Goal: Task Accomplishment & Management: Manage account settings

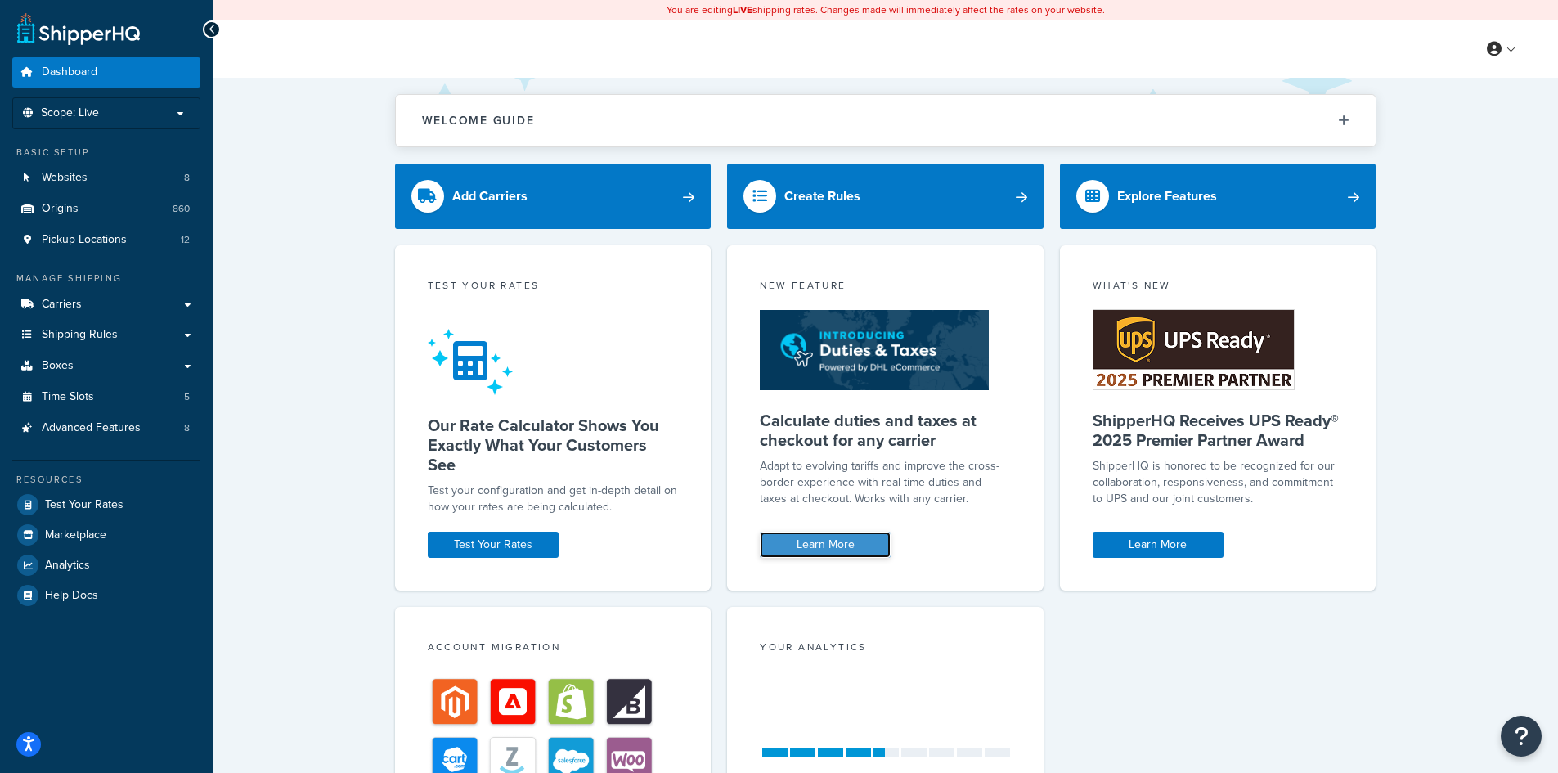
click at [825, 551] on link "Learn More" at bounding box center [825, 545] width 131 height 26
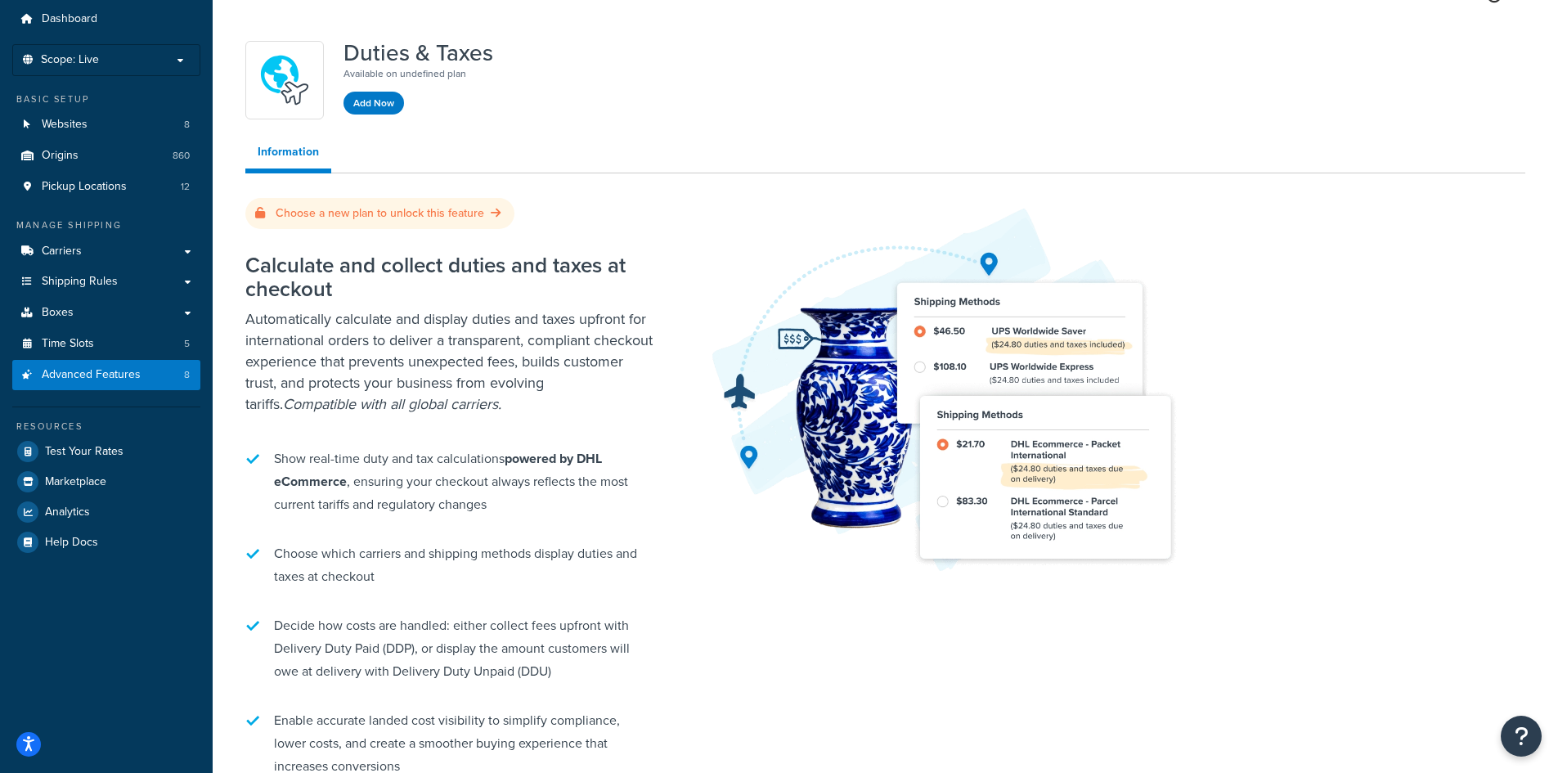
scroll to position [47, 0]
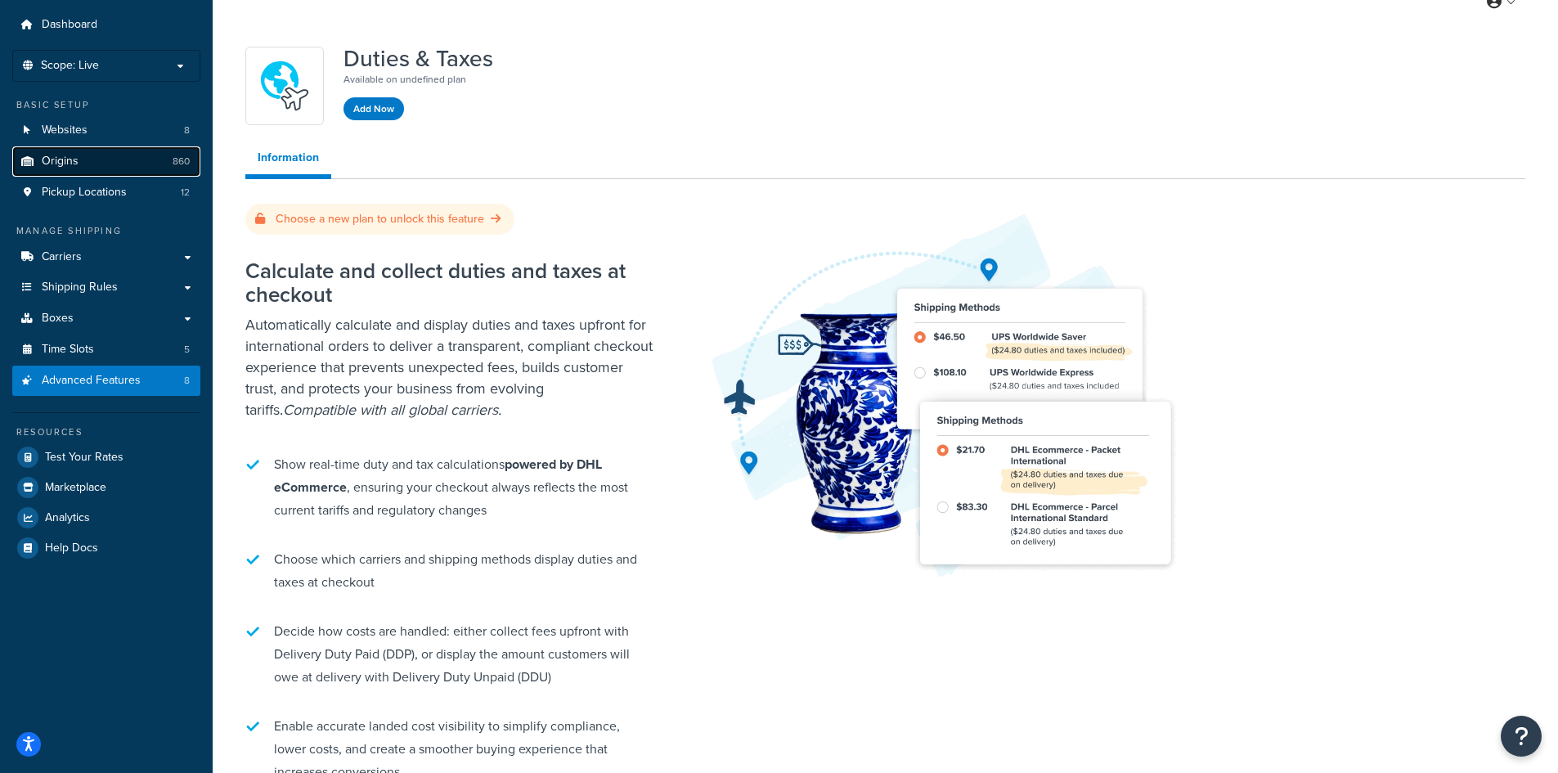
click at [83, 164] on link "Origins 860" at bounding box center [106, 161] width 188 height 30
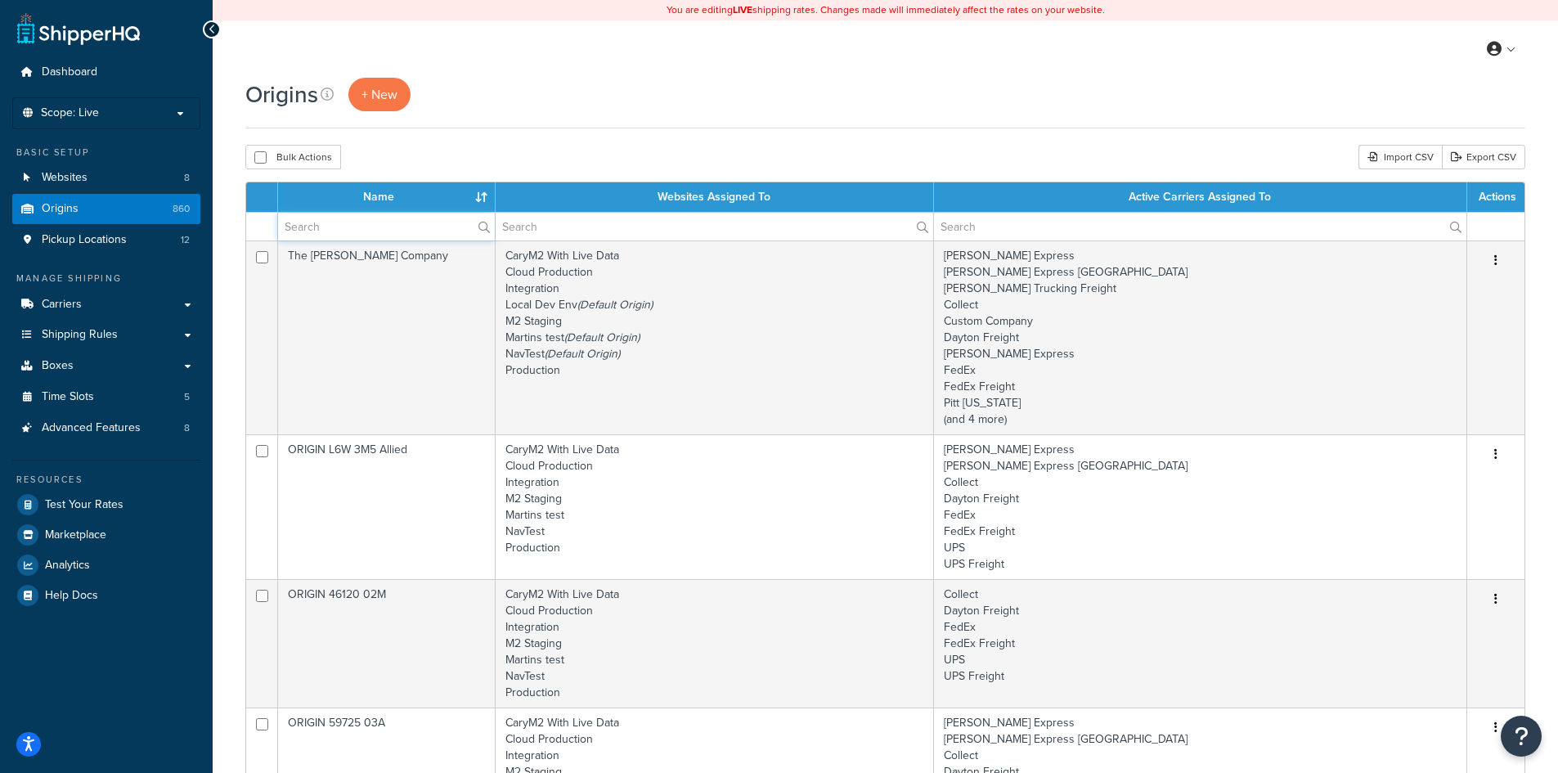
click at [311, 226] on input "text" at bounding box center [386, 227] width 217 height 28
click at [75, 304] on span "Carriers" at bounding box center [62, 305] width 40 height 14
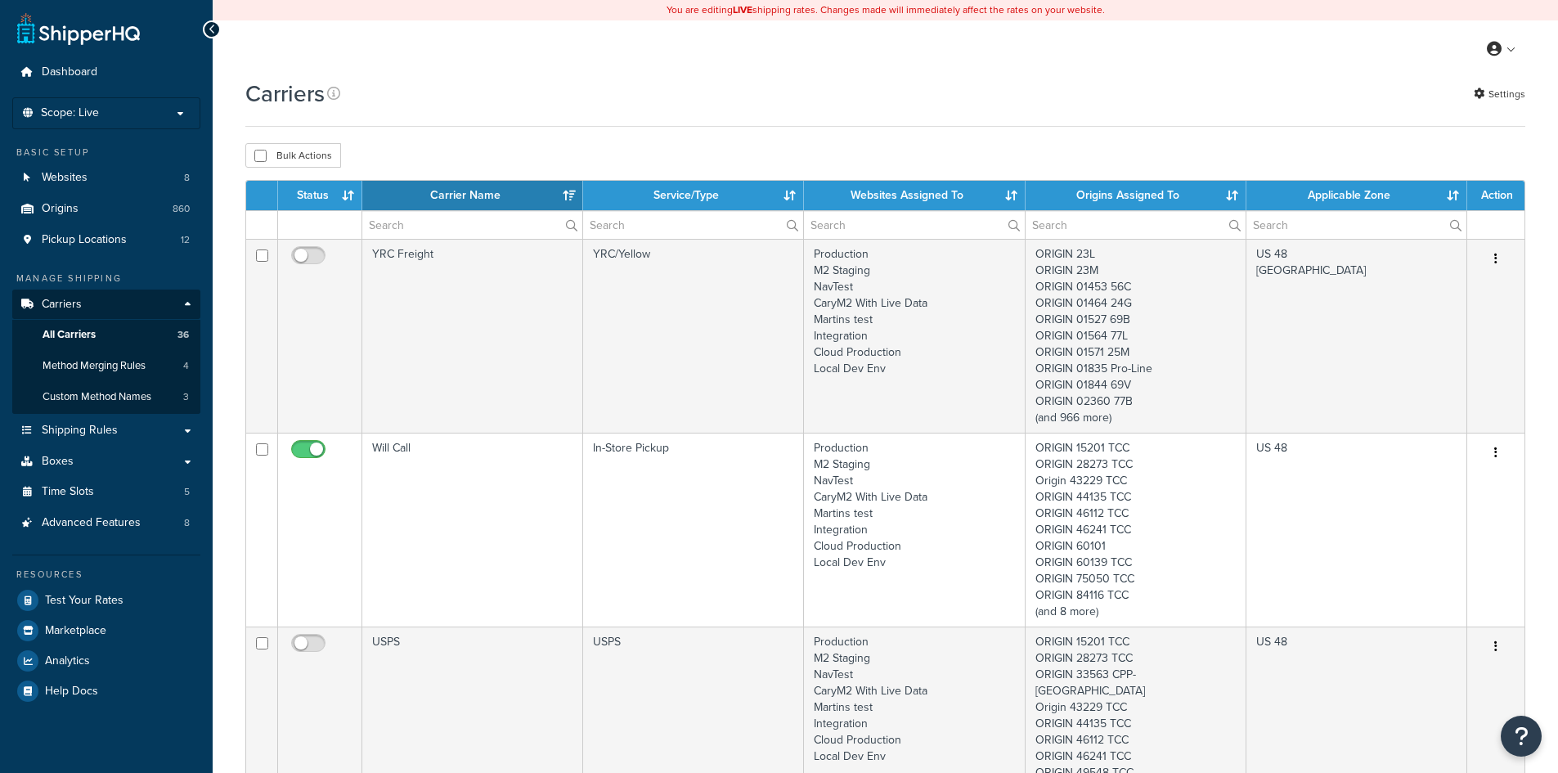
select select "15"
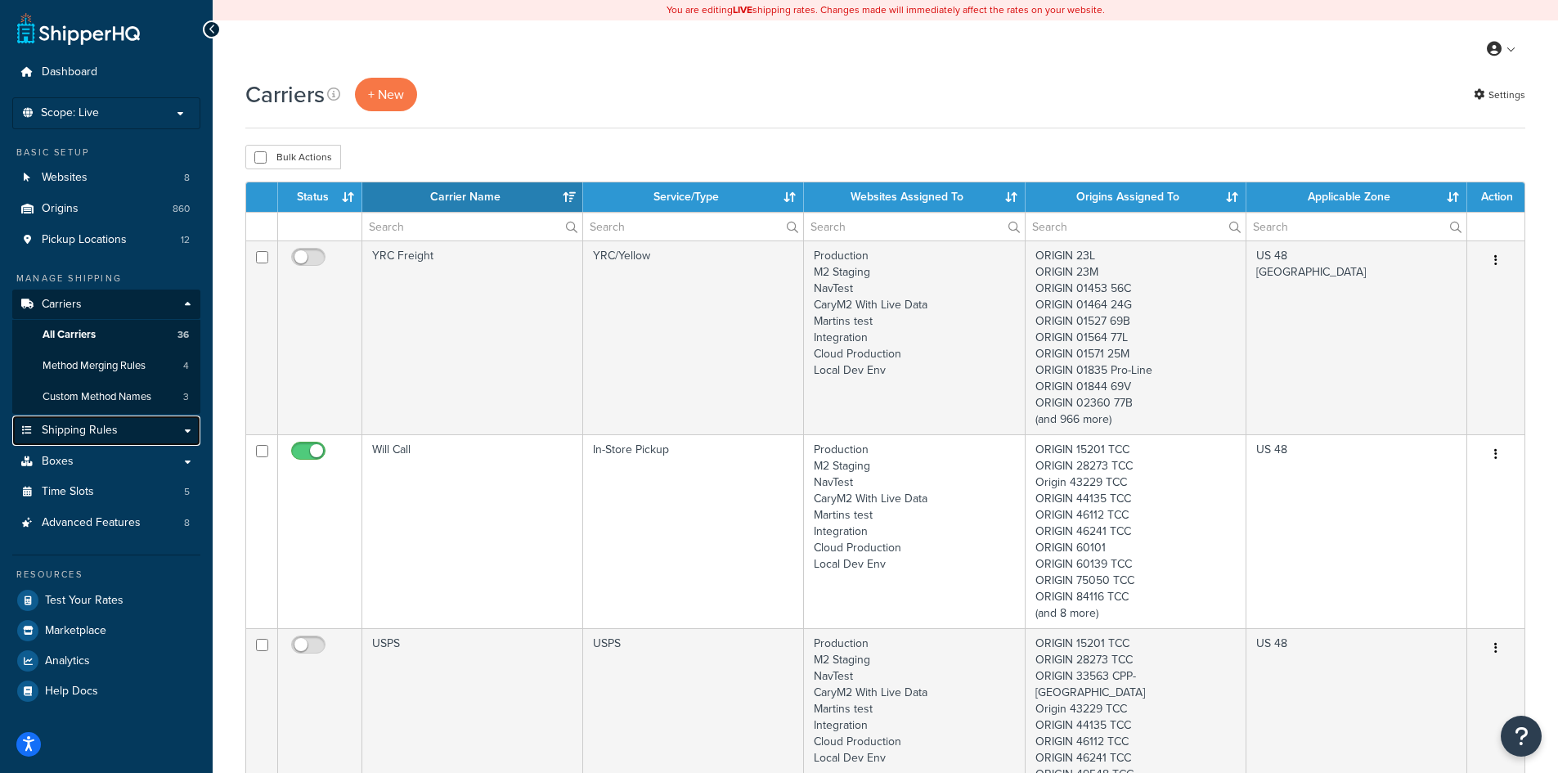
click at [91, 434] on span "Shipping Rules" at bounding box center [80, 431] width 76 height 14
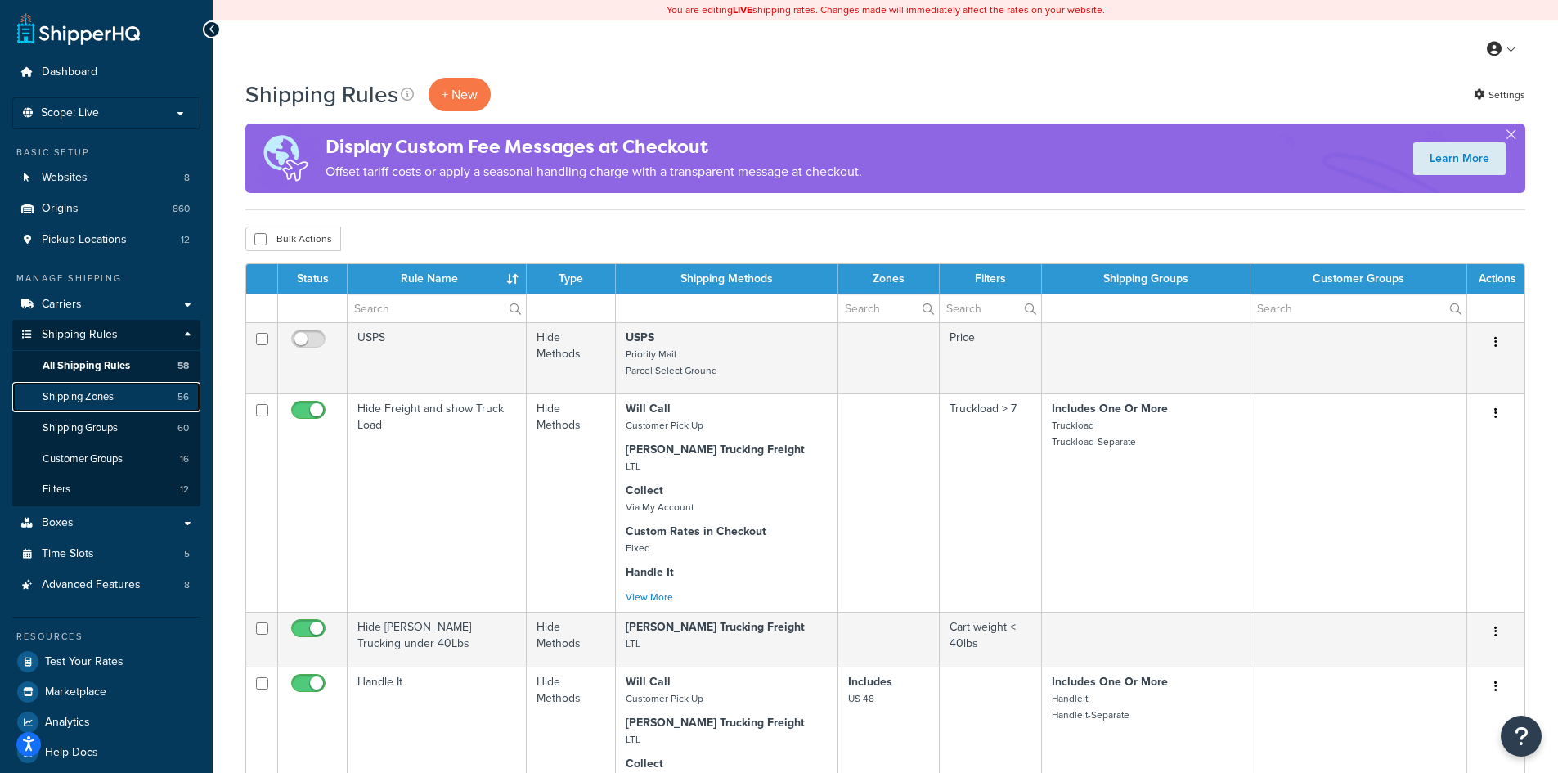
click at [88, 406] on link "Shipping Zones 56" at bounding box center [106, 397] width 188 height 30
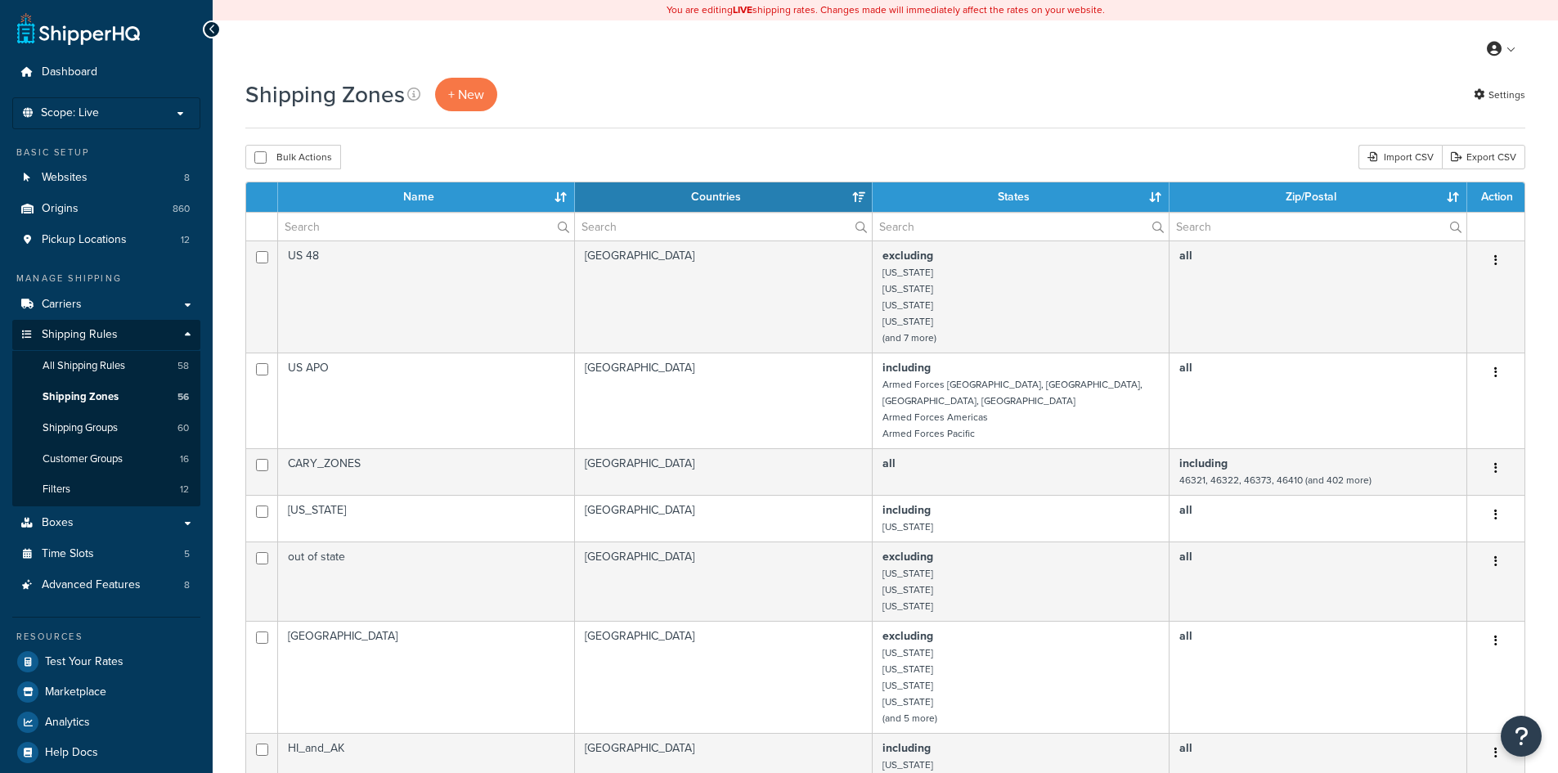
select select "15"
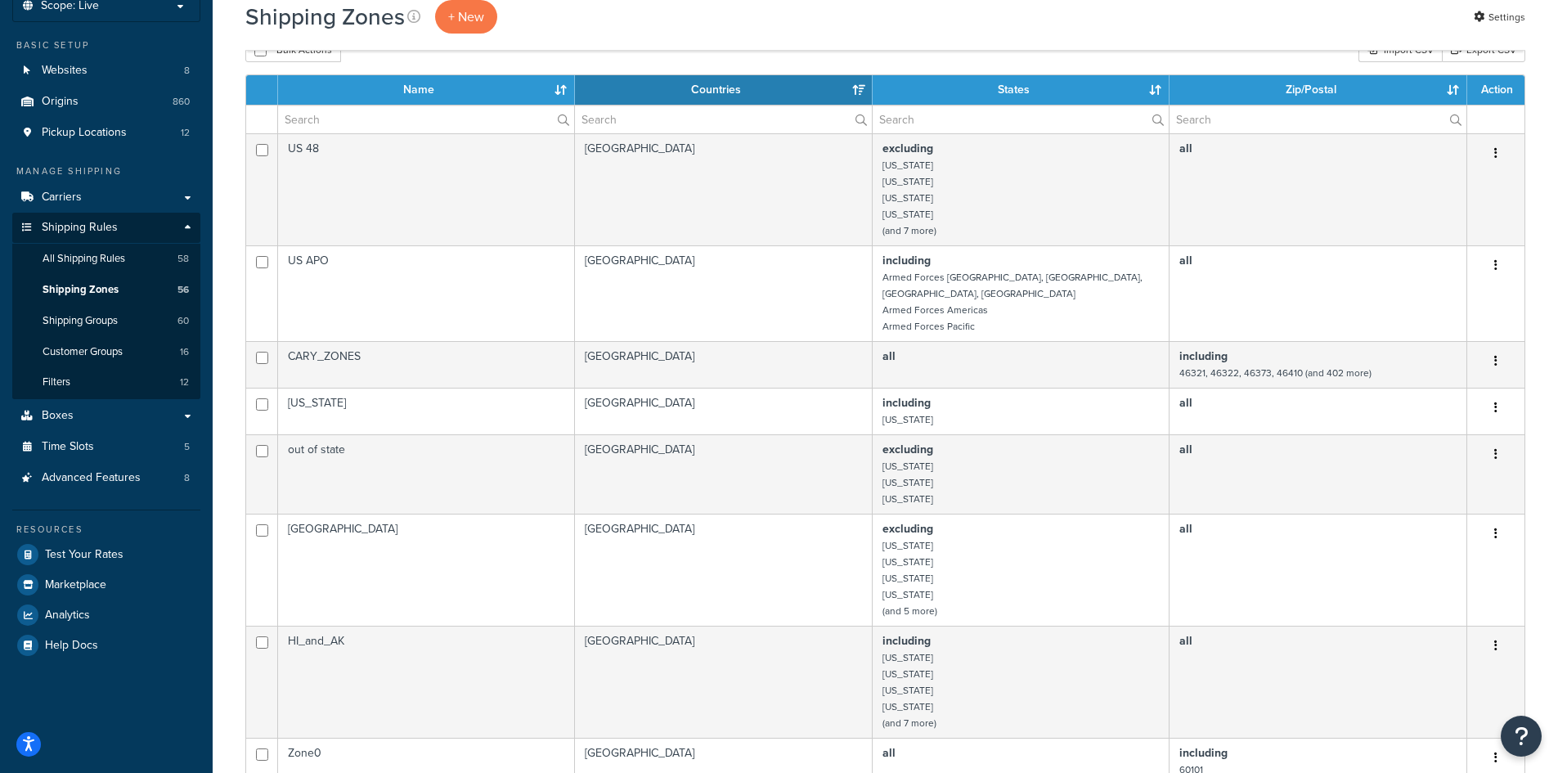
scroll to position [82, 0]
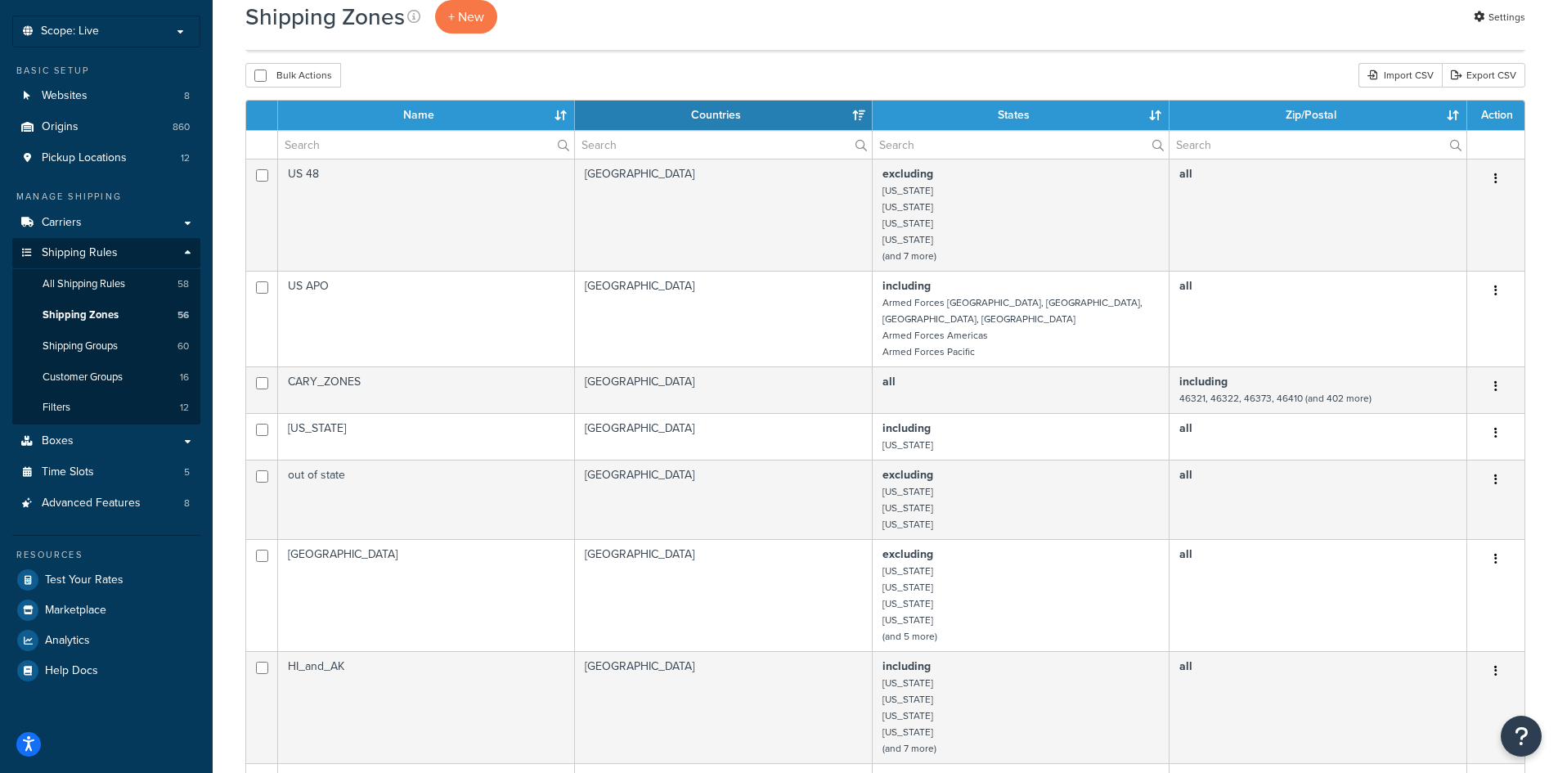
click at [493, 119] on th "Name" at bounding box center [426, 115] width 297 height 29
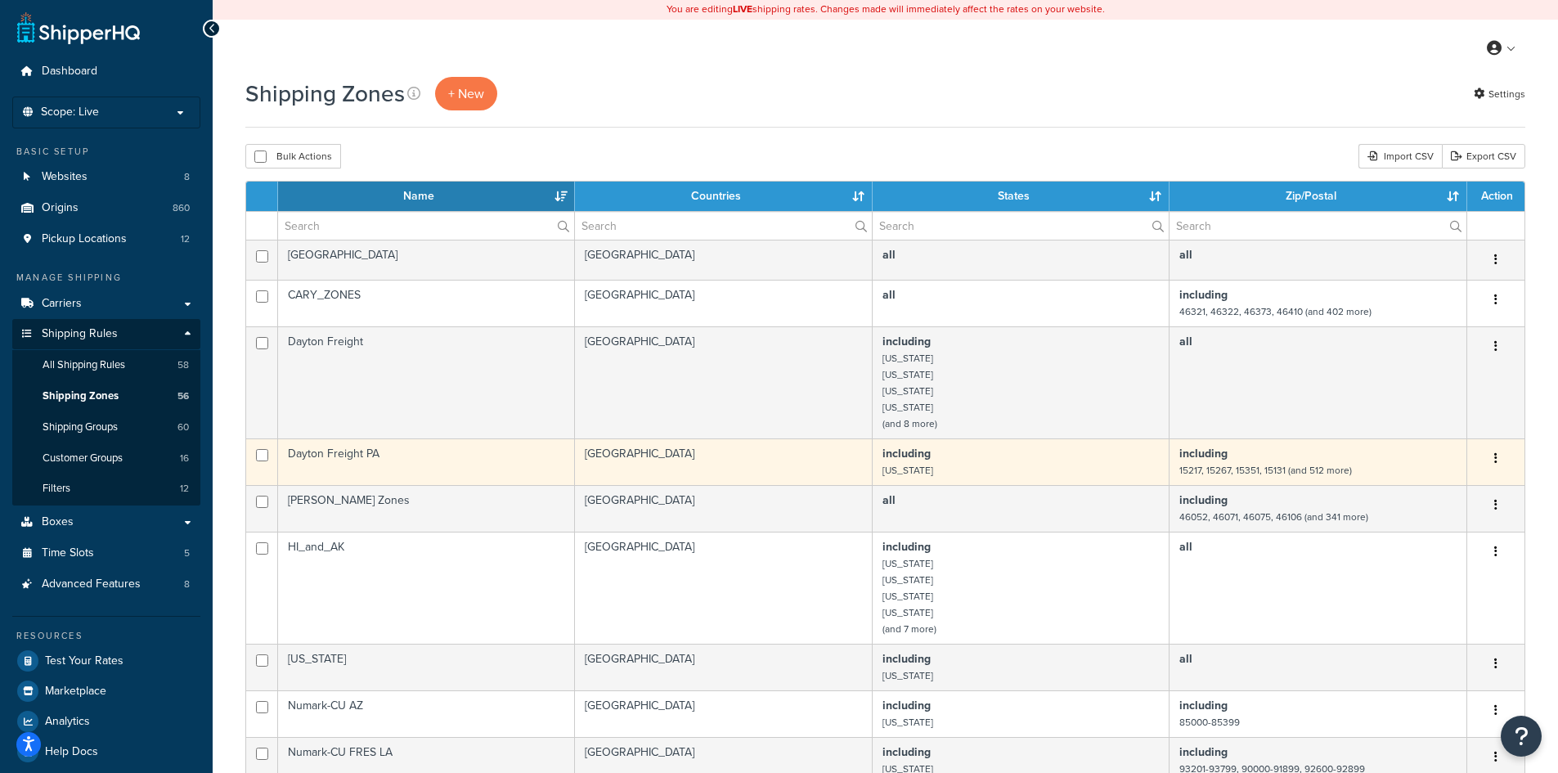
scroll to position [0, 0]
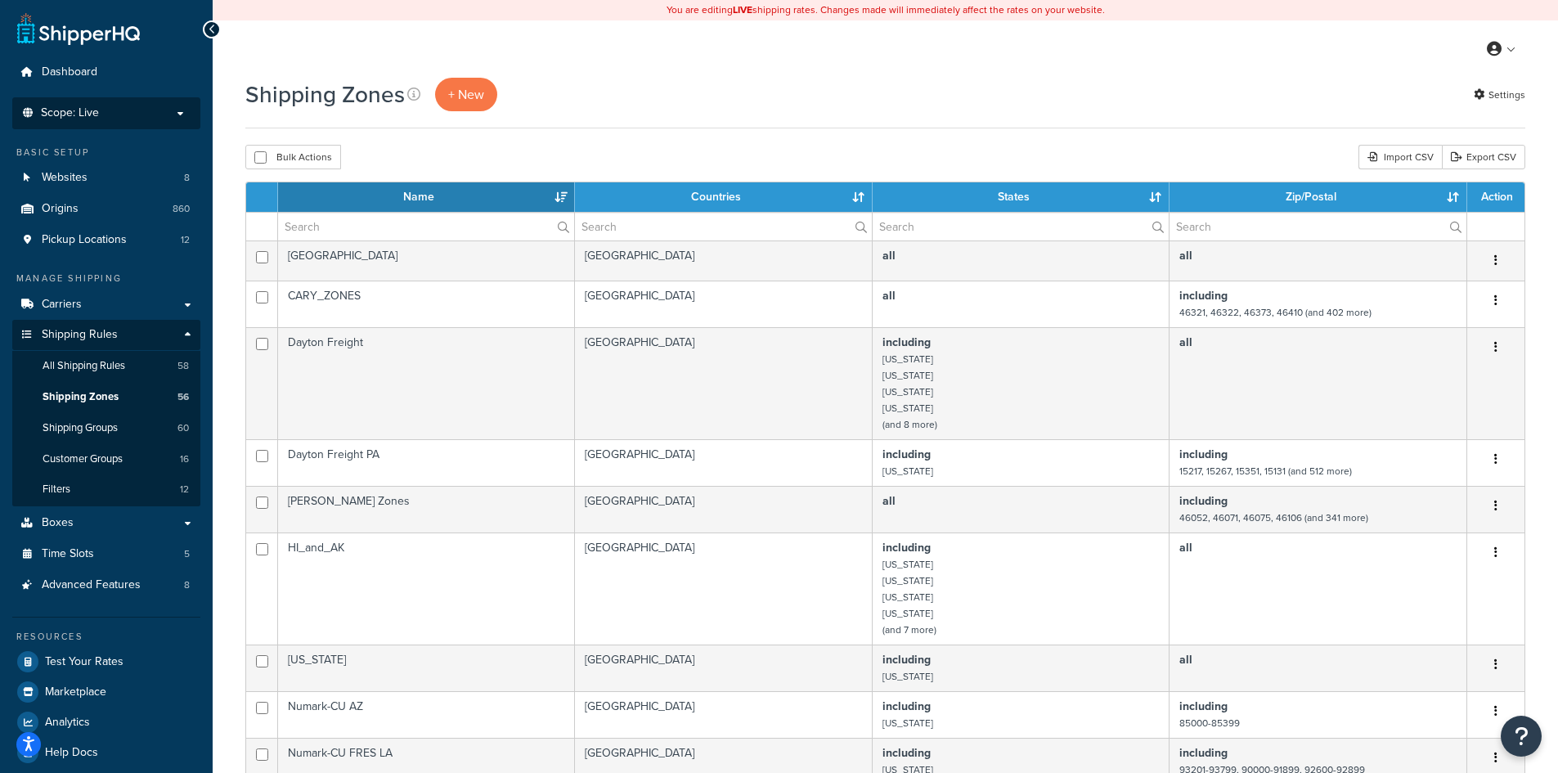
click at [164, 124] on li "Scope: Live Development Integration Test" at bounding box center [106, 113] width 188 height 32
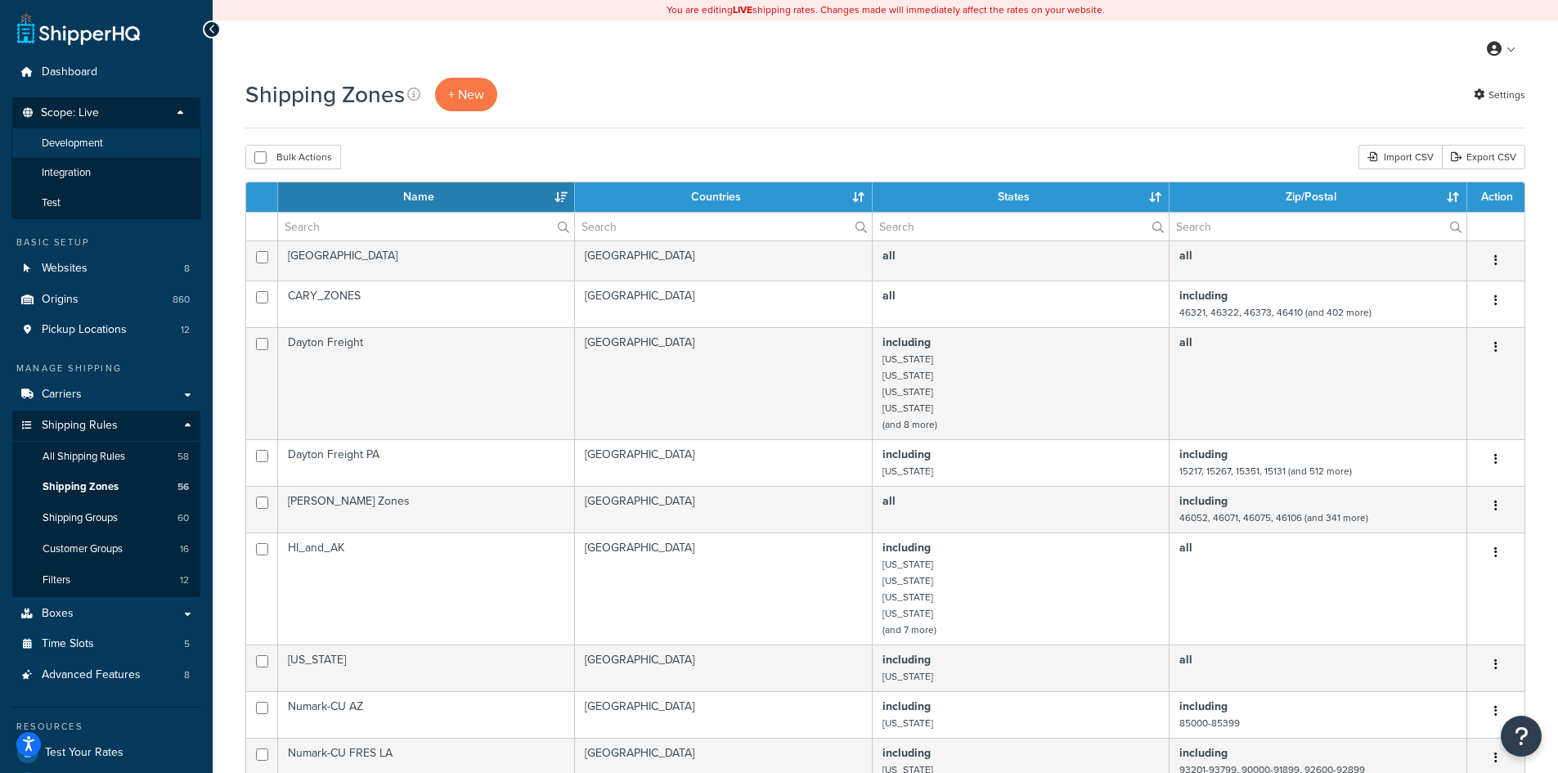
click at [155, 151] on li "Development" at bounding box center [106, 143] width 190 height 30
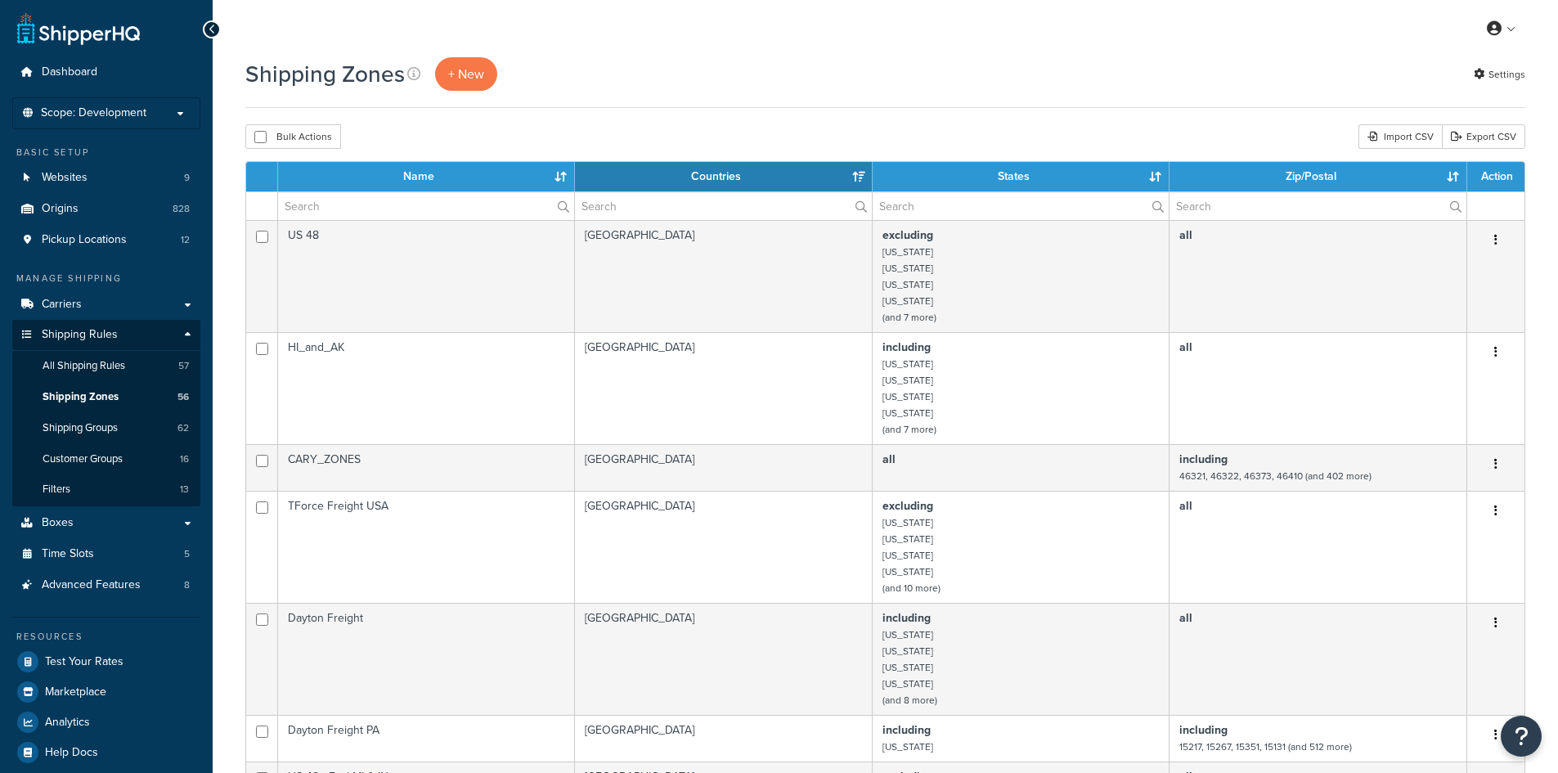
select select "15"
click at [1485, 139] on link "Export CSV" at bounding box center [1483, 136] width 83 height 25
click at [1409, 130] on div "Import CSV" at bounding box center [1400, 136] width 83 height 25
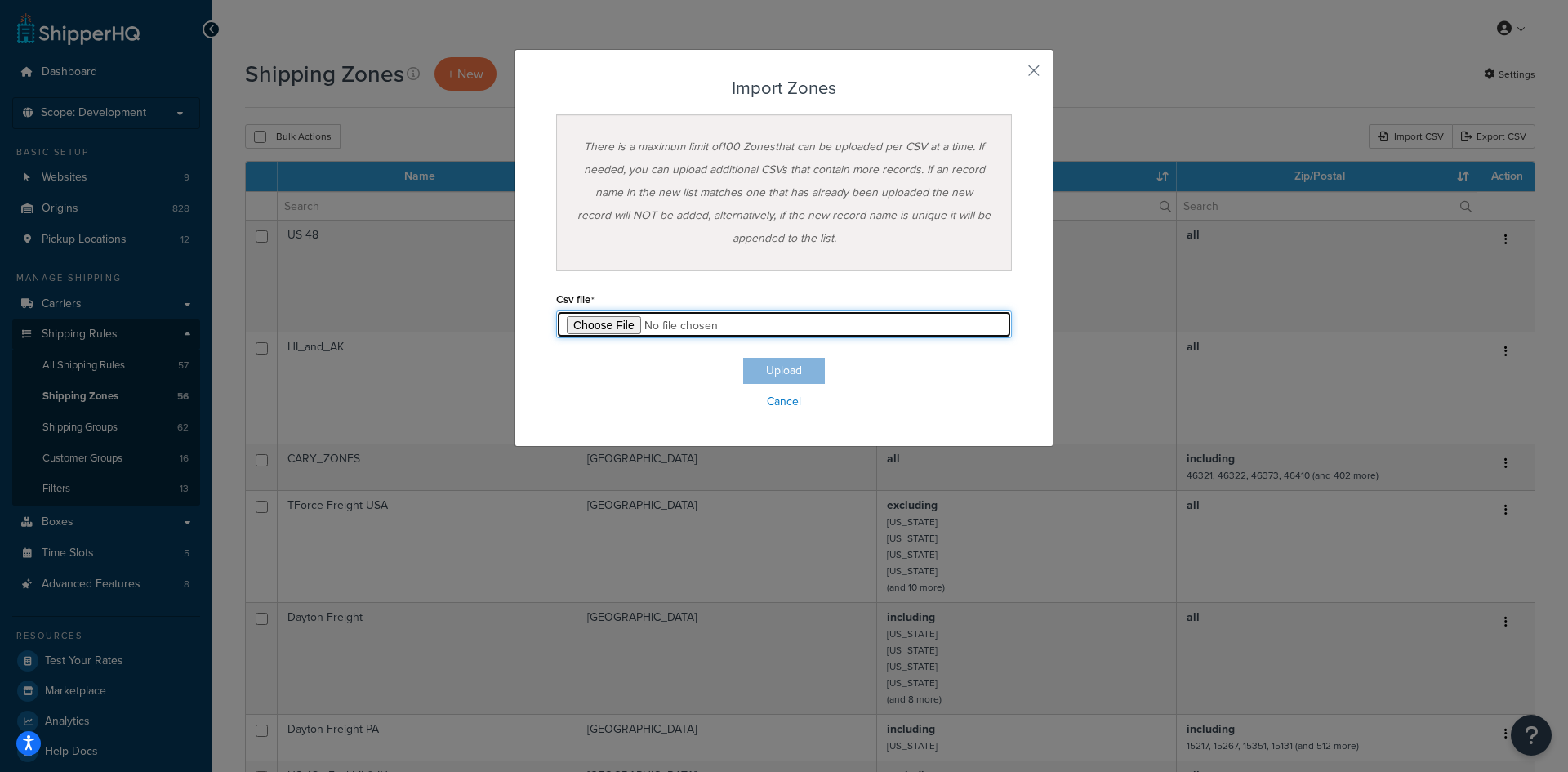
click at [619, 327] on input "file" at bounding box center [784, 325] width 455 height 28
type input "C:\fakepath\States-NoIL20250923.csv"
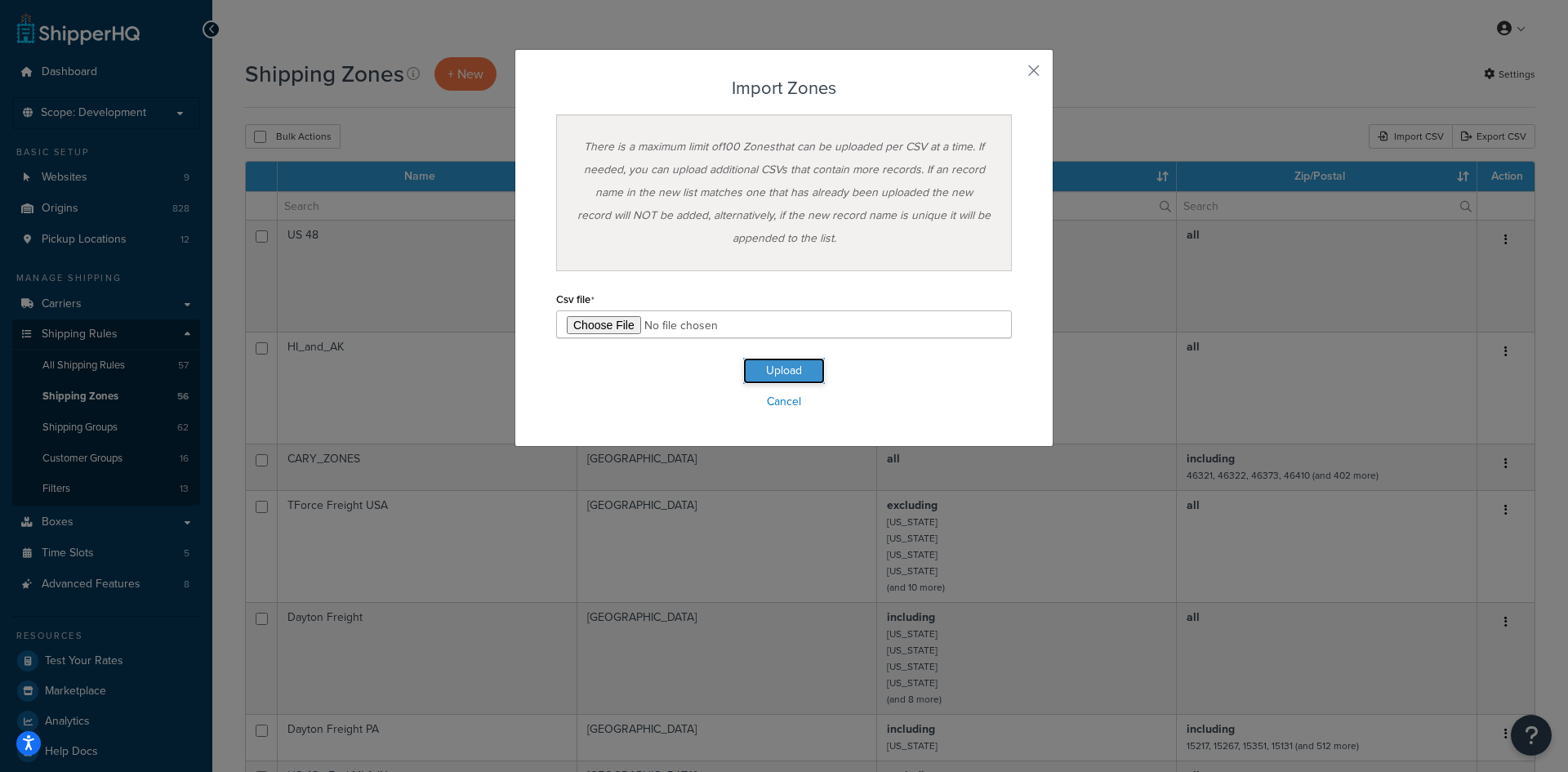
click at [770, 370] on button "Upload" at bounding box center [784, 371] width 82 height 26
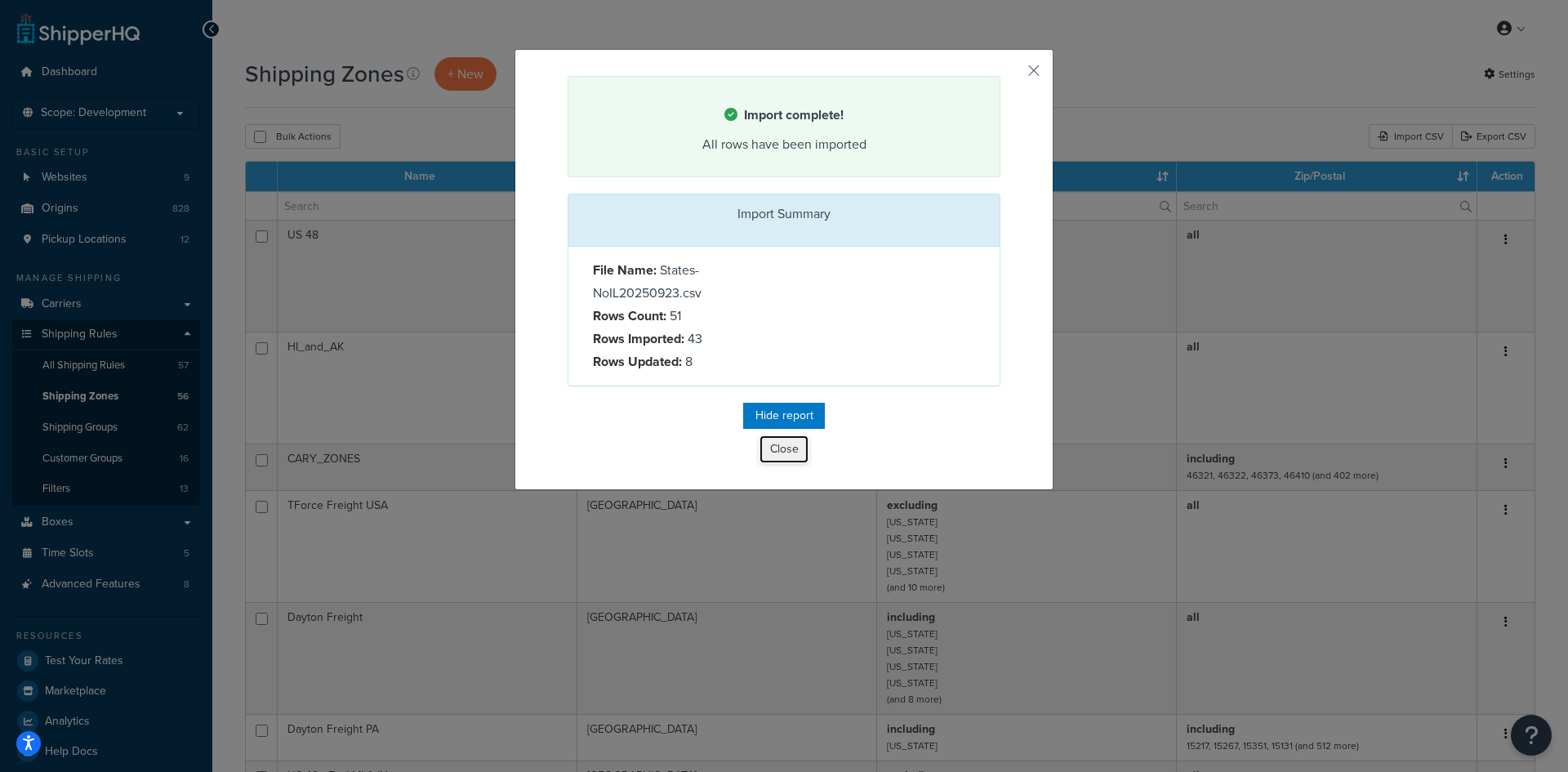
click at [788, 443] on button "Close" at bounding box center [784, 449] width 49 height 28
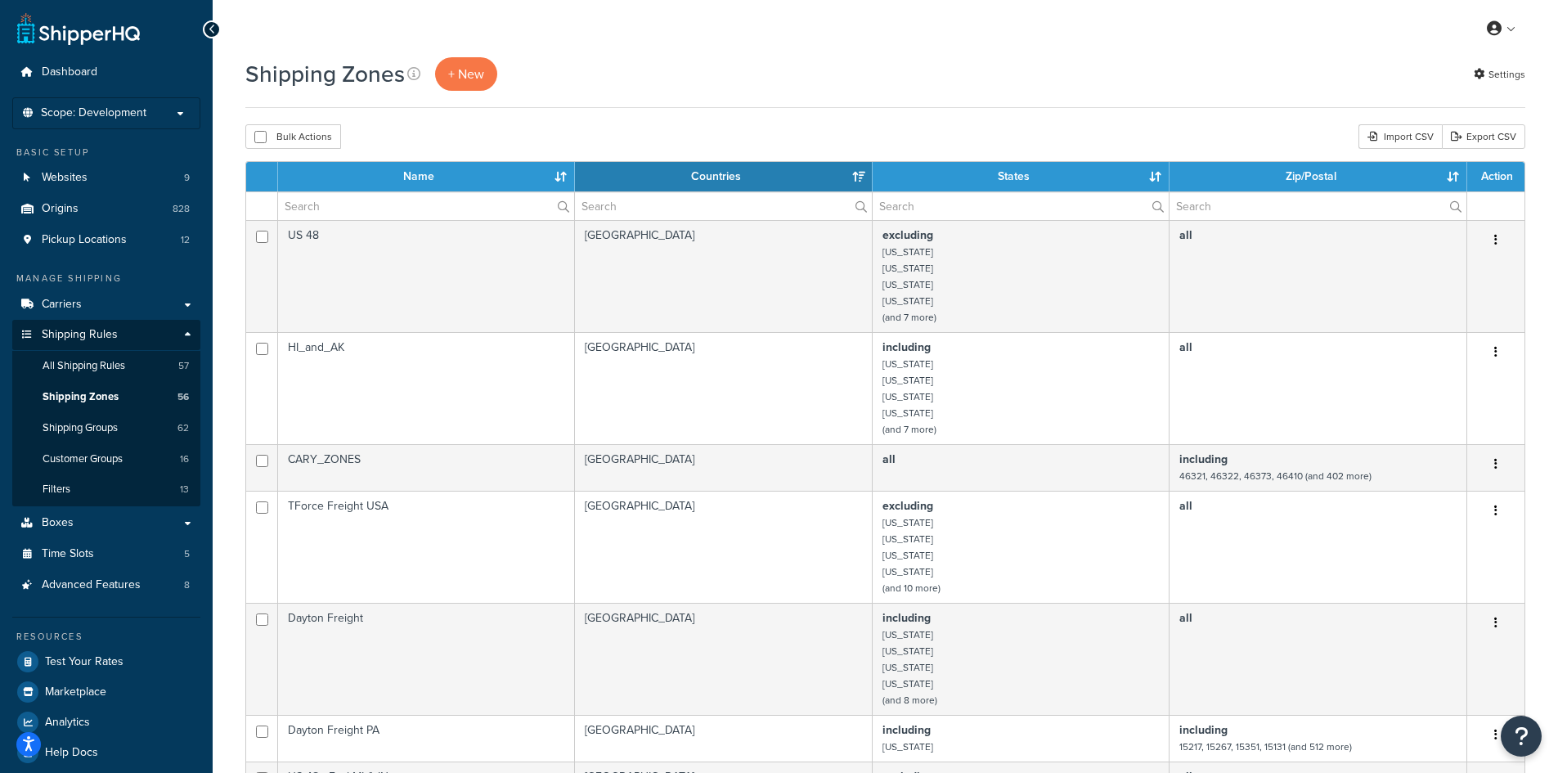
click at [558, 182] on th "Name" at bounding box center [426, 176] width 297 height 29
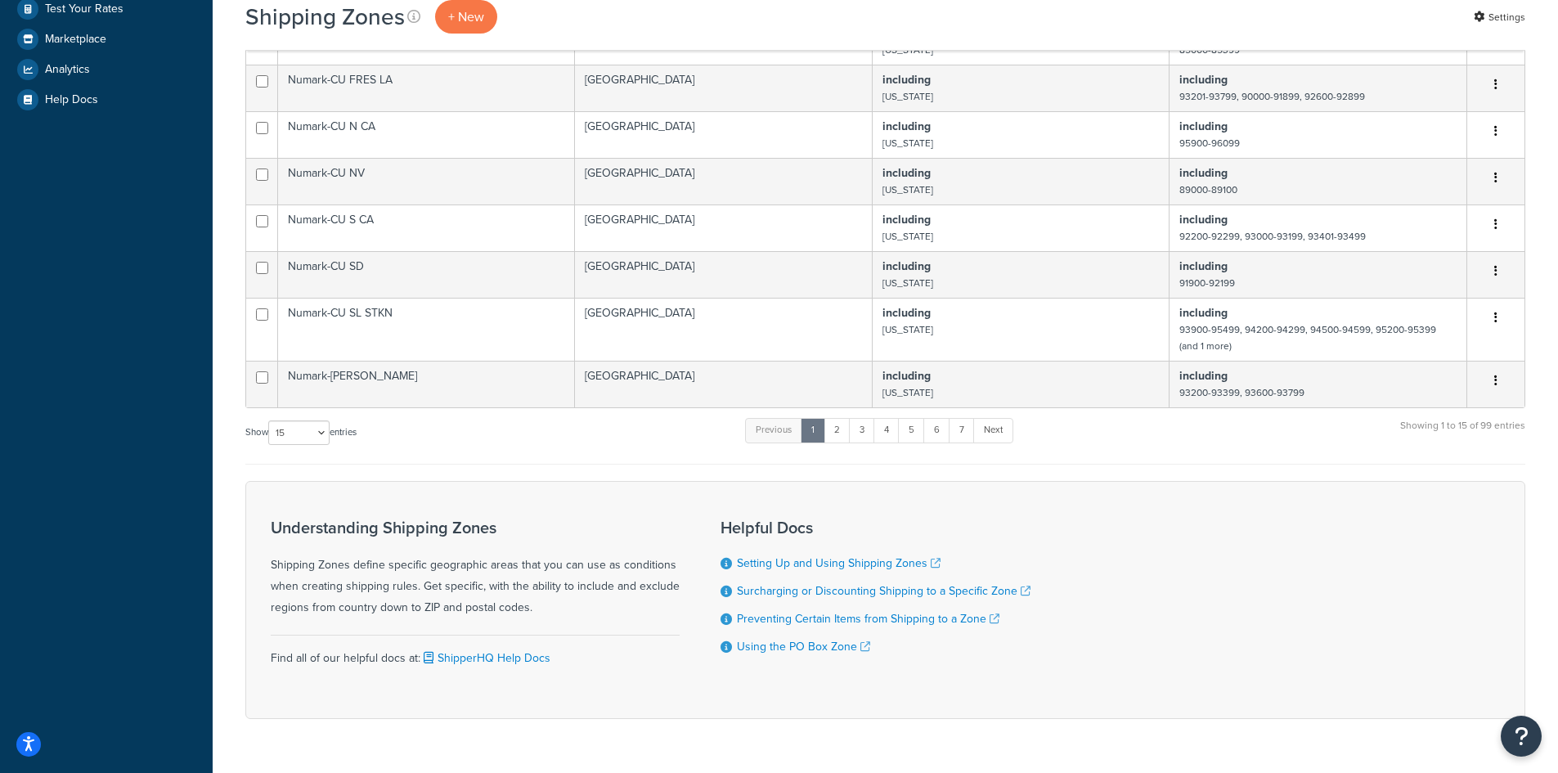
scroll to position [573, 0]
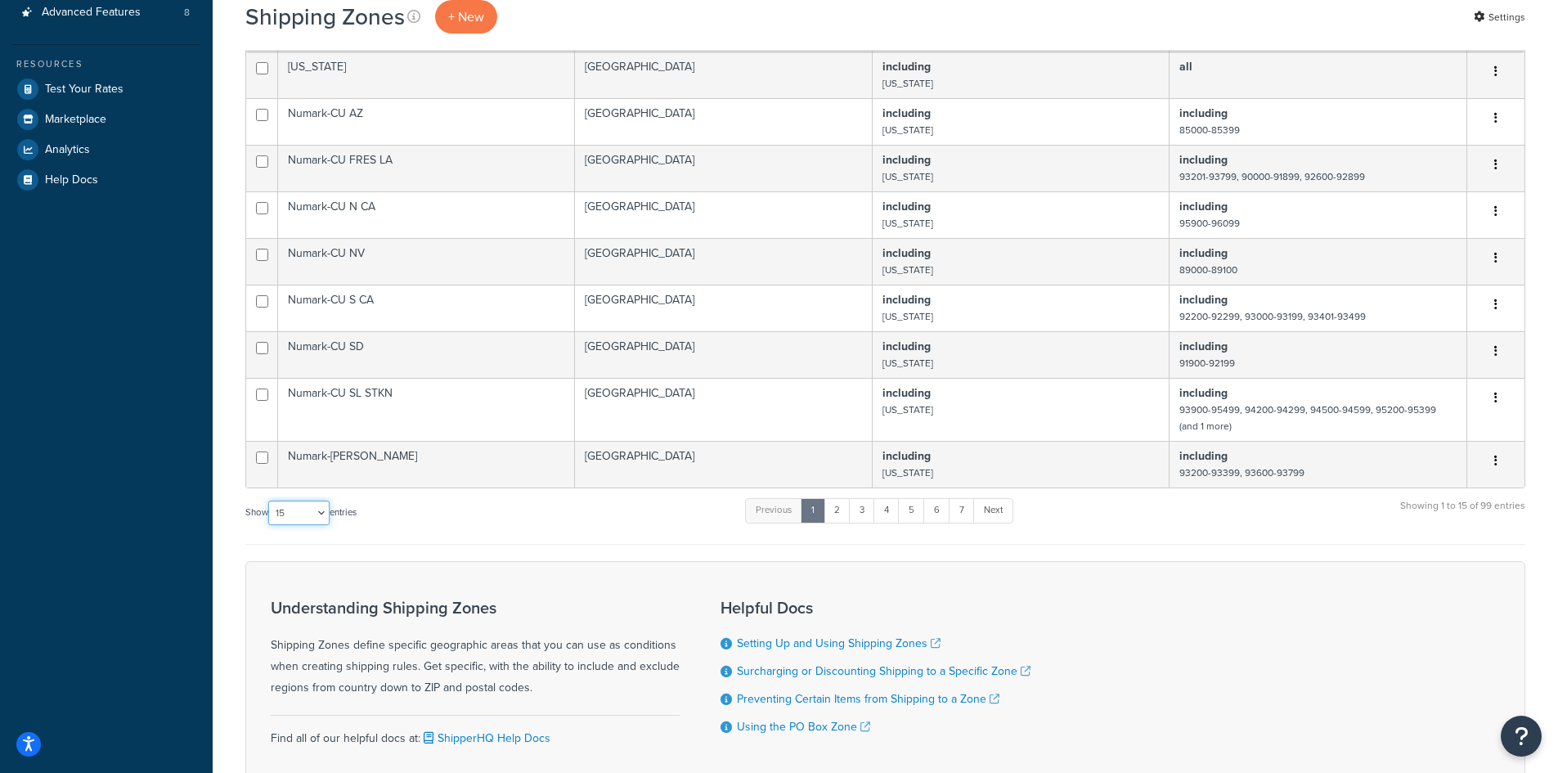
click at [322, 508] on select "10 15 25 50 100" at bounding box center [298, 513] width 61 height 25
select select "100"
click at [270, 525] on select "10 15 25 50 100" at bounding box center [298, 513] width 61 height 25
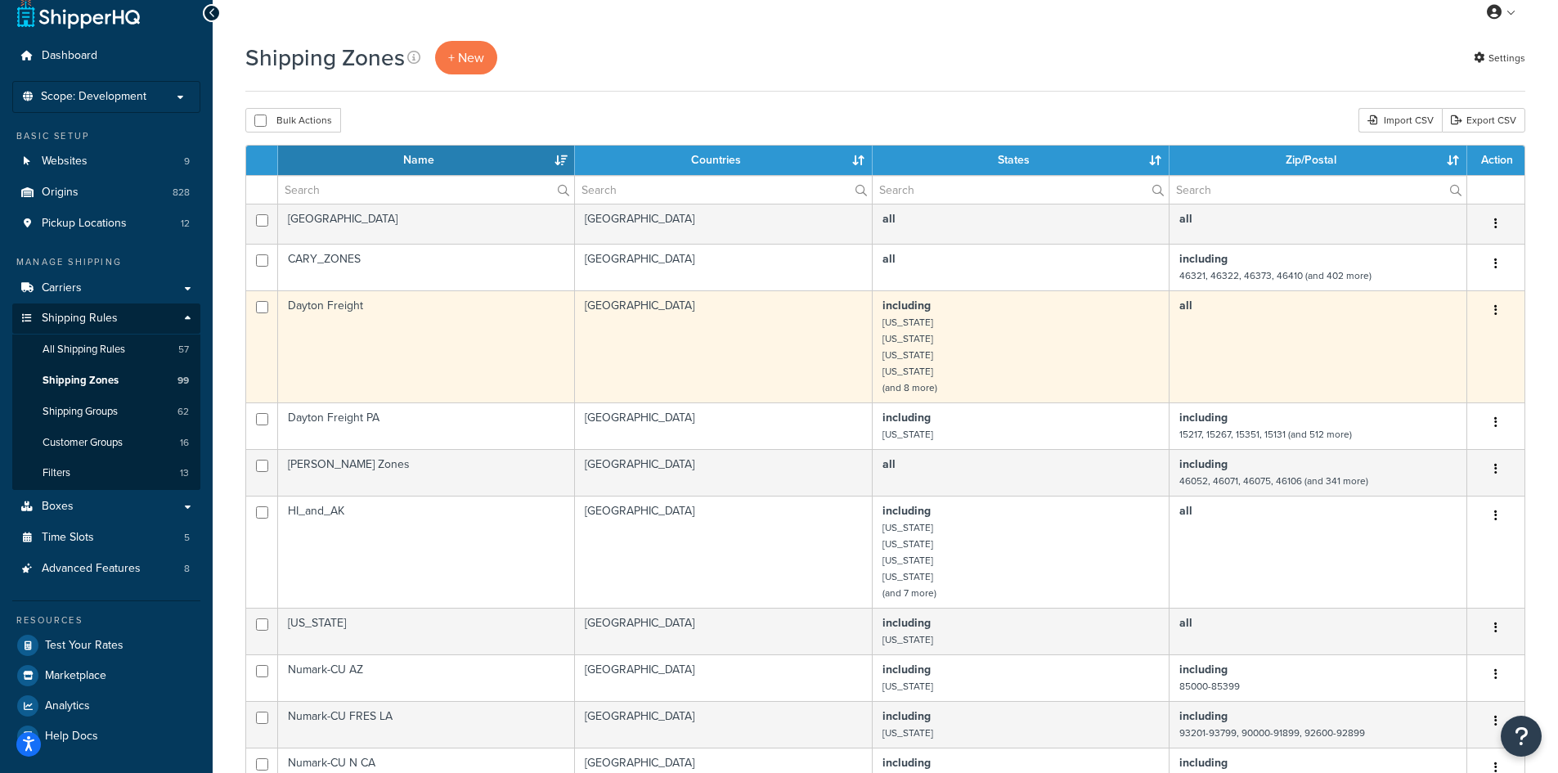
scroll to position [0, 0]
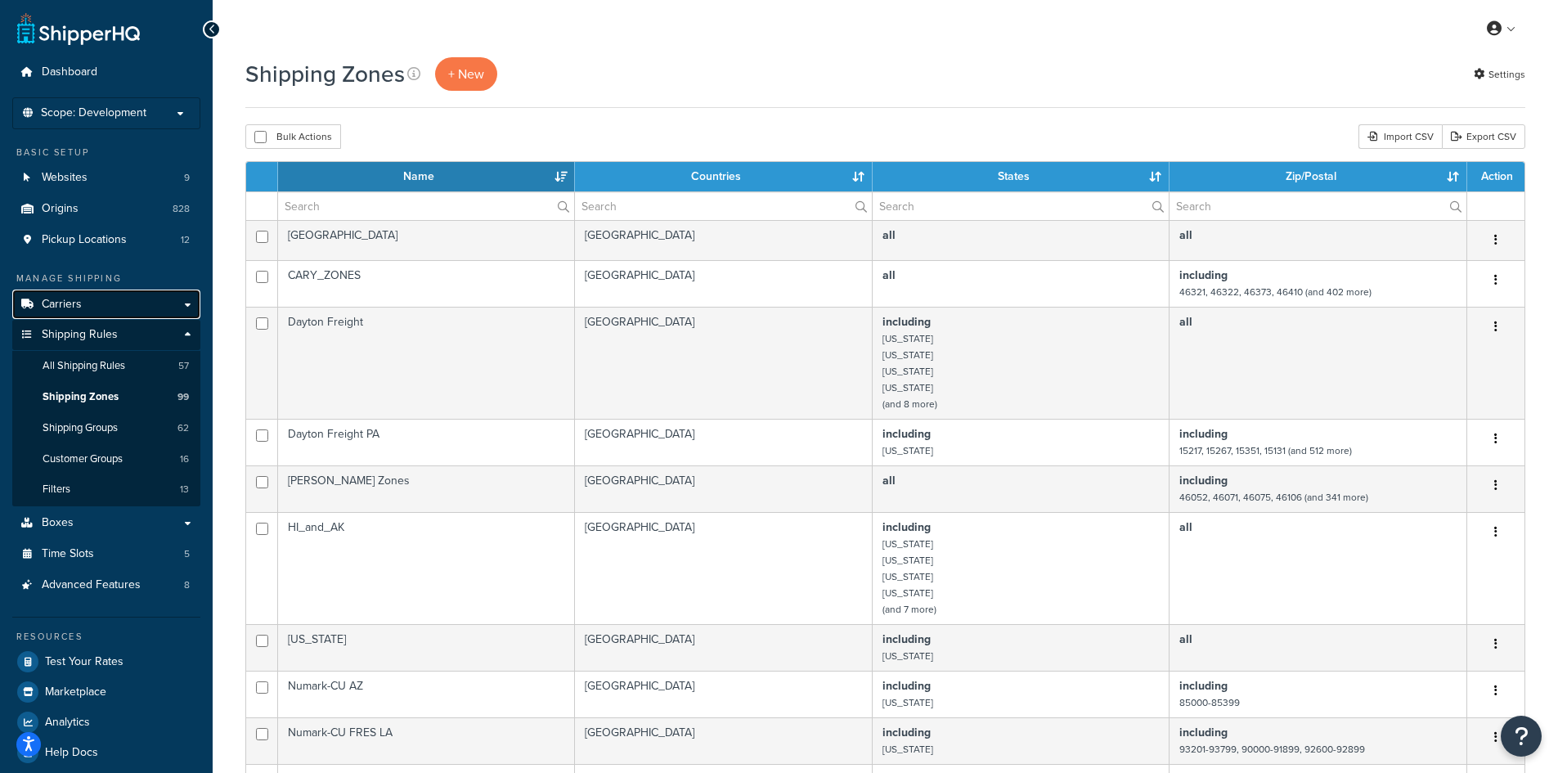
click at [90, 301] on link "Carriers" at bounding box center [106, 305] width 188 height 30
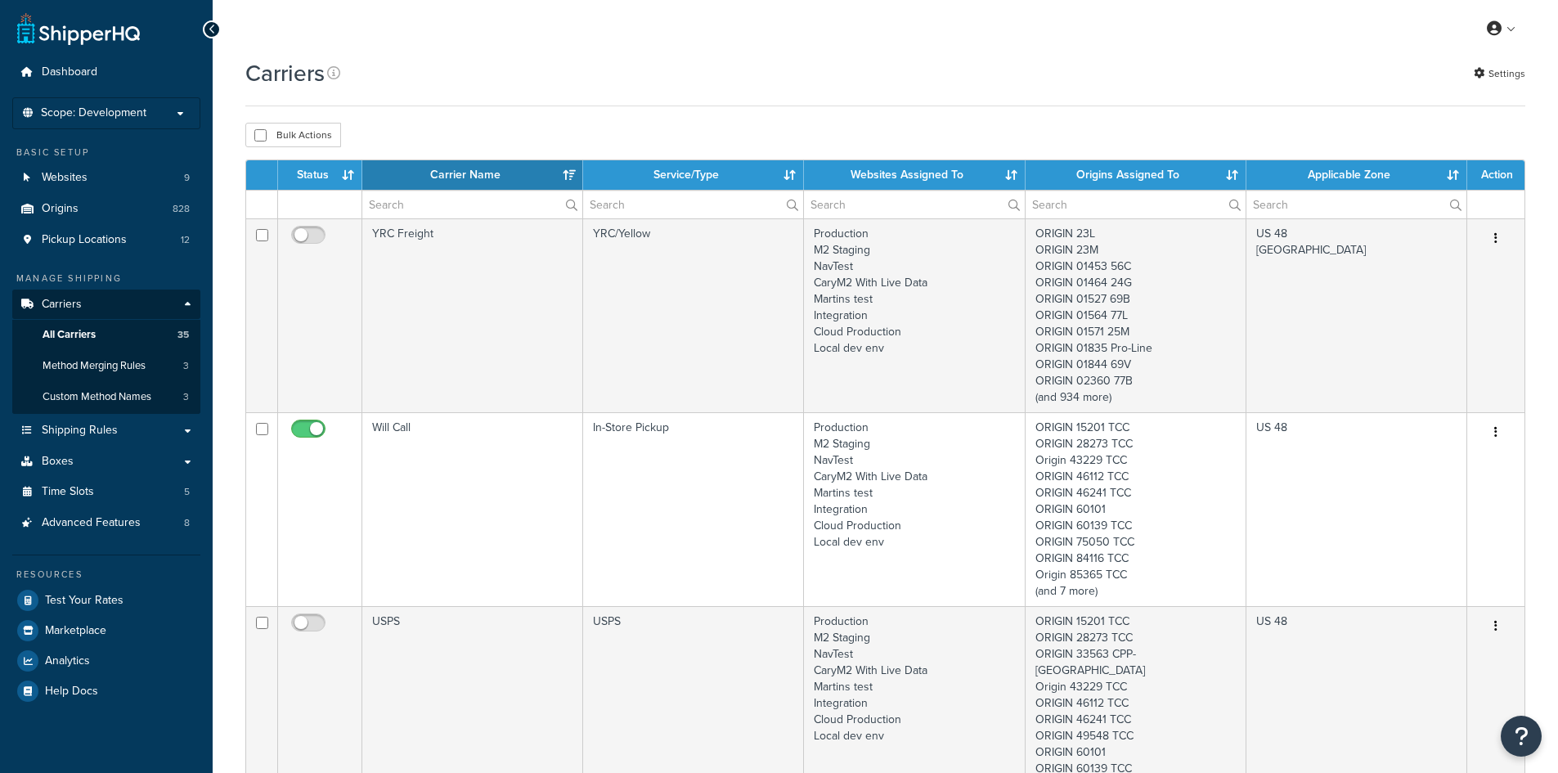
select select "15"
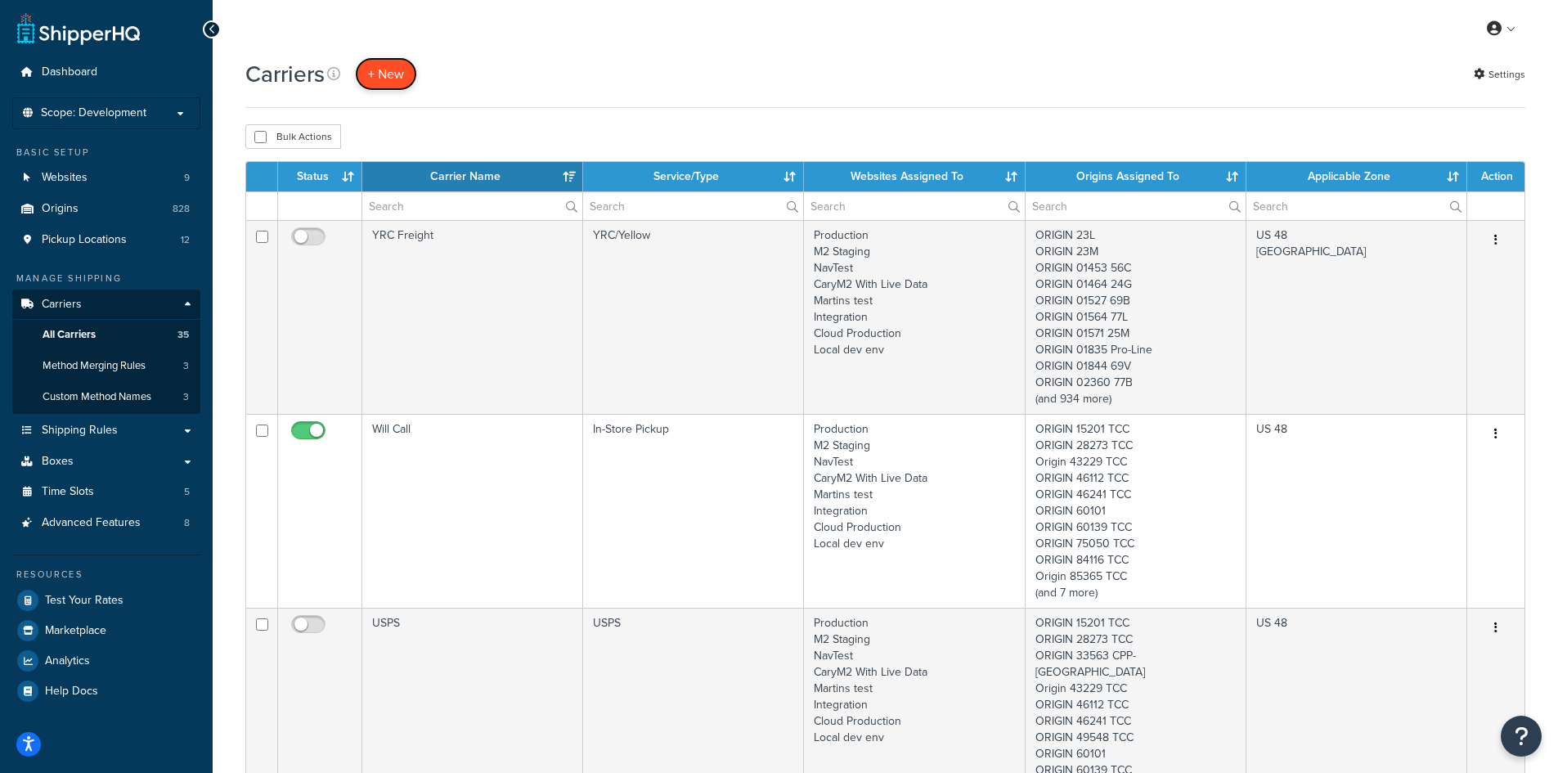
click at [398, 76] on button "+ New" at bounding box center [386, 74] width 62 height 34
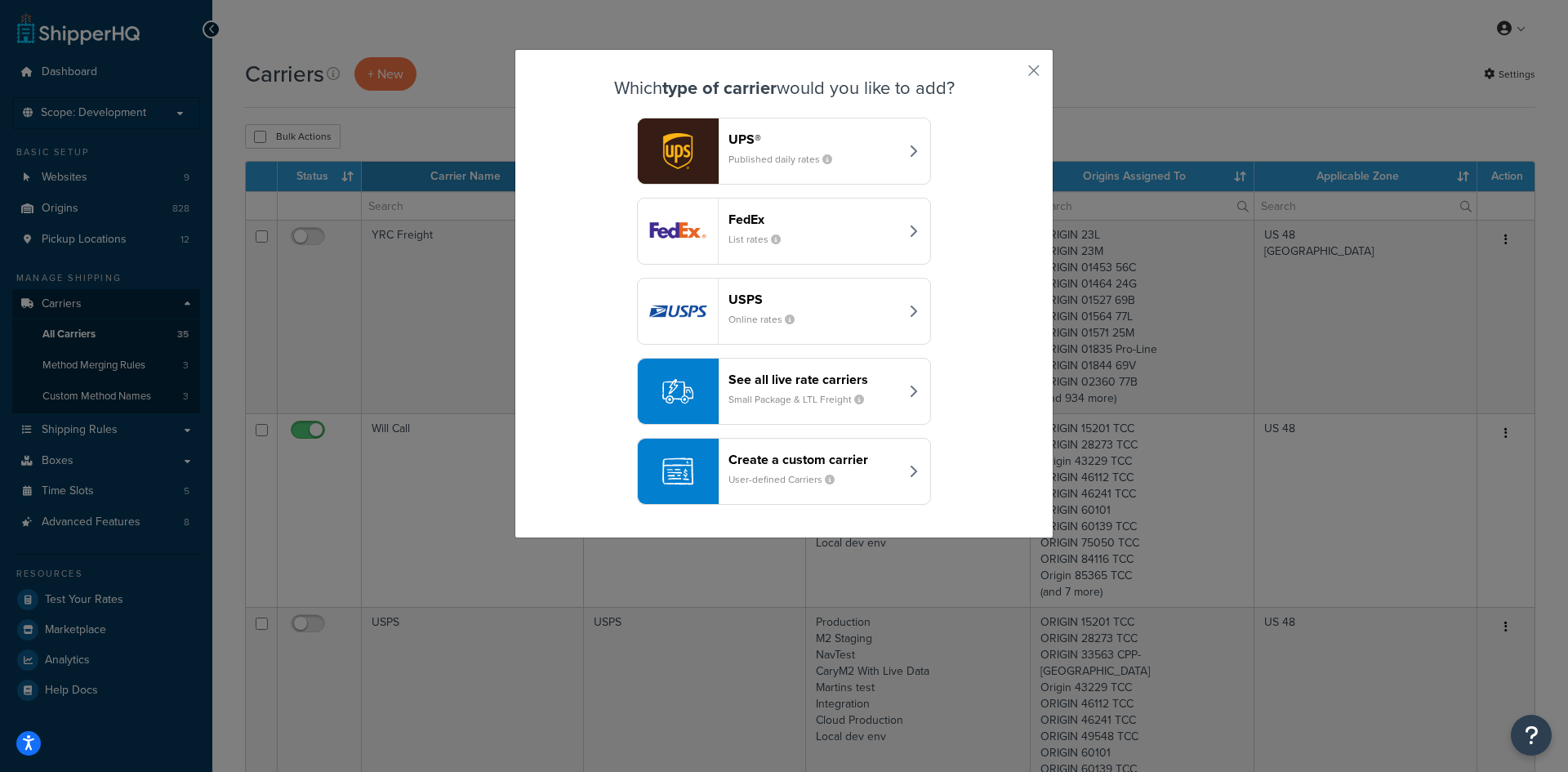
click at [770, 460] on header "Create a custom carrier" at bounding box center [813, 459] width 171 height 16
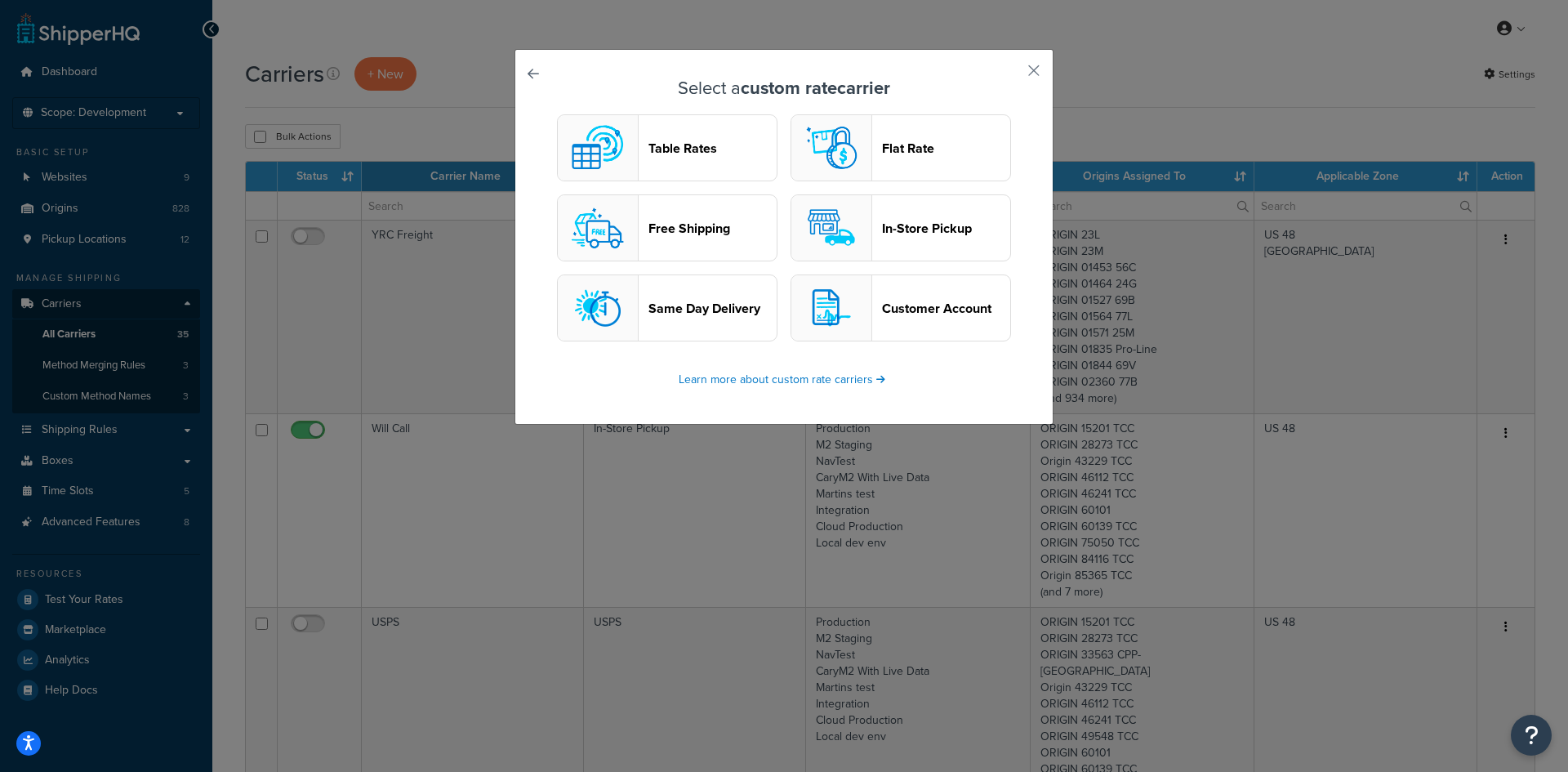
click at [689, 154] on header "Table Rates" at bounding box center [713, 149] width 128 height 16
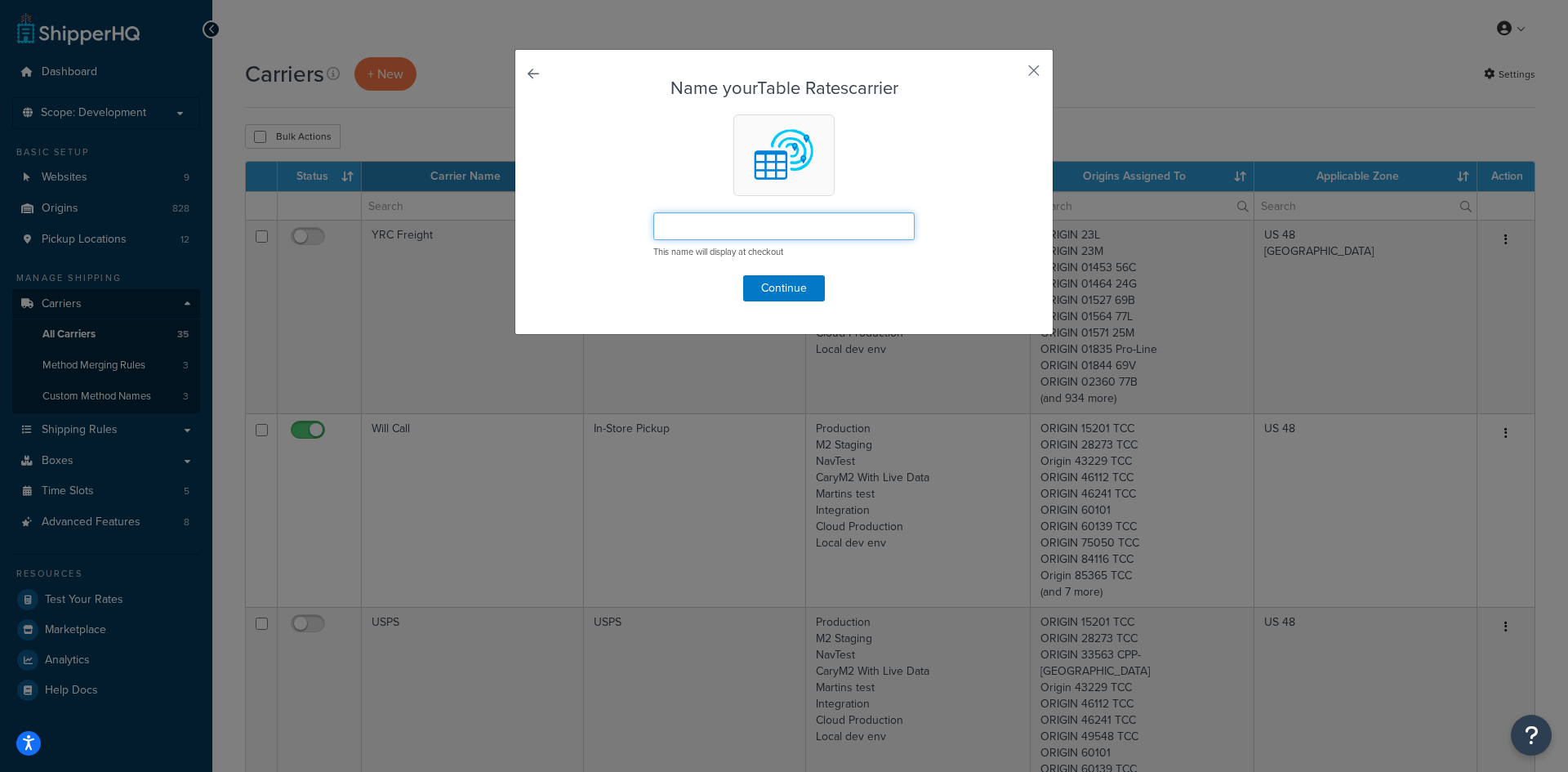
click at [728, 225] on input "text" at bounding box center [784, 227] width 261 height 28
type input "[PERSON_NAME] Logistics"
click at [777, 278] on button "Continue" at bounding box center [784, 289] width 82 height 26
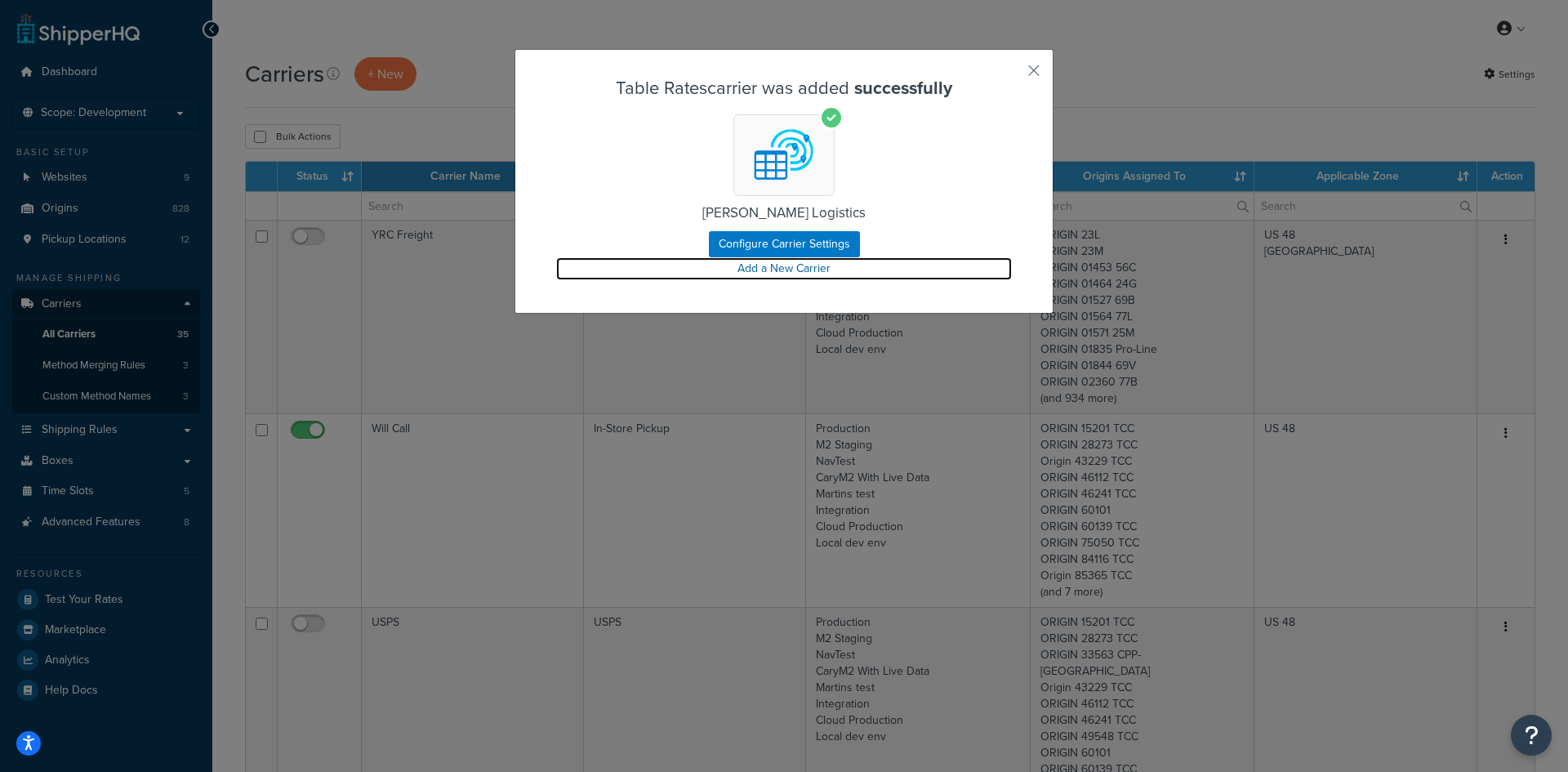
click at [782, 275] on link "Add a New Carrier" at bounding box center [784, 269] width 455 height 23
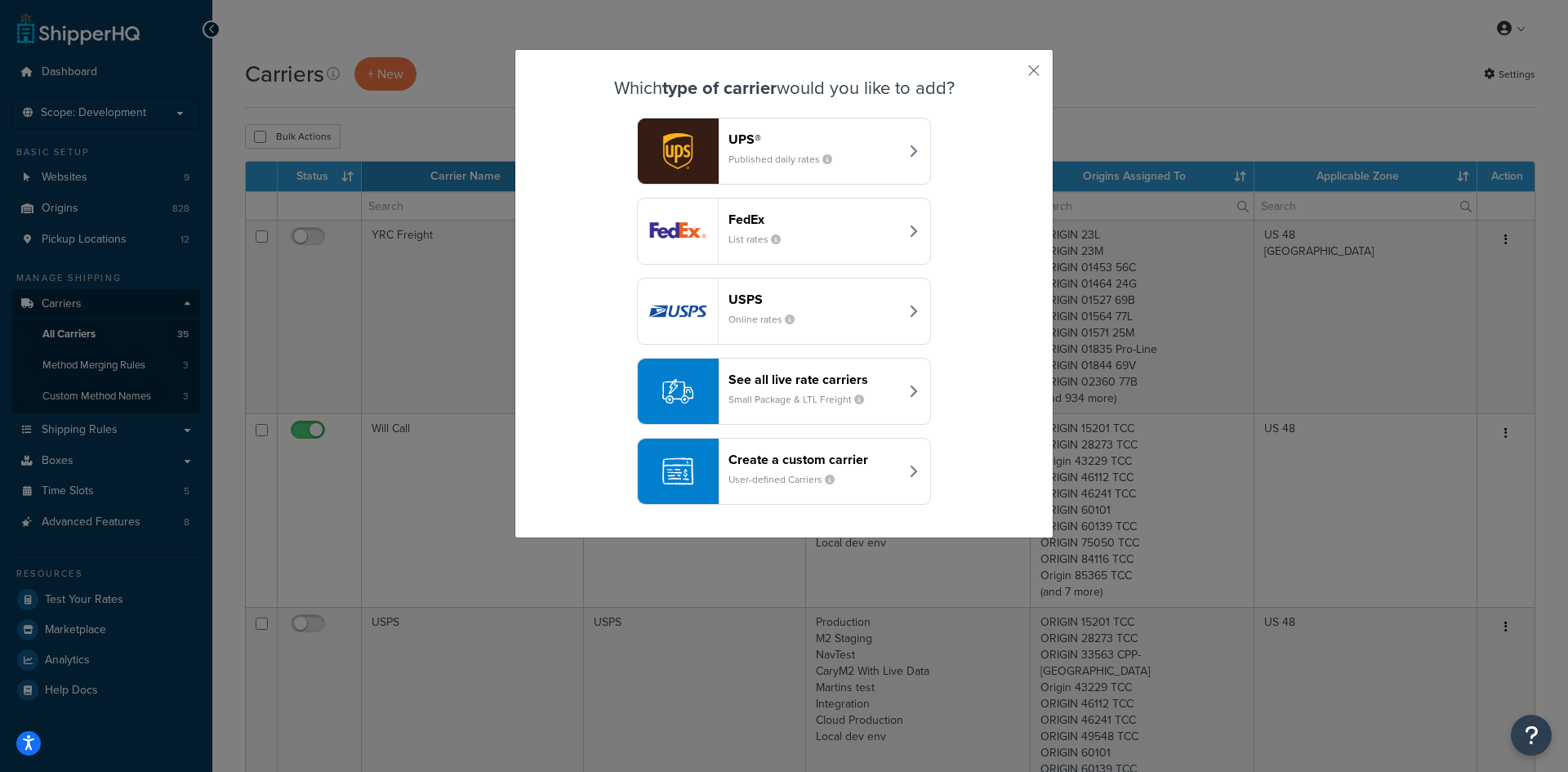
click at [729, 460] on header "Create a custom carrier" at bounding box center [813, 459] width 171 height 16
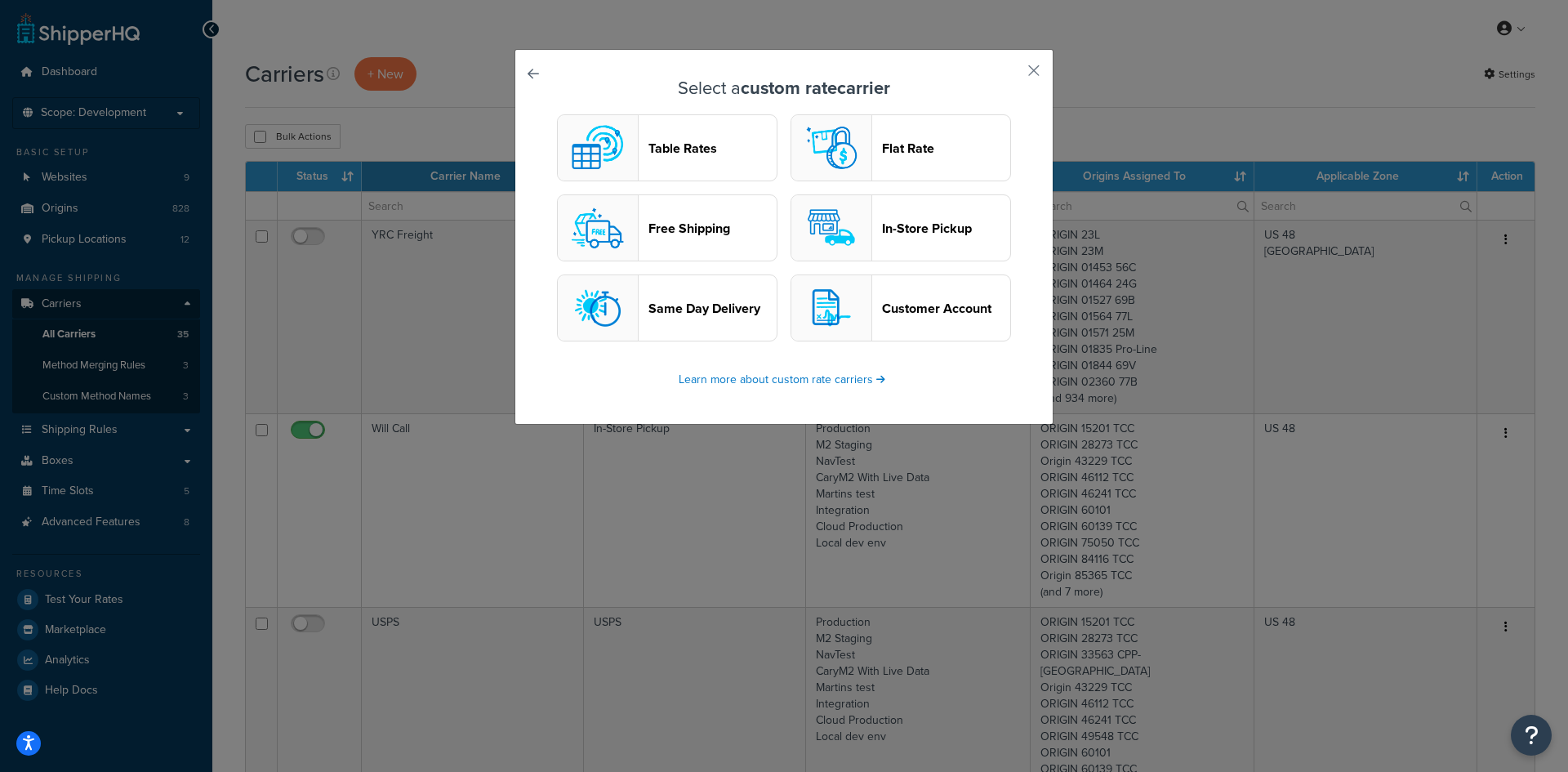
click at [676, 152] on header "Table Rates" at bounding box center [713, 149] width 128 height 16
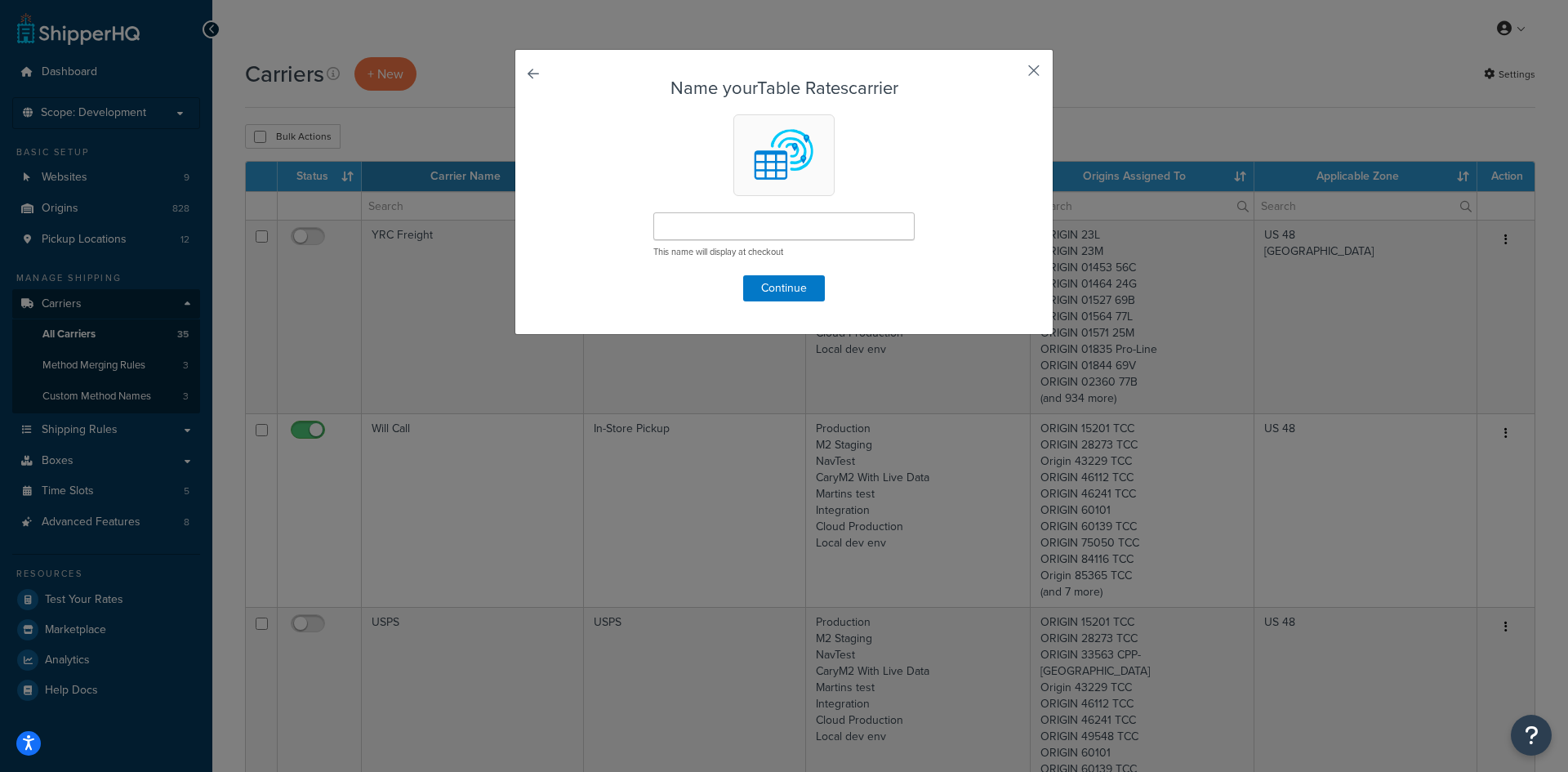
click at [1012, 74] on button "button" at bounding box center [1010, 76] width 4 height 4
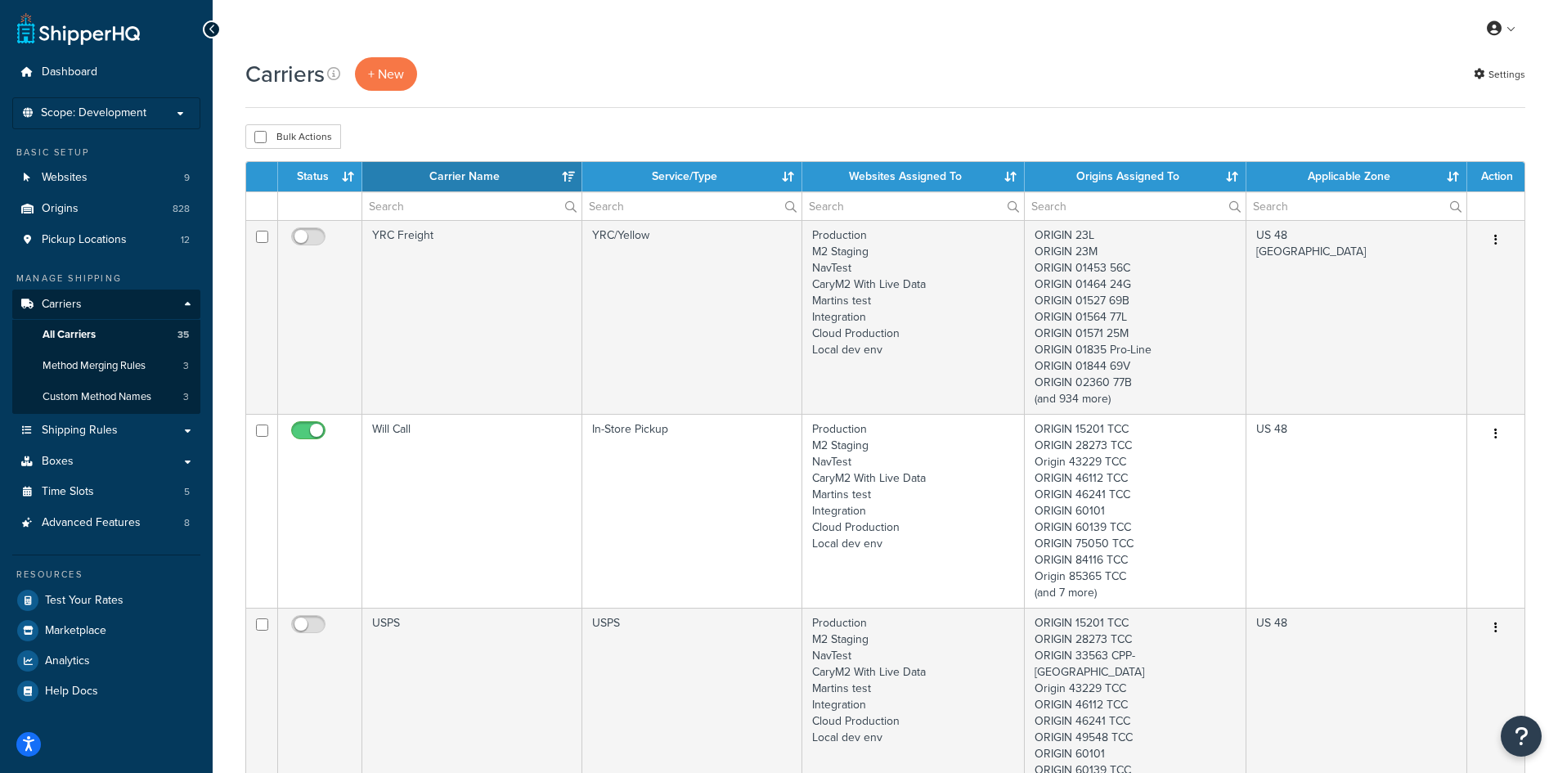
click at [429, 190] on th "Carrier Name" at bounding box center [472, 176] width 220 height 29
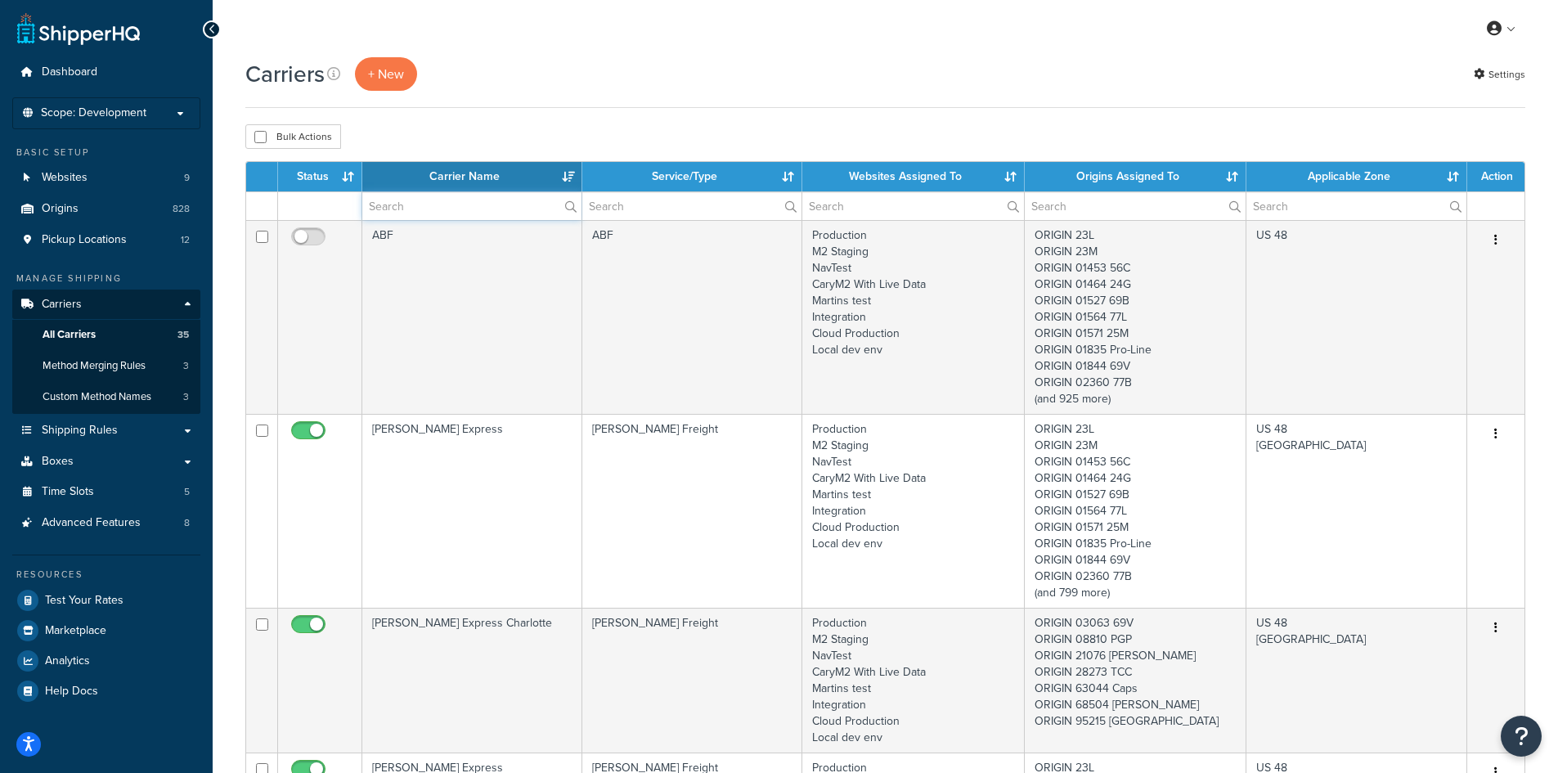
click at [434, 204] on input "text" at bounding box center [471, 206] width 219 height 28
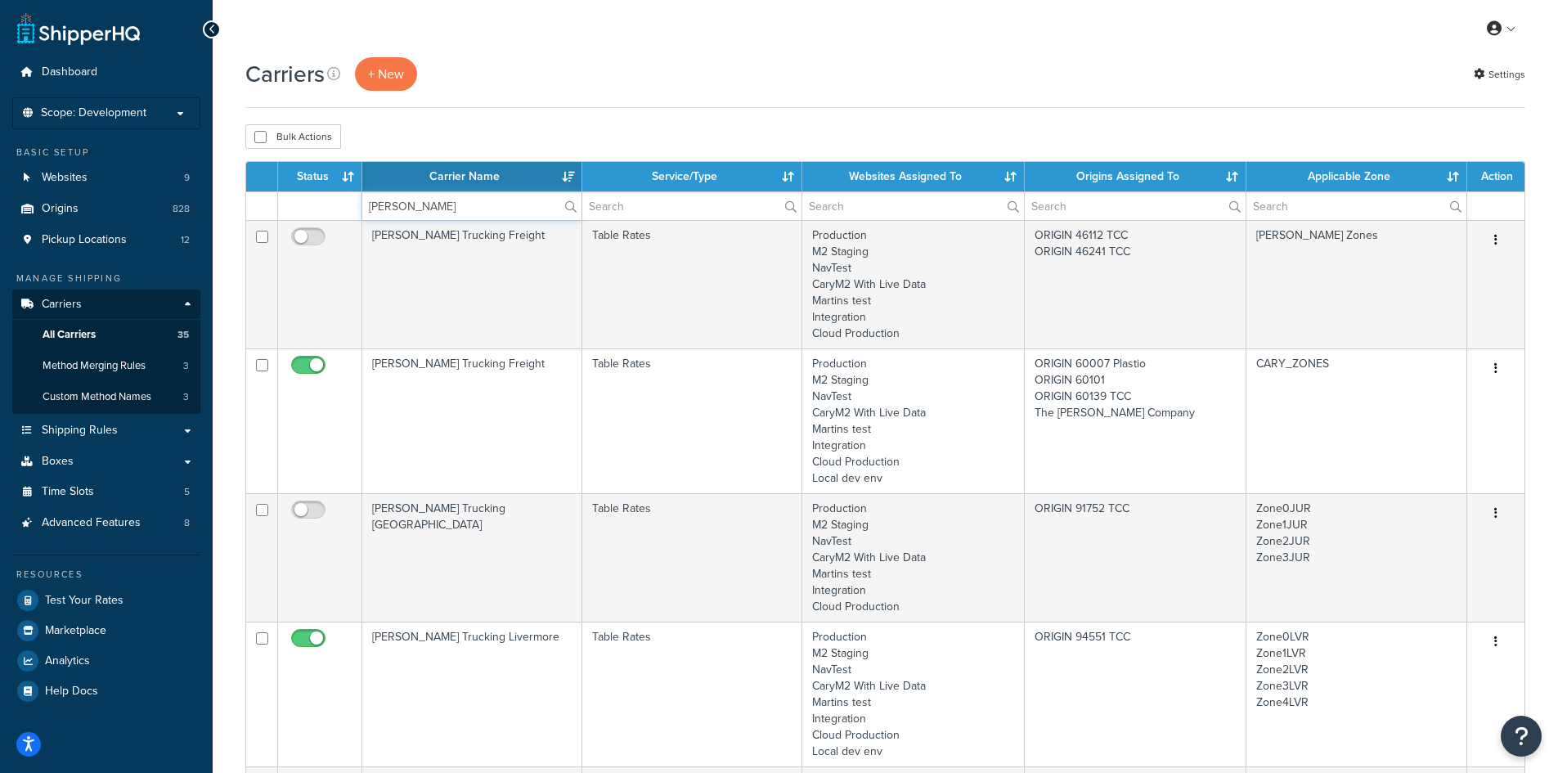
click at [417, 201] on input "cary" at bounding box center [471, 206] width 219 height 28
type input "cary"
click at [557, 179] on th "Carrier Name" at bounding box center [472, 176] width 220 height 29
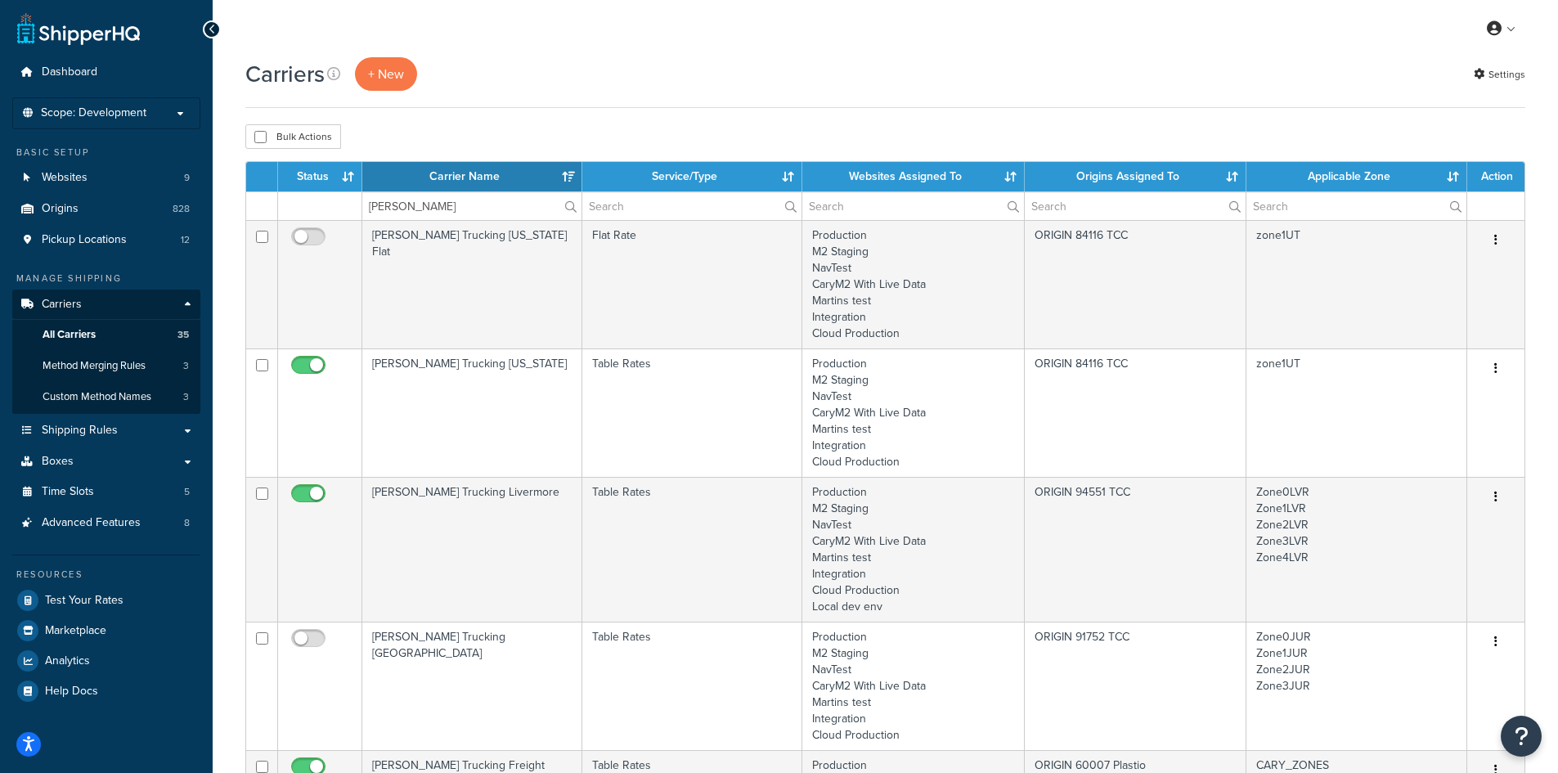
click at [557, 179] on th "Carrier Name" at bounding box center [472, 176] width 220 height 29
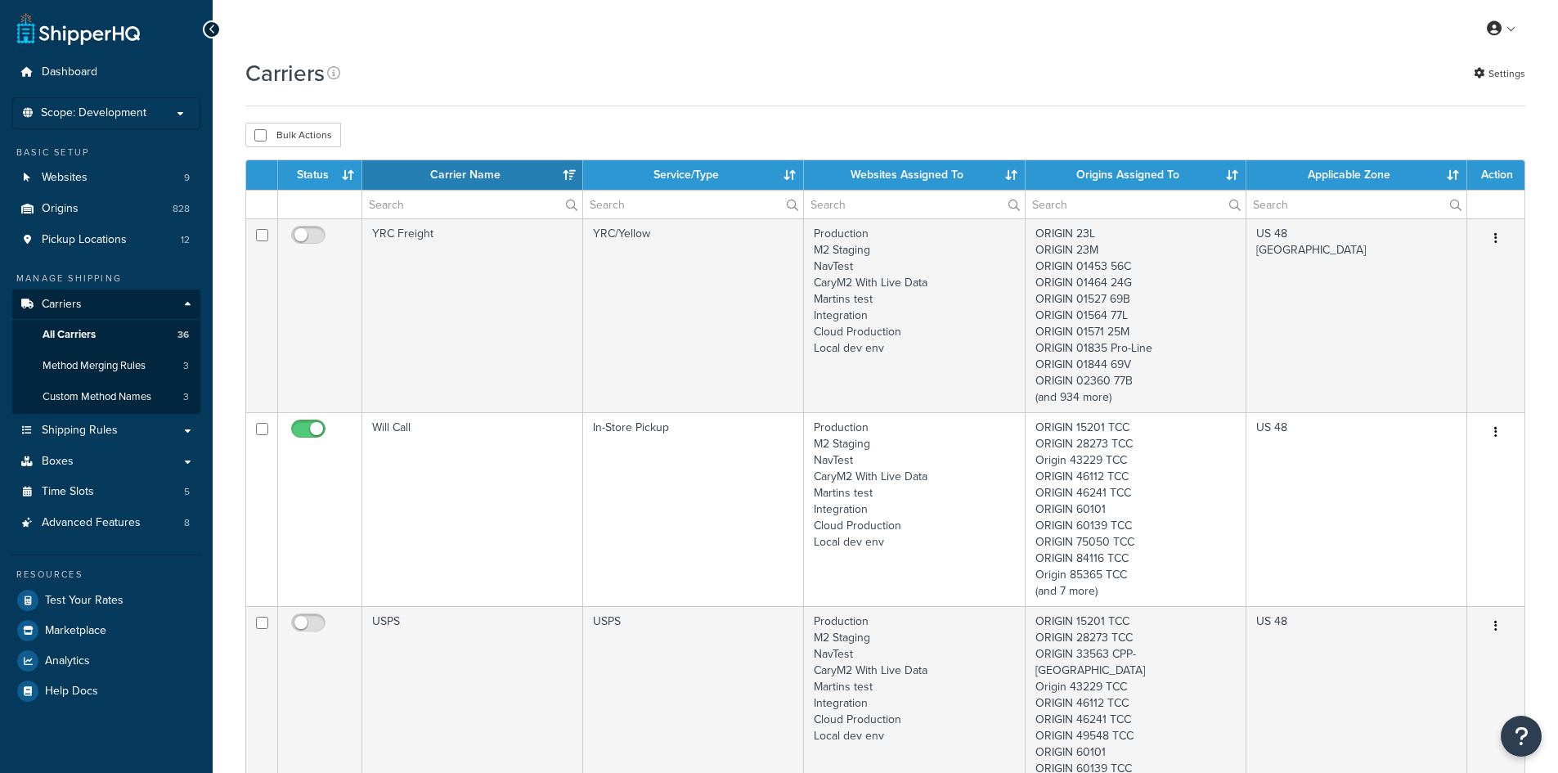
select select "15"
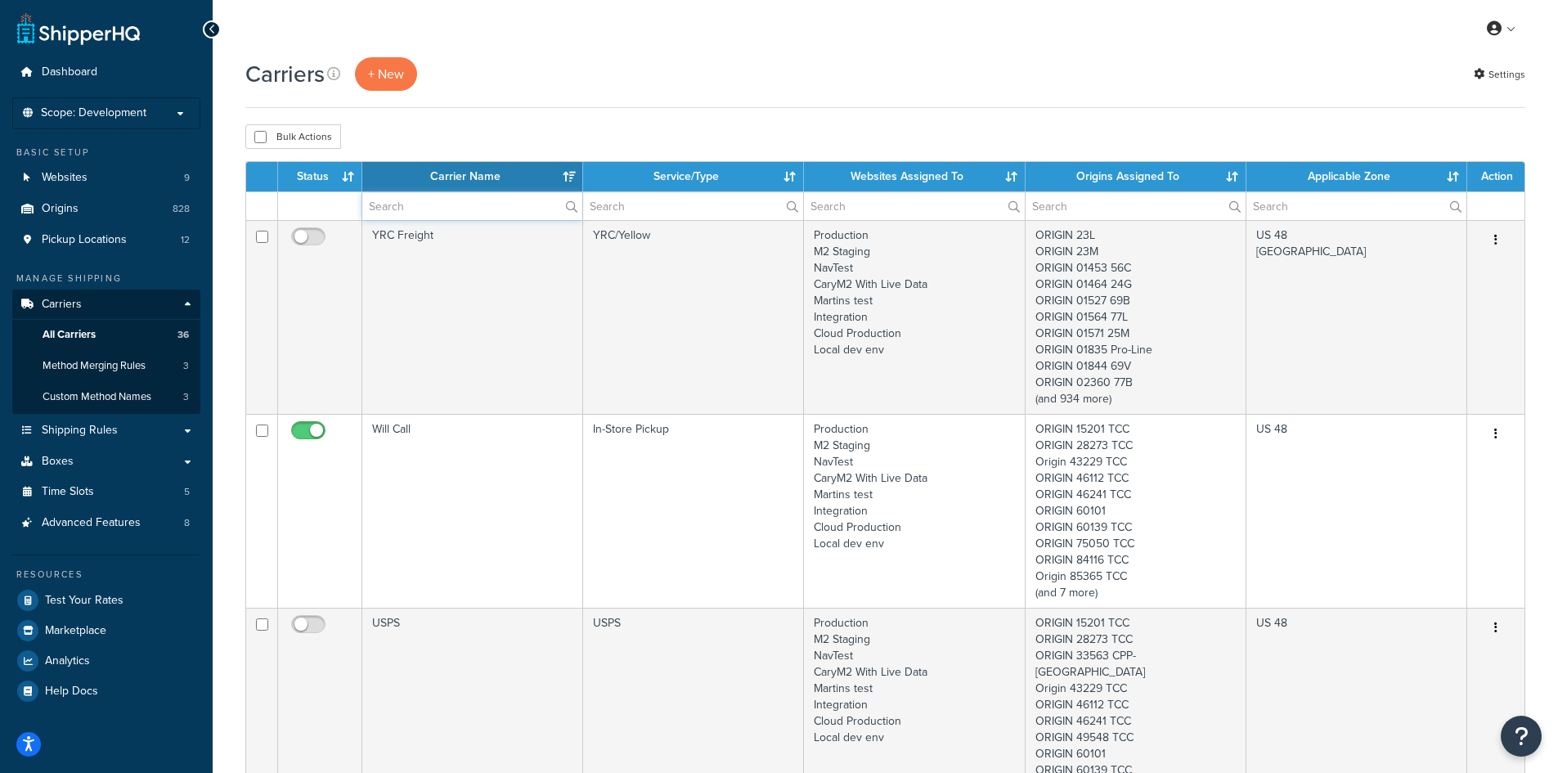
click at [519, 208] on input "text" at bounding box center [472, 206] width 220 height 28
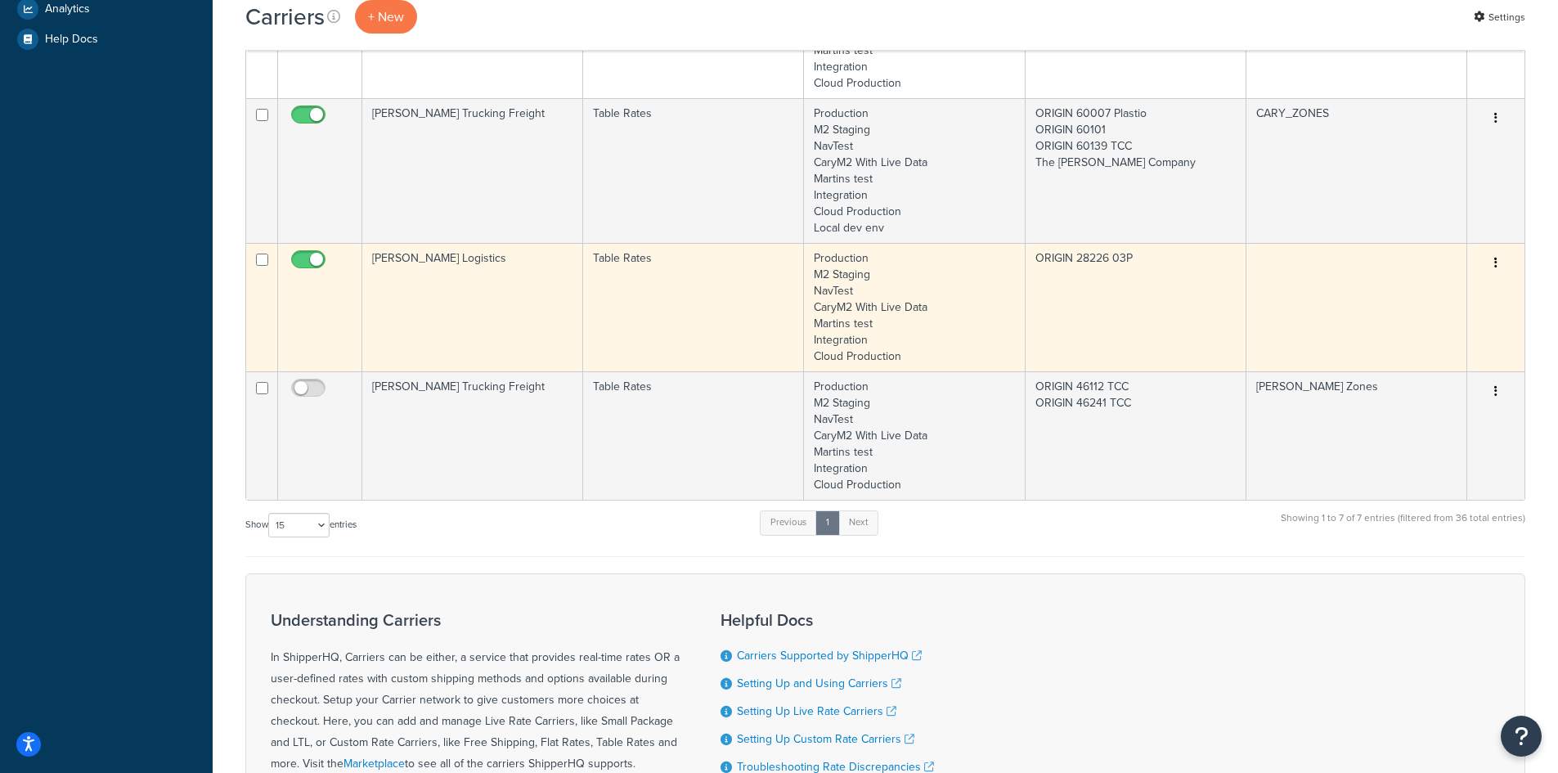
scroll to position [654, 0]
type input "[PERSON_NAME]"
click at [306, 253] on input "checkbox" at bounding box center [310, 261] width 45 height 20
checkbox input "false"
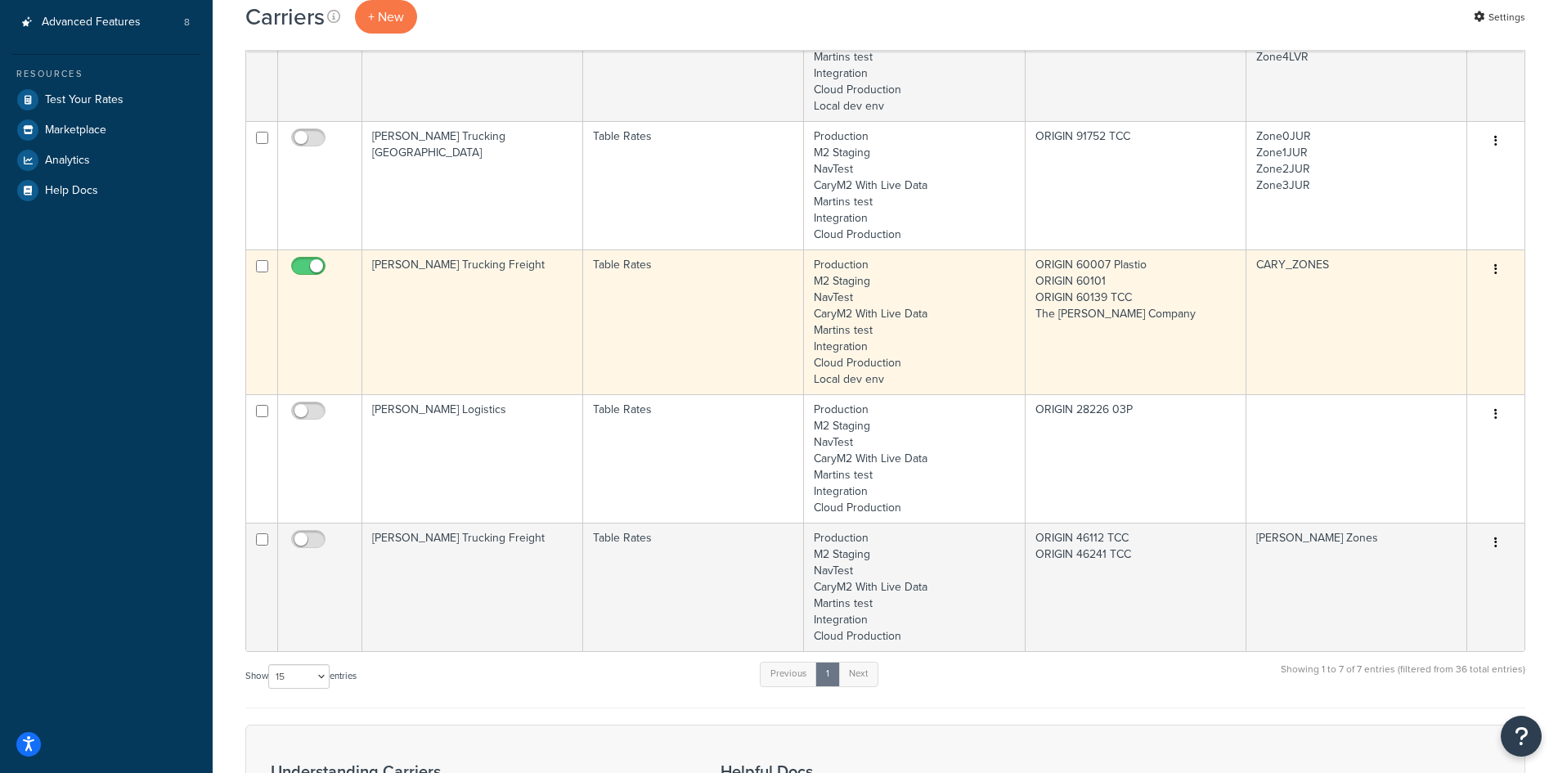
scroll to position [573, 0]
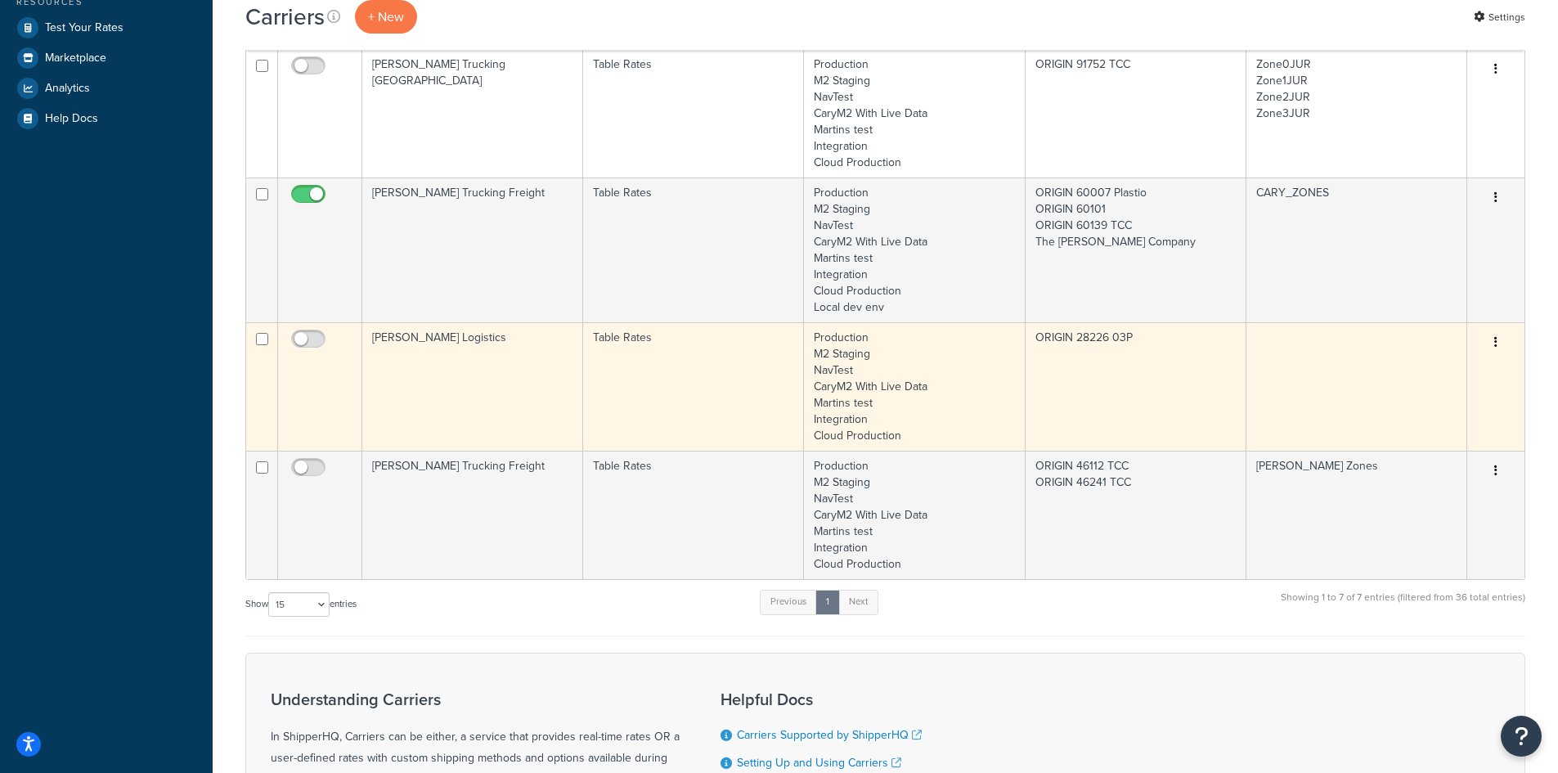
click at [1483, 343] on div "Edit Duplicate [GEOGRAPHIC_DATA]" at bounding box center [1496, 343] width 38 height 26
click at [1491, 343] on button "button" at bounding box center [1496, 343] width 23 height 26
click at [1432, 370] on link "Edit" at bounding box center [1429, 375] width 129 height 34
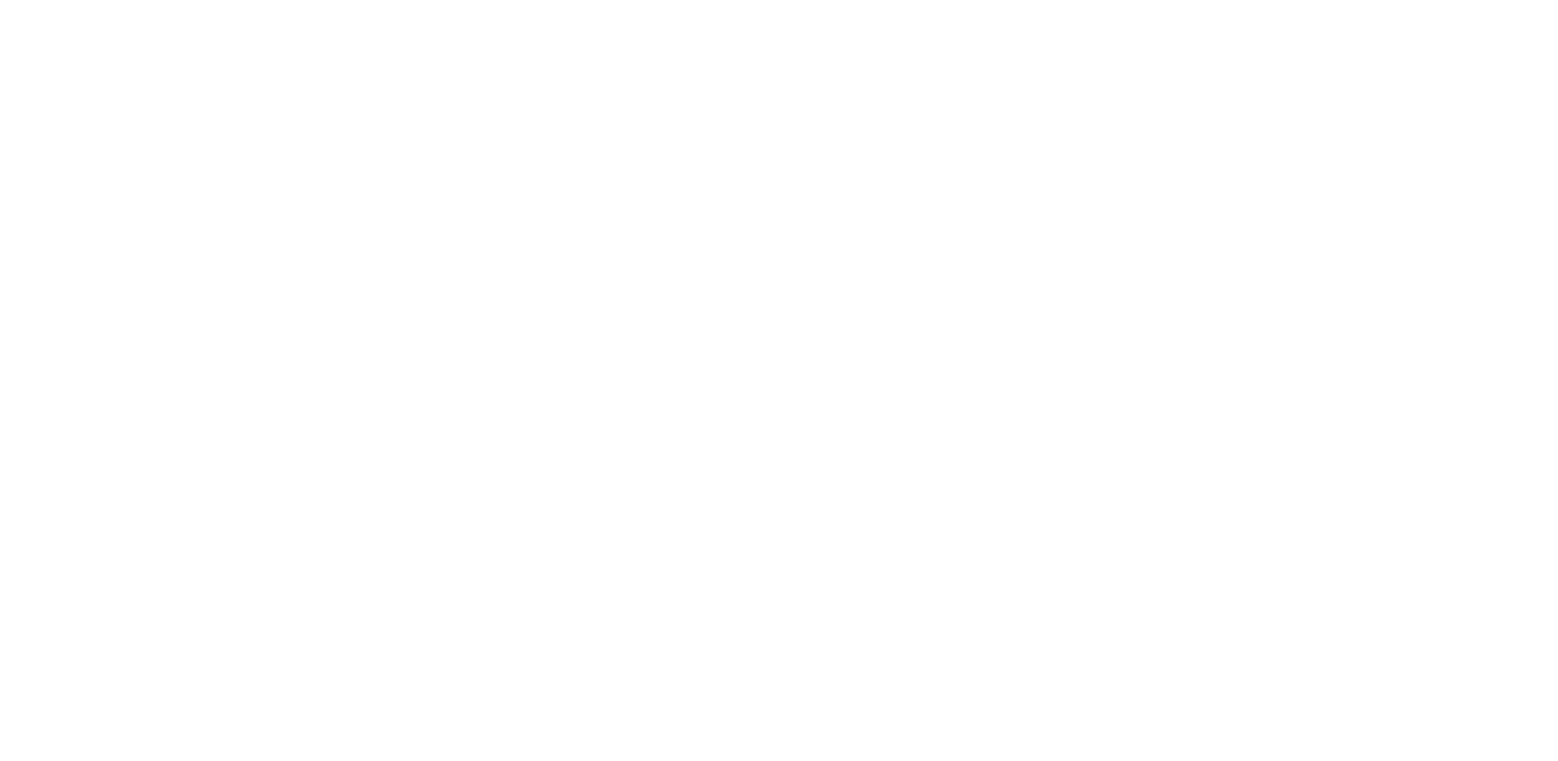
select select "25"
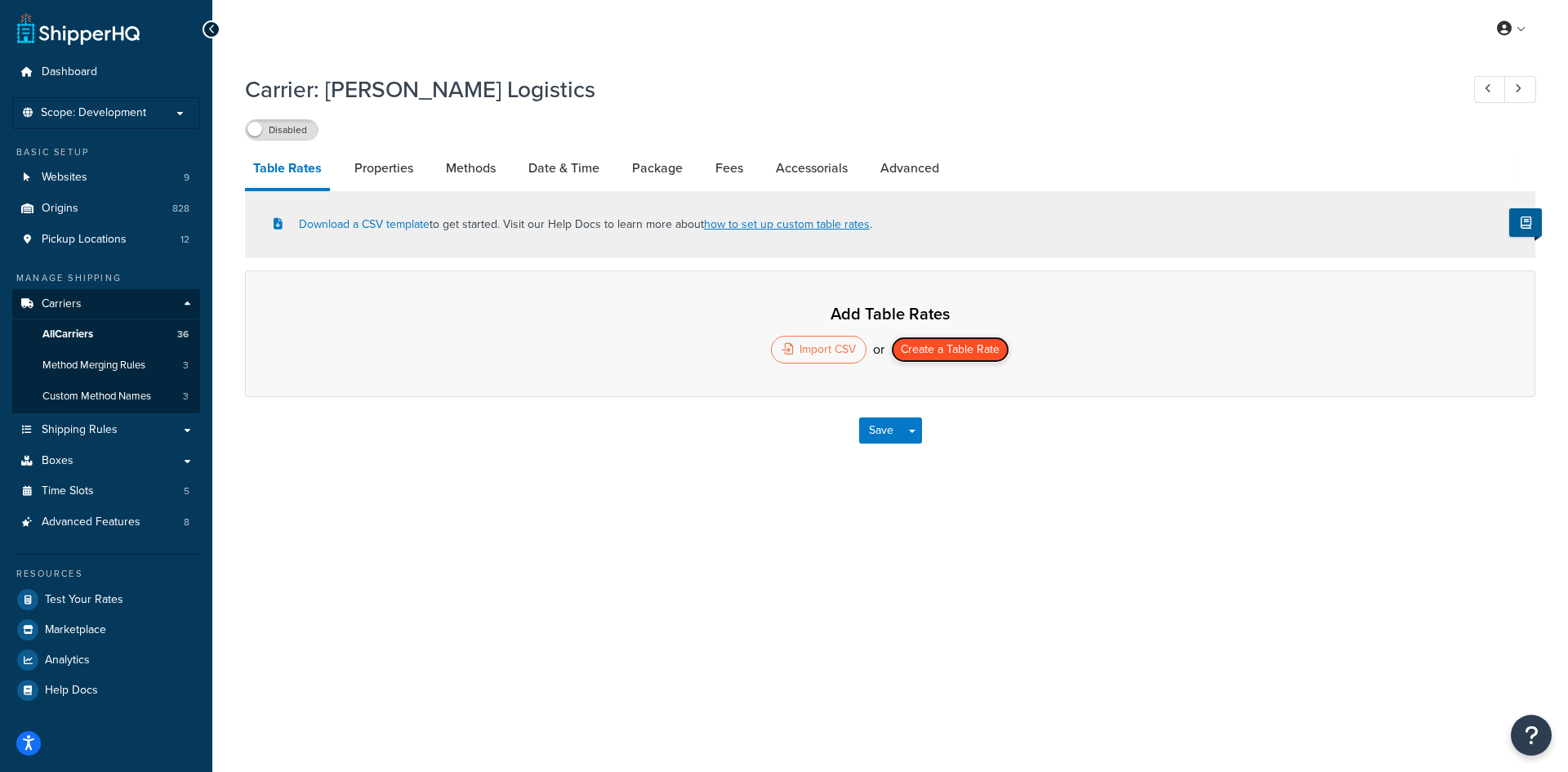
click at [952, 345] on button "Create a Table Rate" at bounding box center [950, 350] width 119 height 26
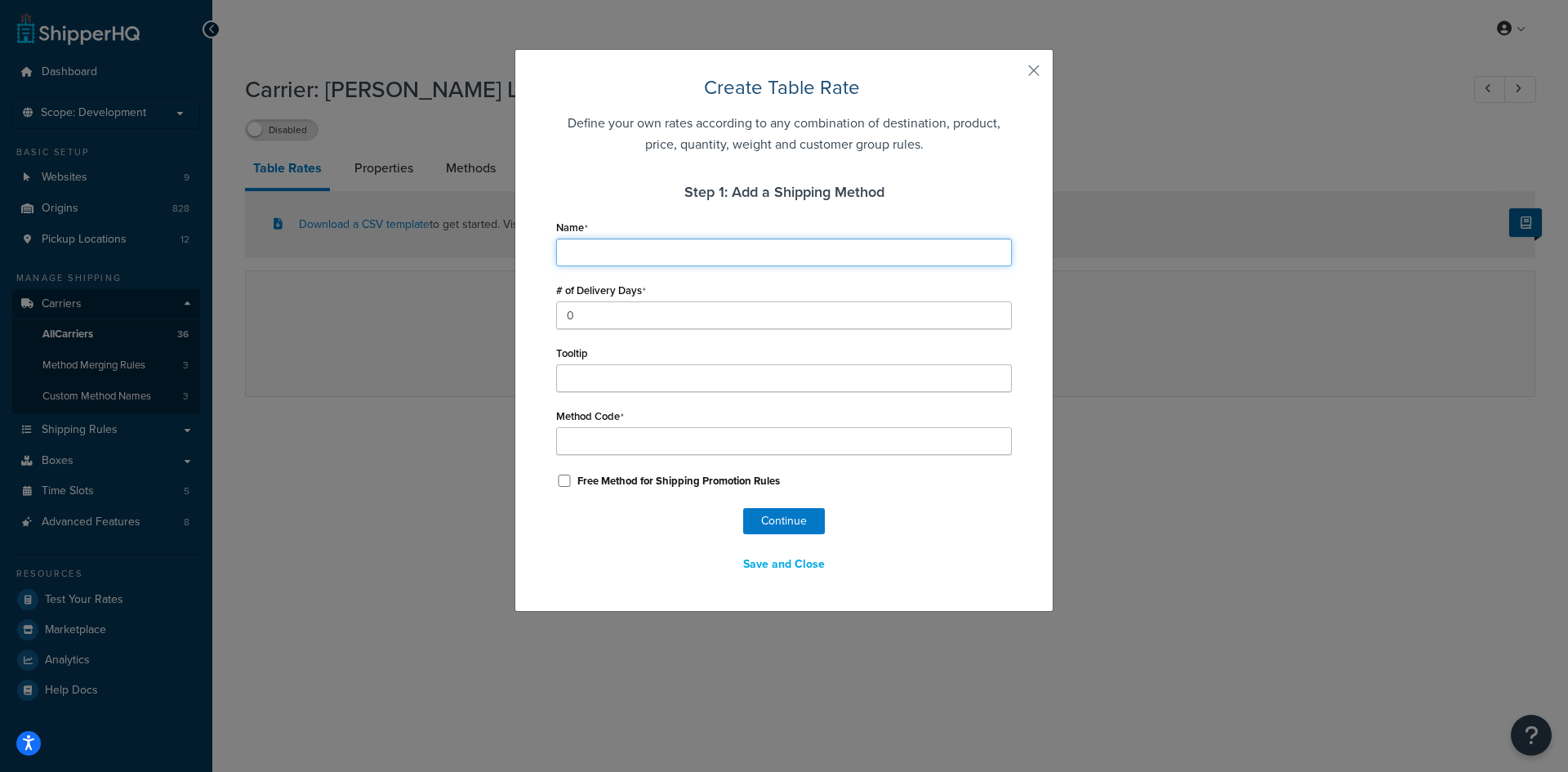
click at [582, 254] on input "Name" at bounding box center [784, 253] width 455 height 28
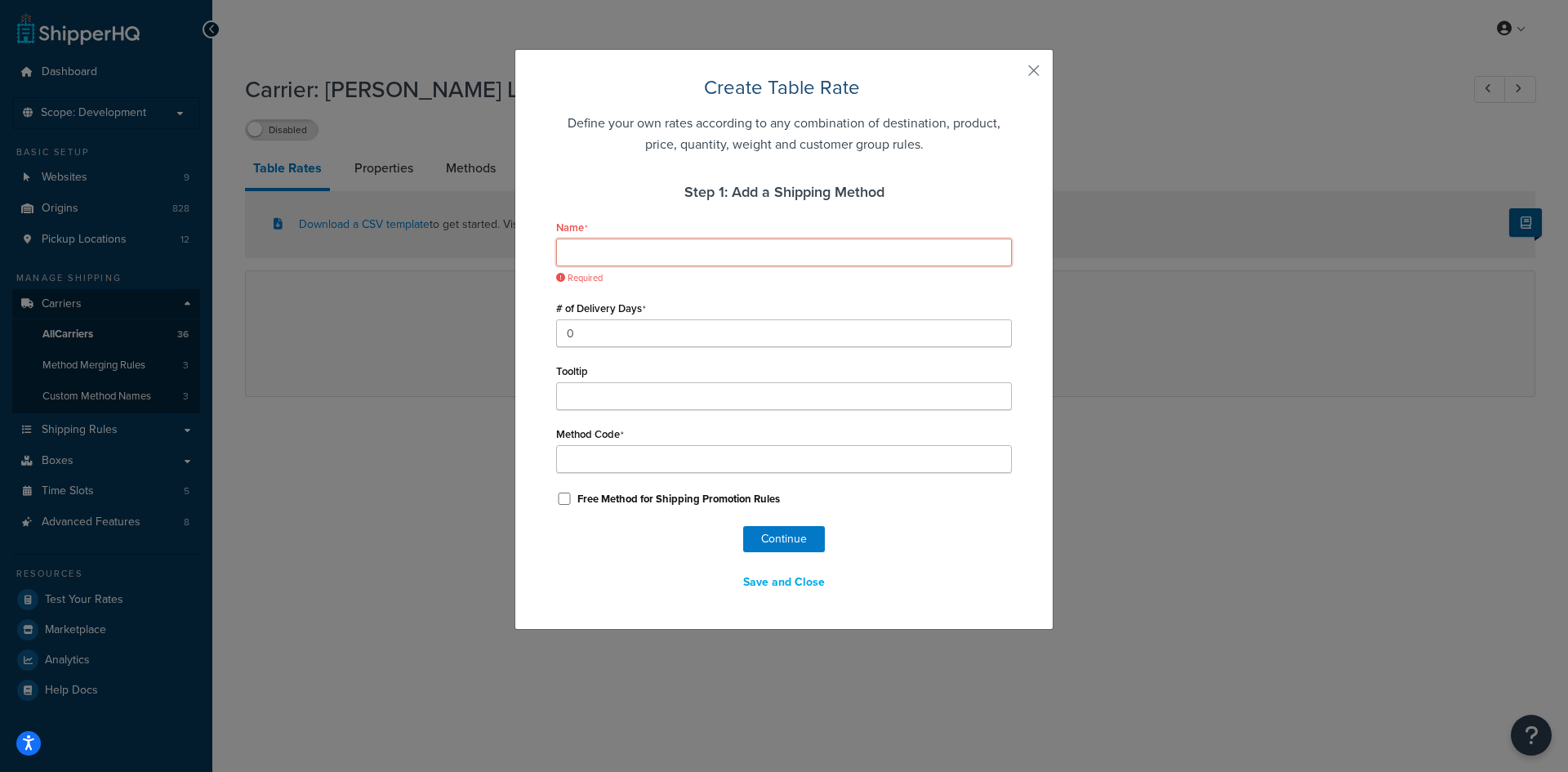
click at [602, 258] on input "Name" at bounding box center [784, 253] width 455 height 28
click at [608, 256] on input "Name" at bounding box center [784, 253] width 455 height 28
type input "C"
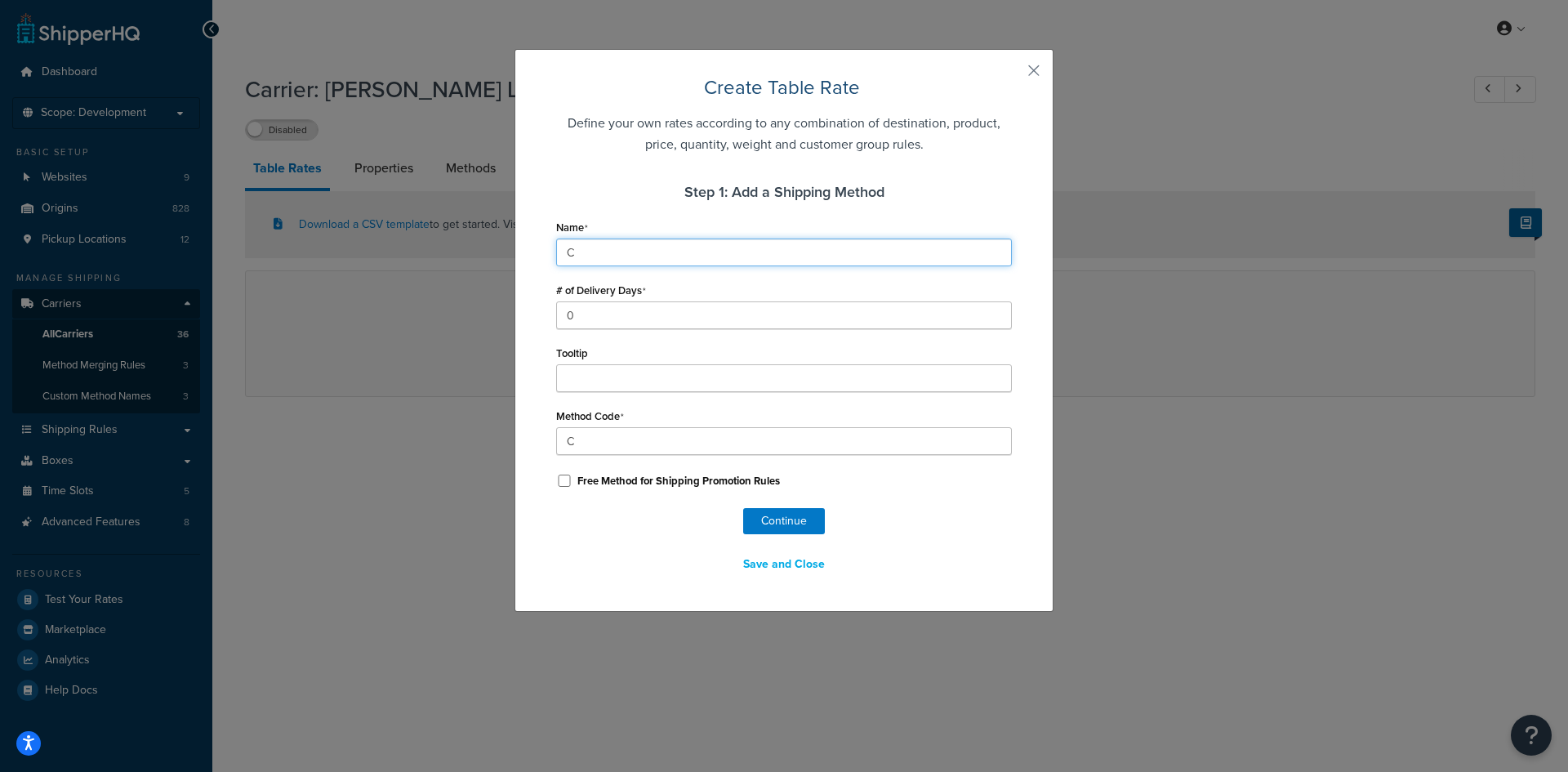
type input "Ca"
type input "Car"
type input "Cary"
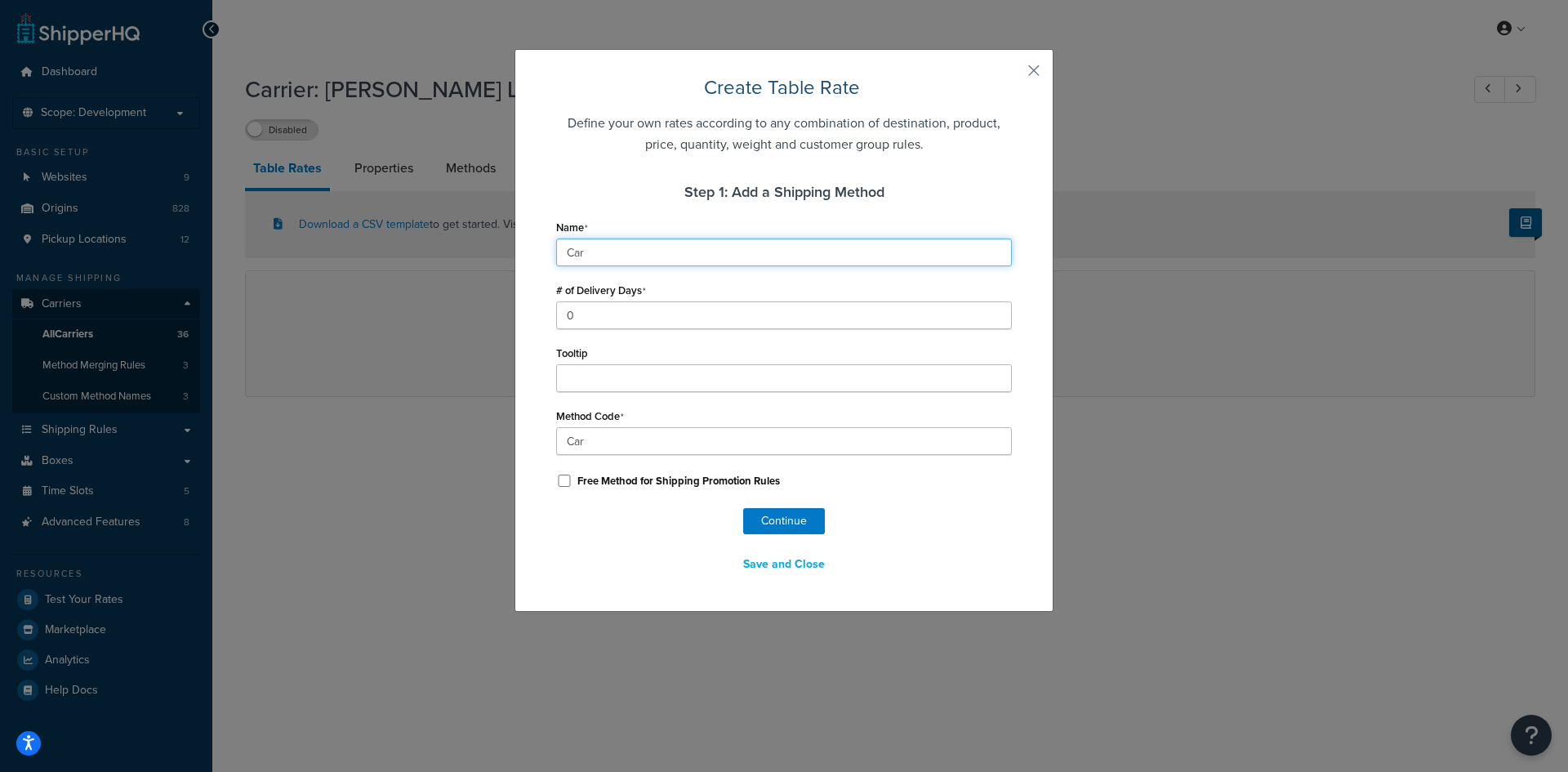
type input "Cary"
type input "Cary_"
type input "Cary L"
type input "Cary_L"
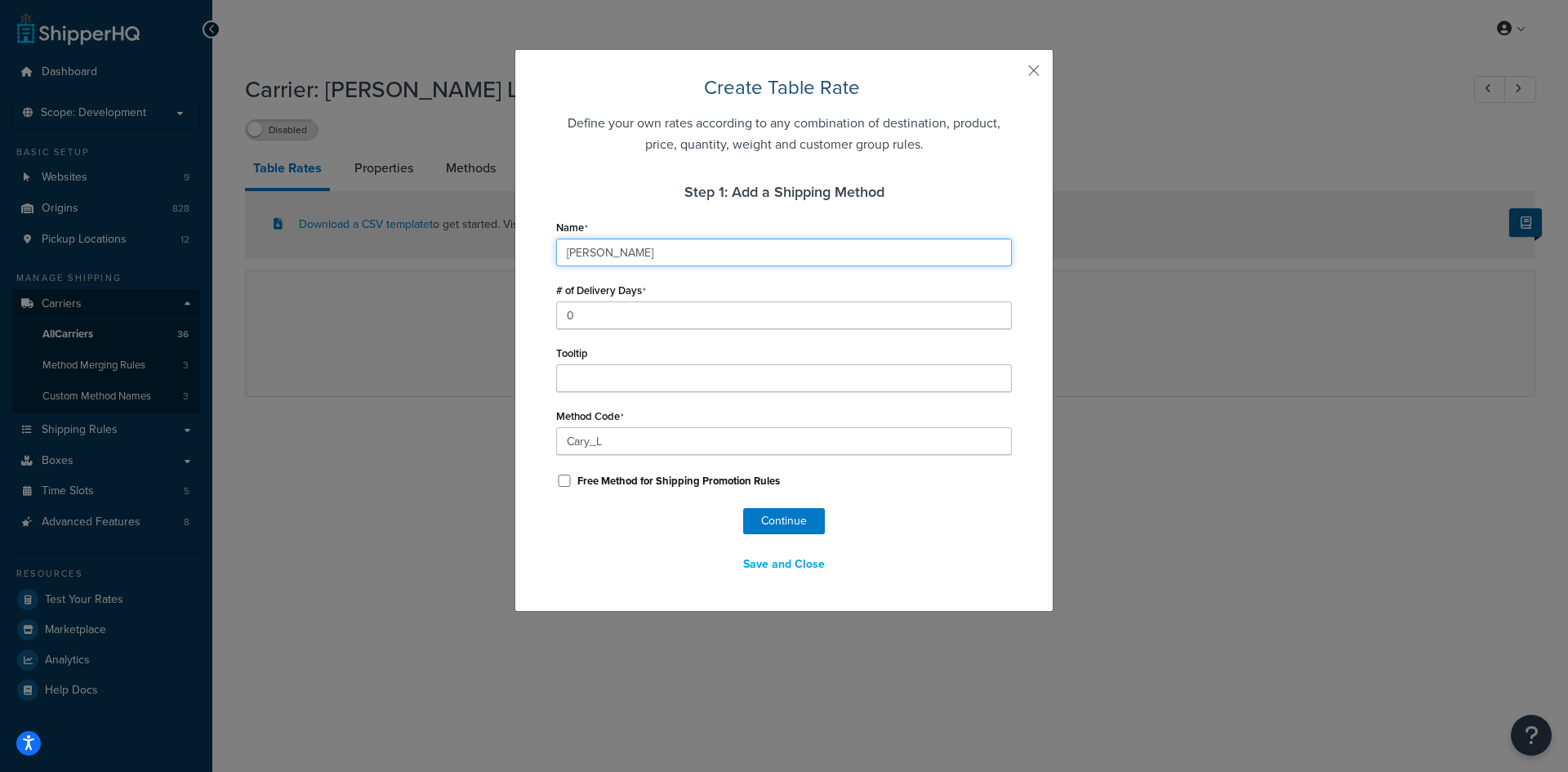
type input "Cary Lo"
type input "Cary_Lo"
type input "Cary L"
type input "Cary_L"
type input "Cary"
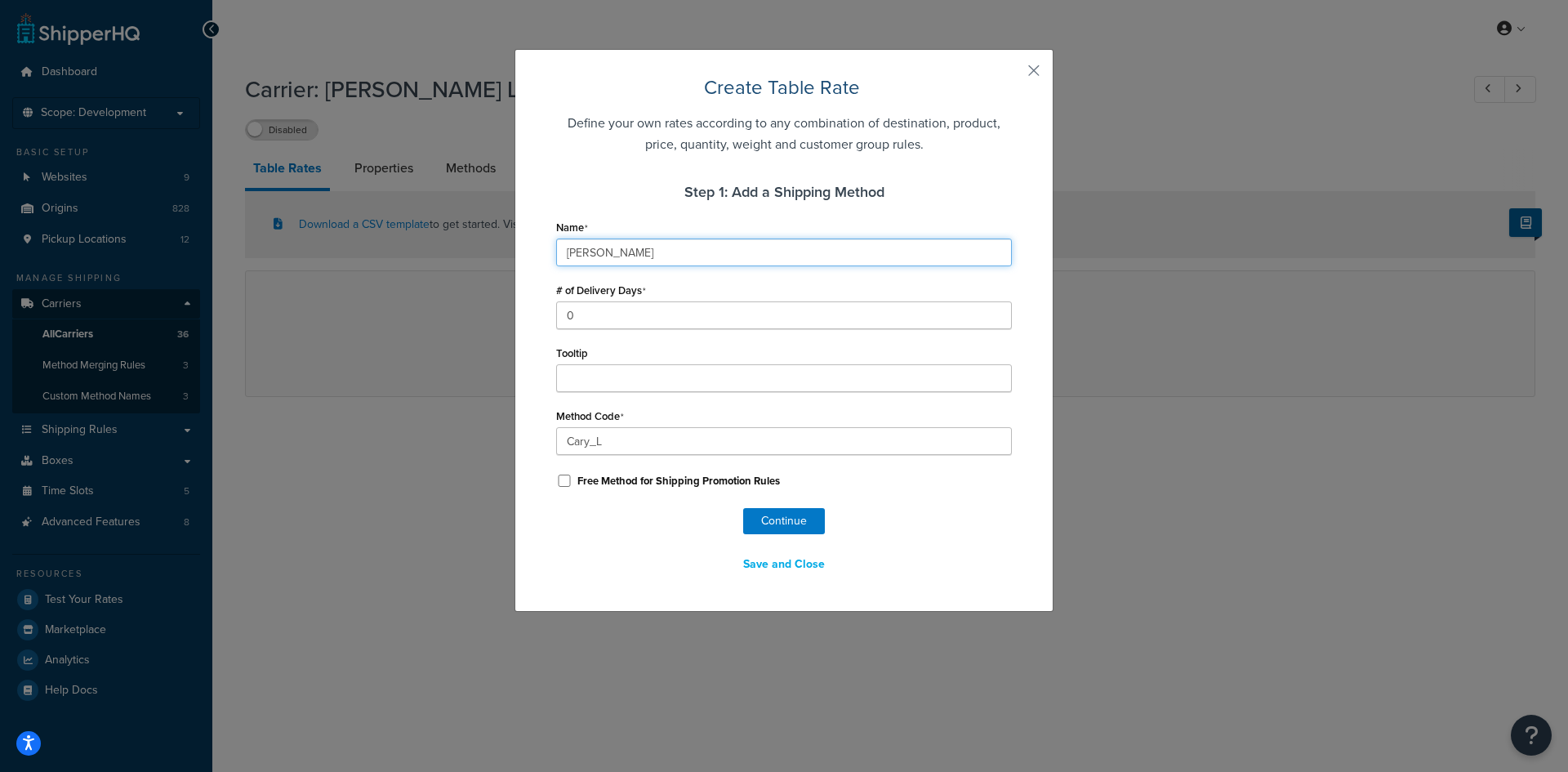
type input "Cary_"
type input "Cary"
type input "CaryL"
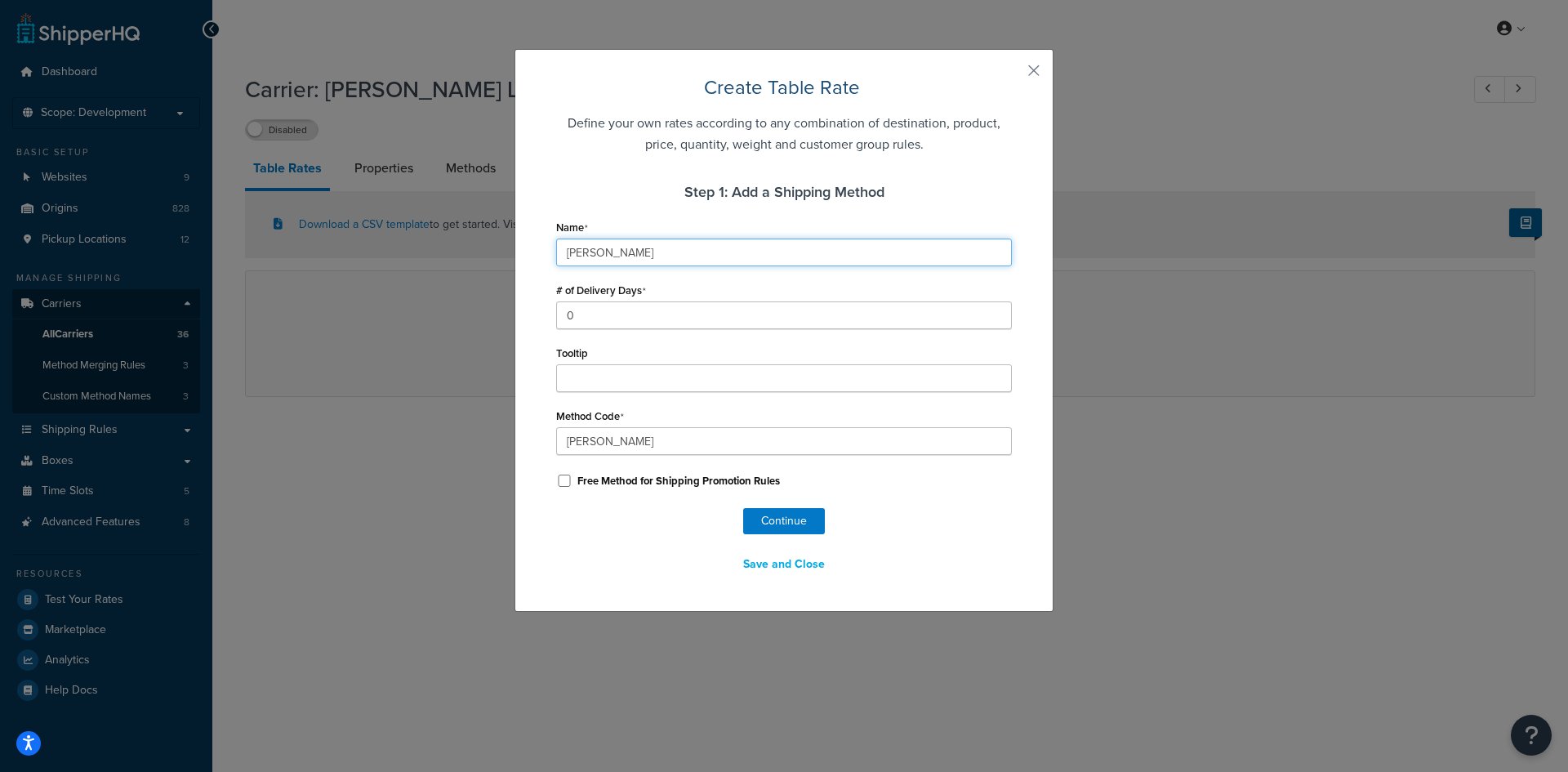
type input "CaryLo"
type input "CaryLog"
type input "CaryLogi"
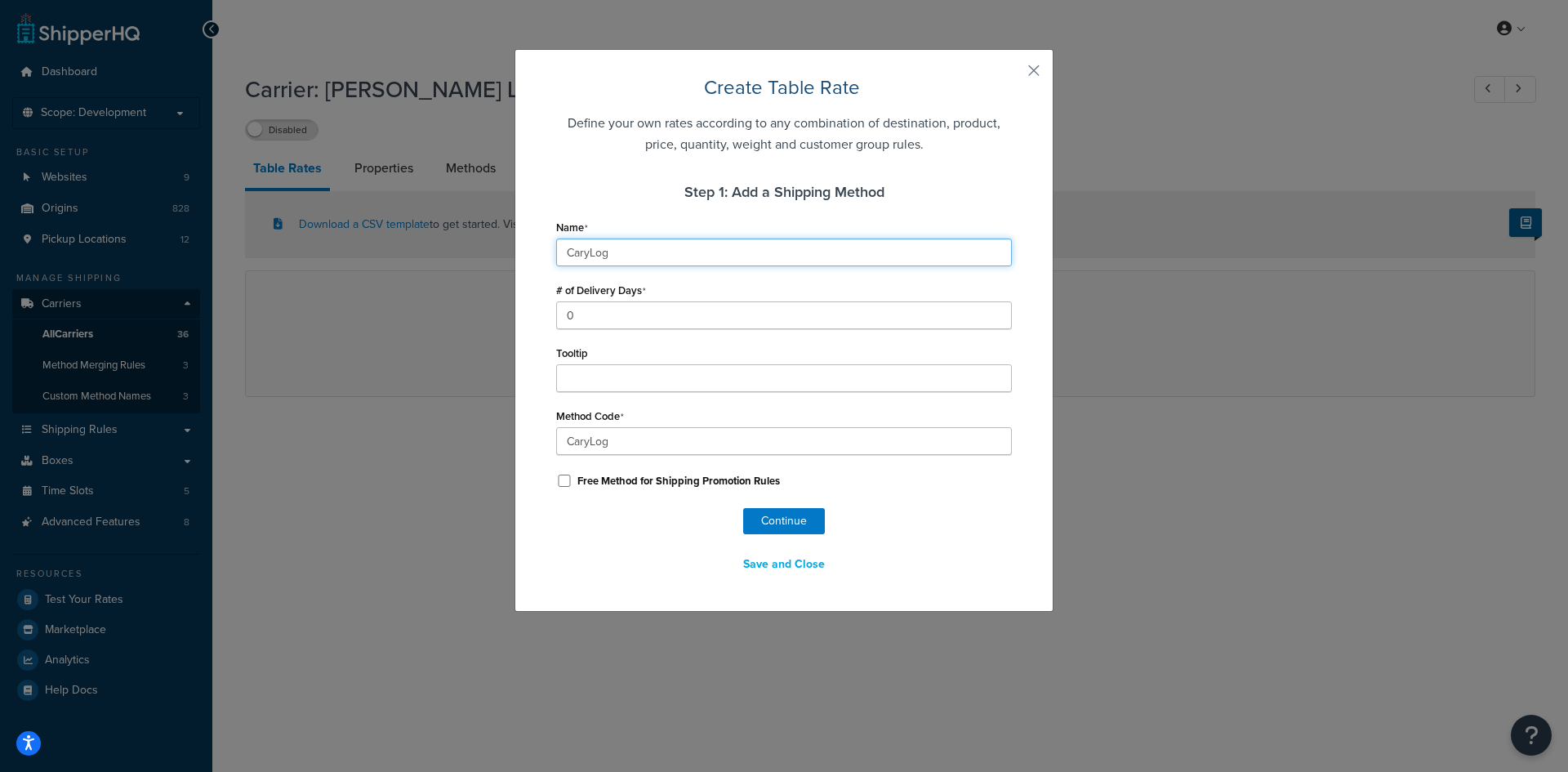
type input "CaryLogi"
type input "CaryLogis"
type input "CaryLogist"
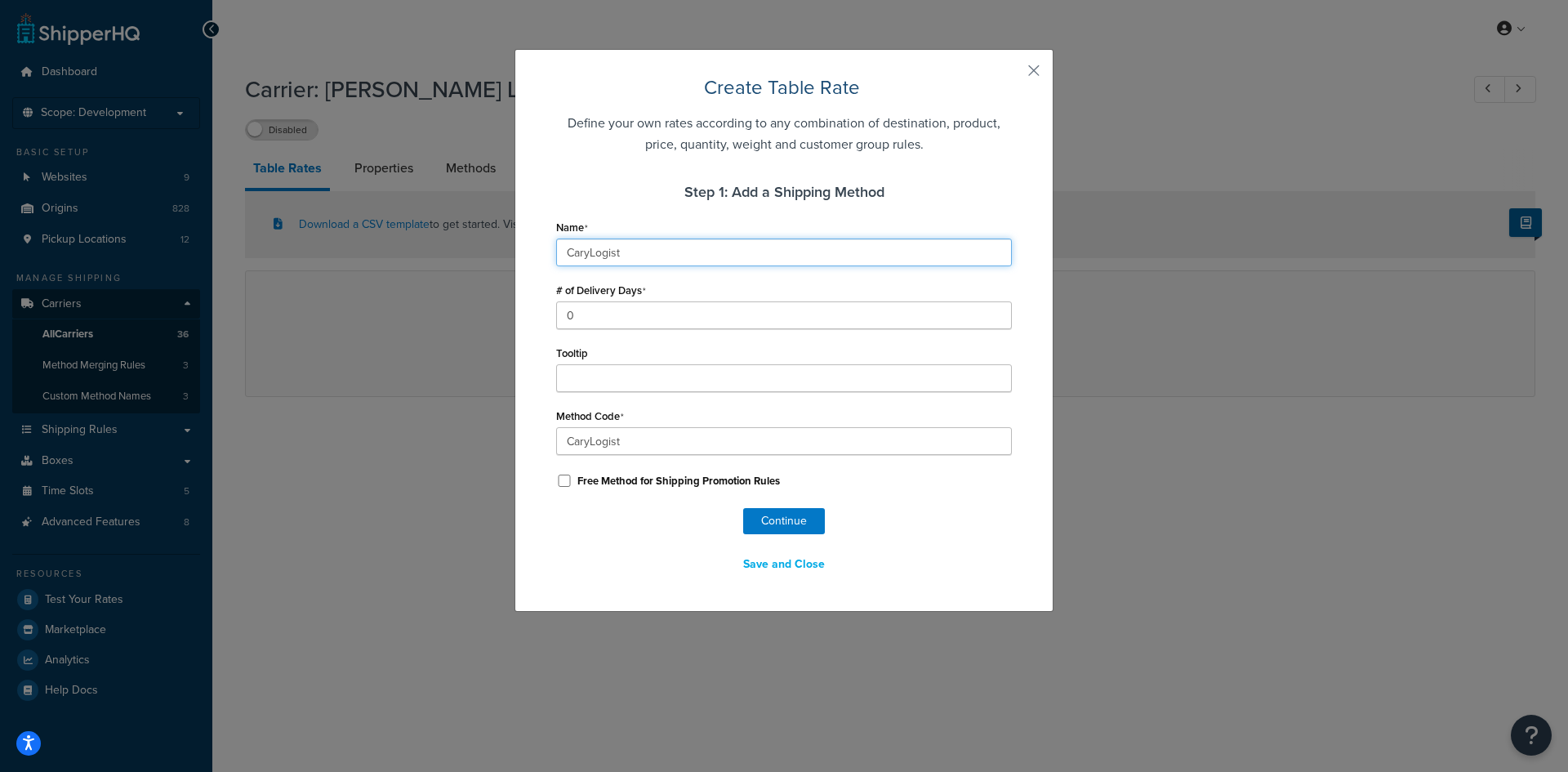
type input "CaryLogisti"
type input "CaryLogistic"
type input "CaryLogistics"
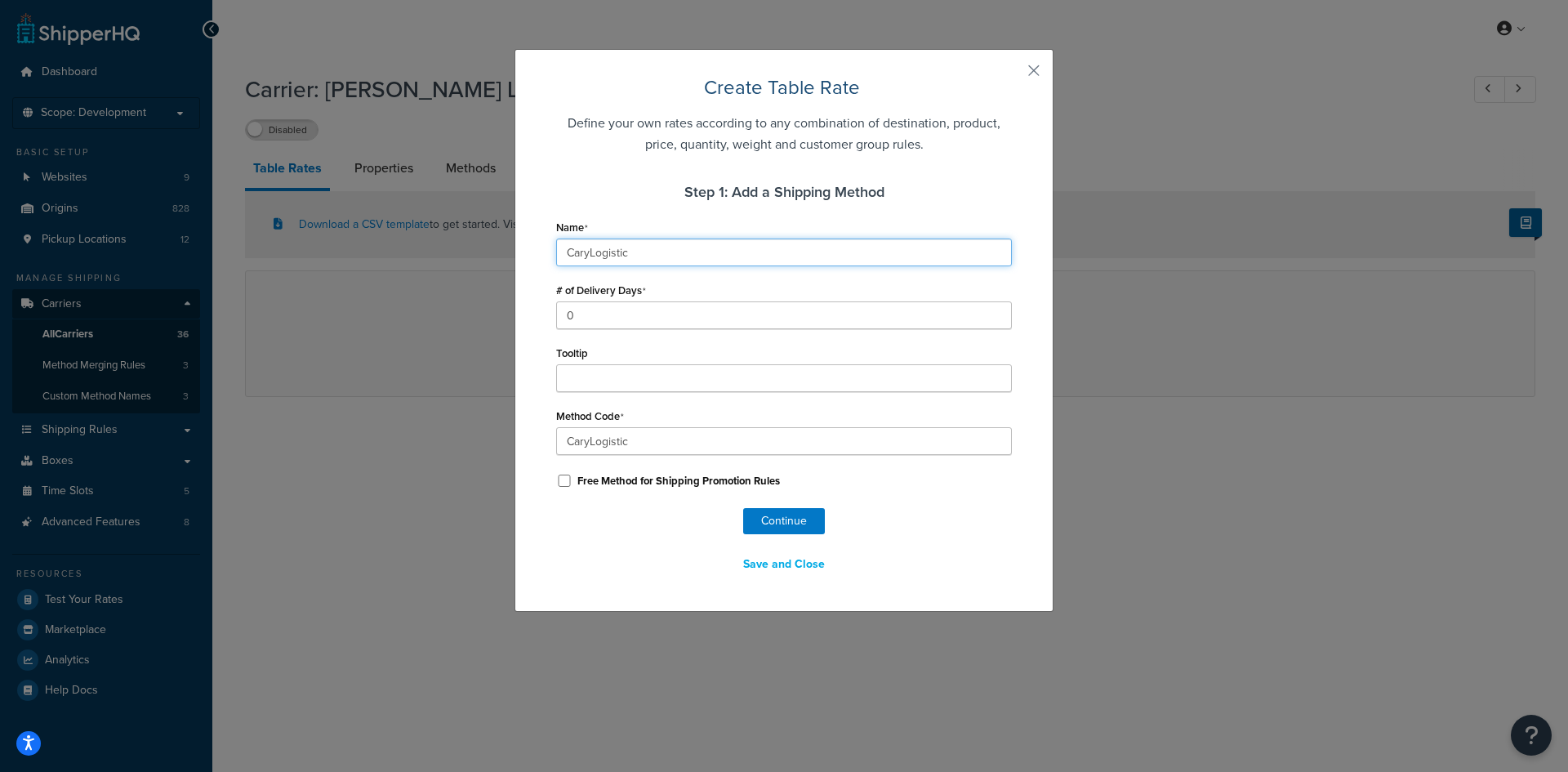
type input "CaryLogistics"
click at [757, 515] on button "Continue" at bounding box center [784, 521] width 82 height 26
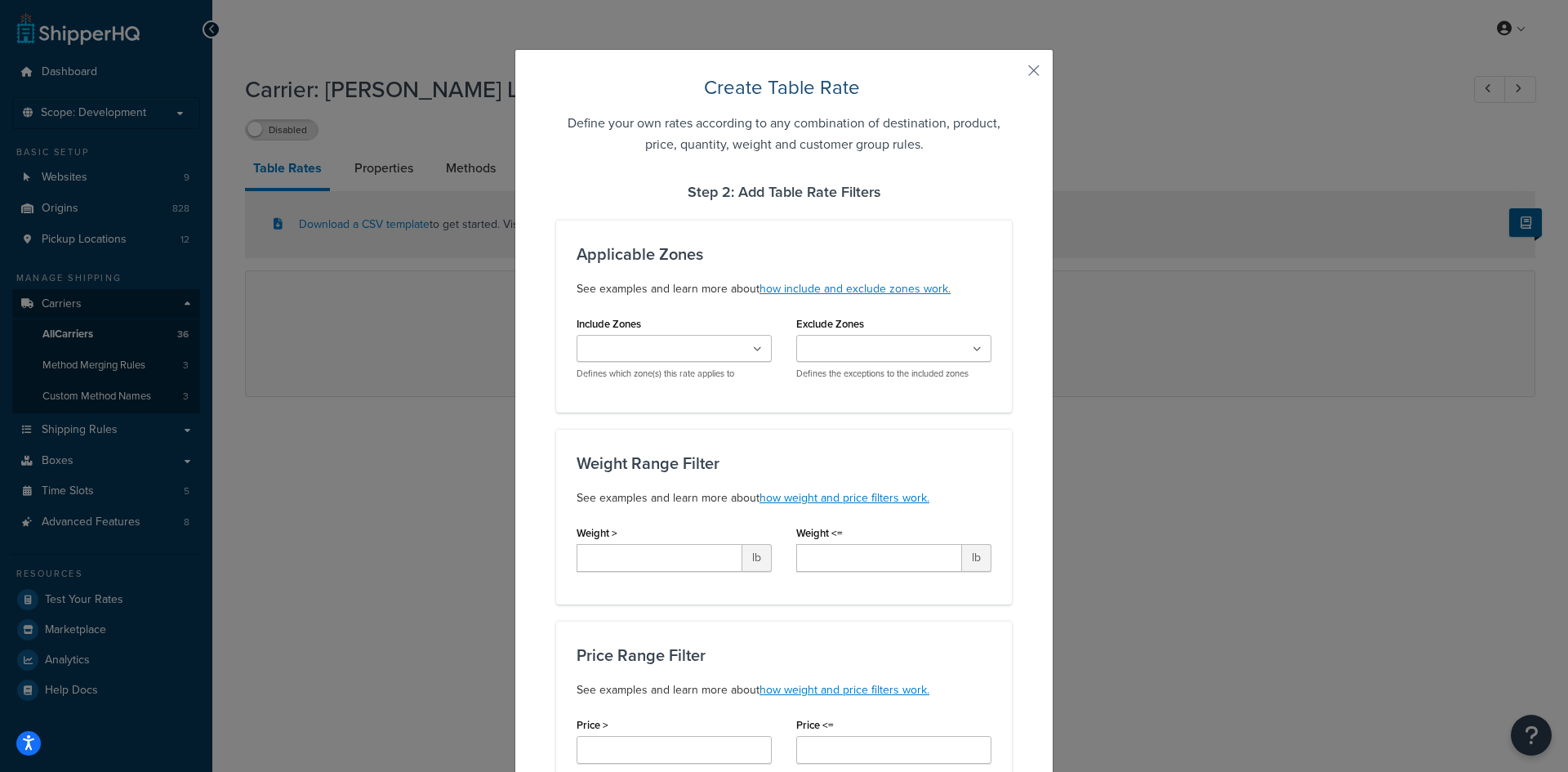
select select "183185"
click at [692, 352] on input "Include Zones" at bounding box center [653, 350] width 145 height 18
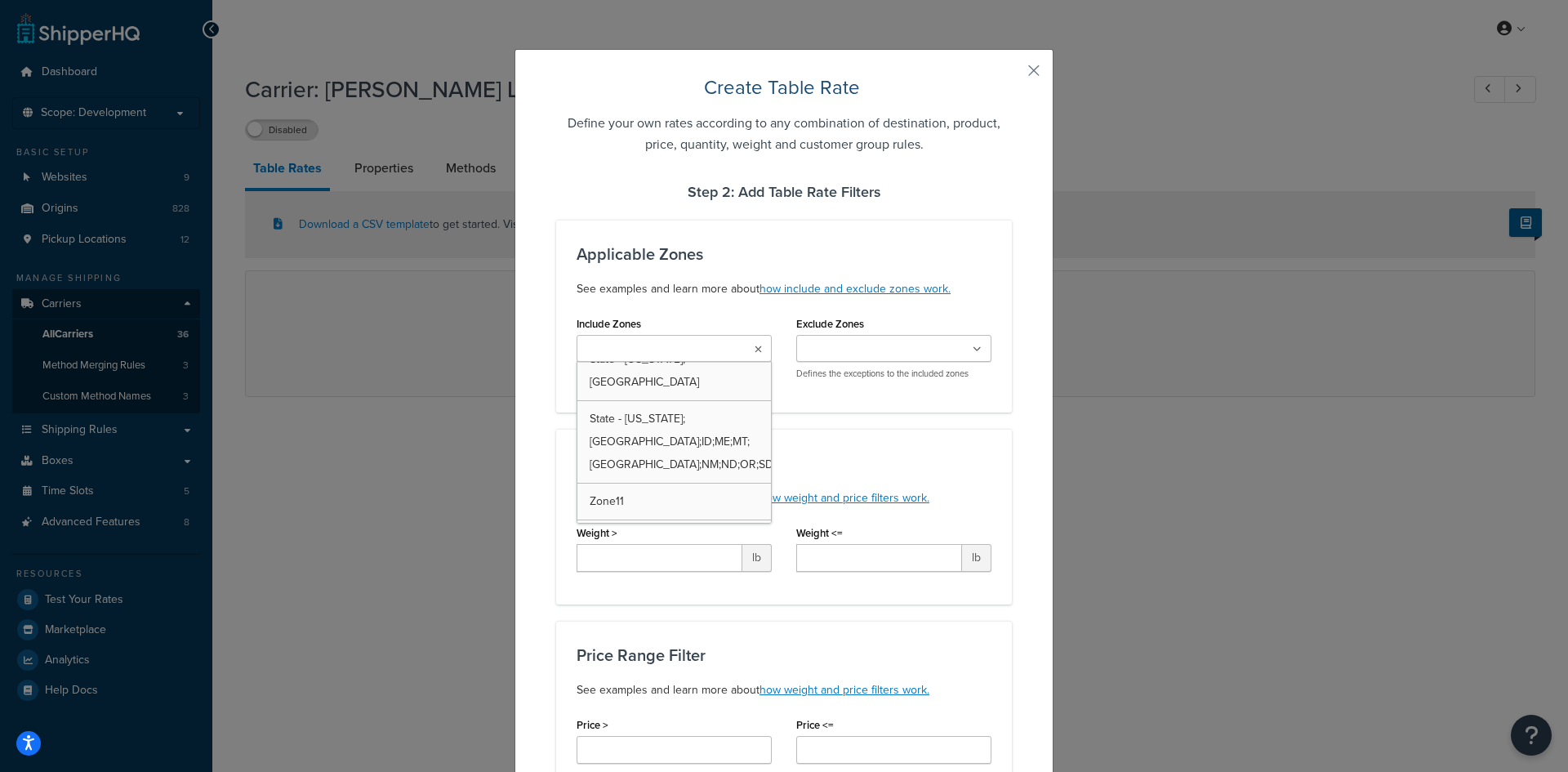
scroll to position [2080, 0]
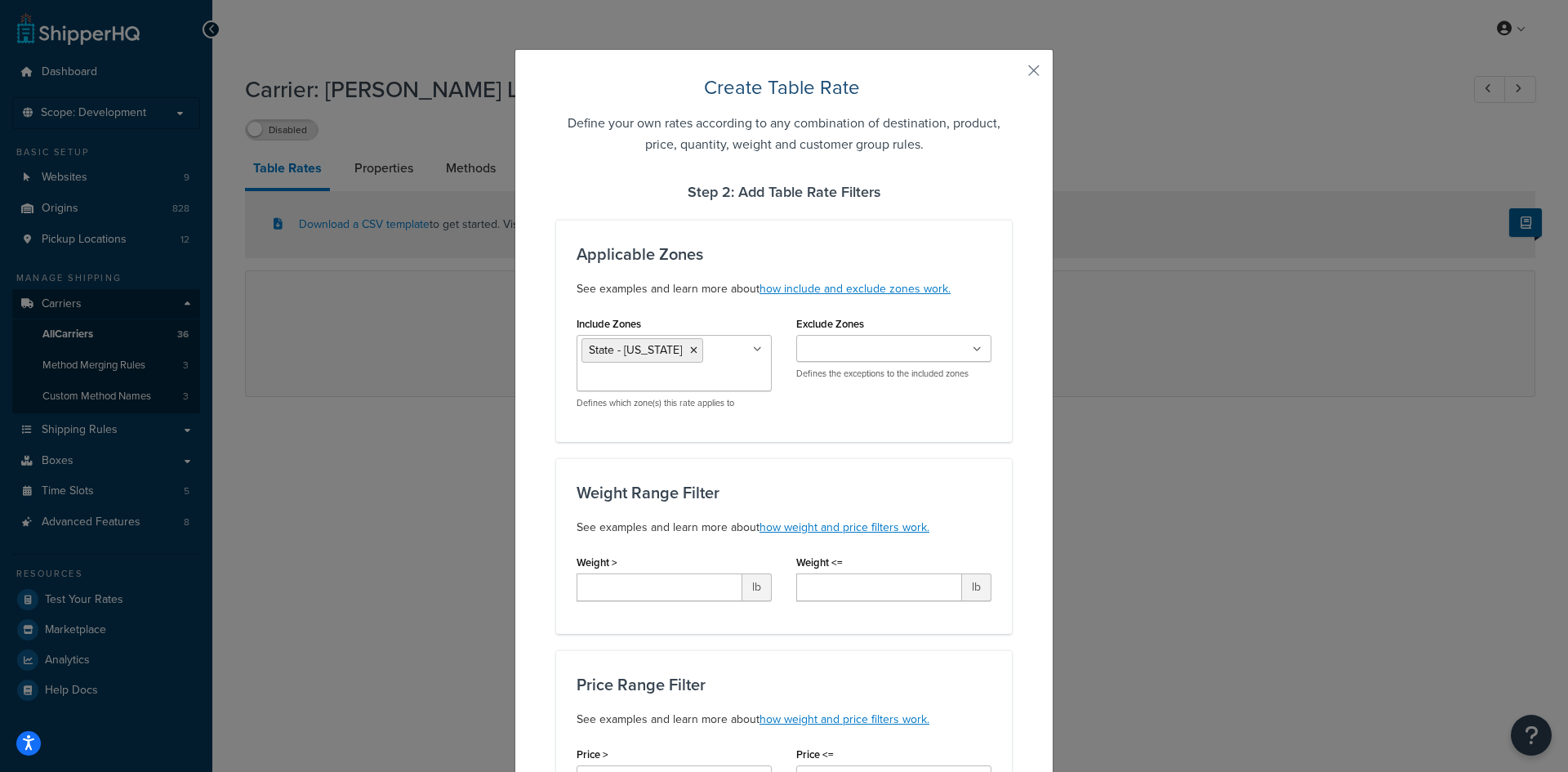
click at [855, 397] on div "Include Zones State - AL US 48 HI_and_AK Canada CARY_ZONES TForce Freight USA D…" at bounding box center [784, 368] width 439 height 110
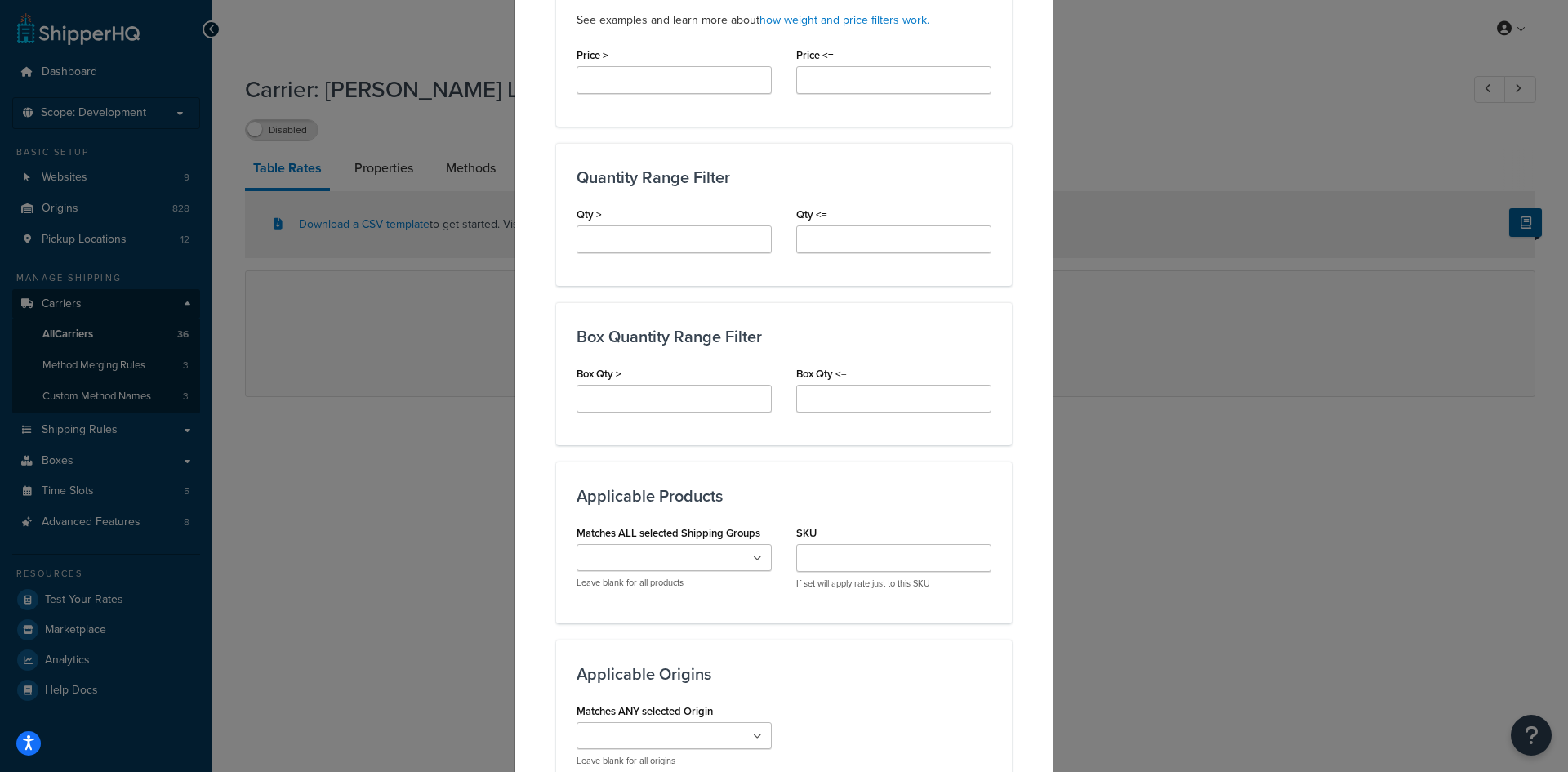
scroll to position [735, 0]
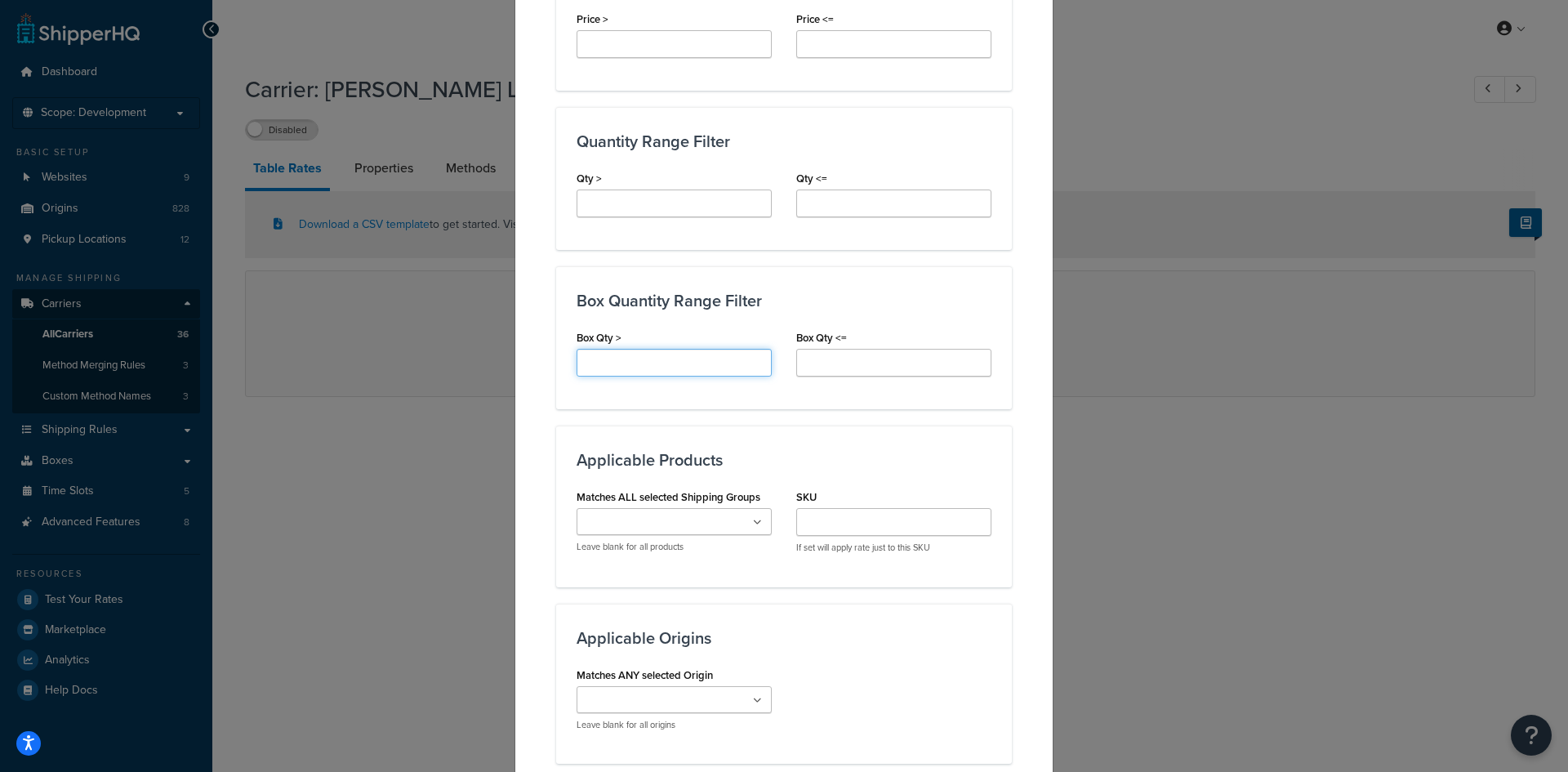
click at [669, 367] on input "Box Qty >" at bounding box center [675, 363] width 196 height 28
type input "7"
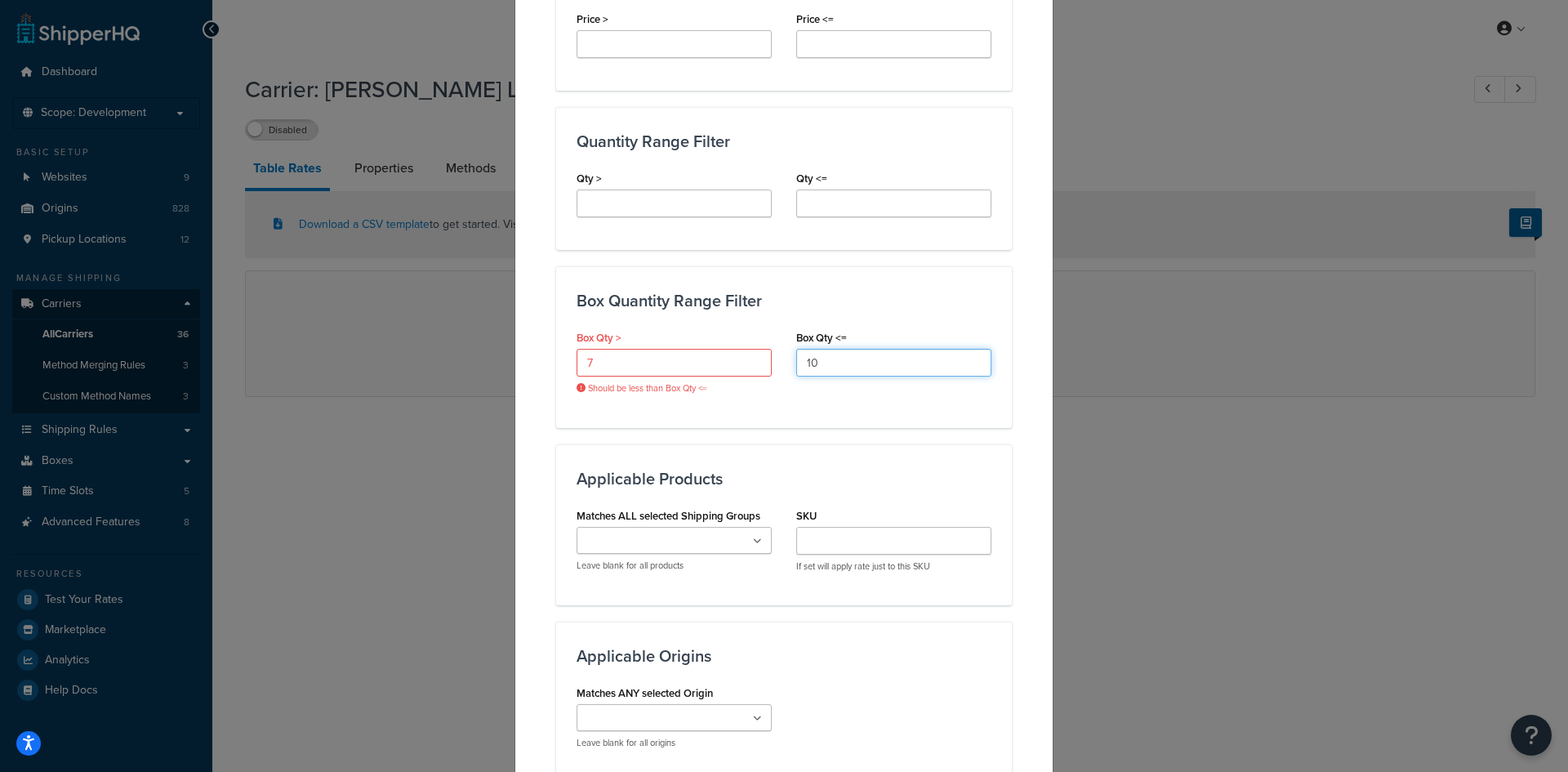
type input "10"
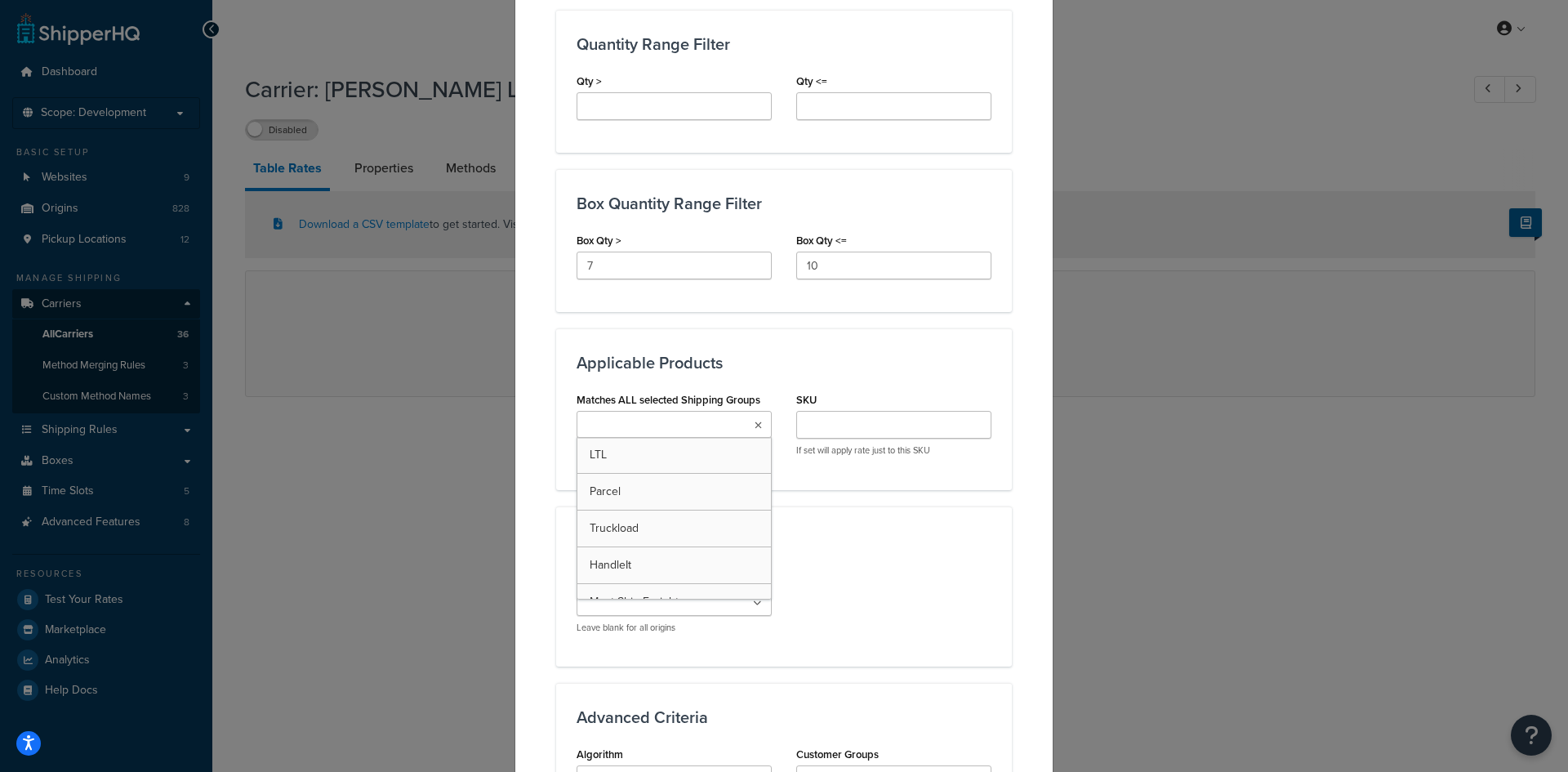
scroll to position [981, 0]
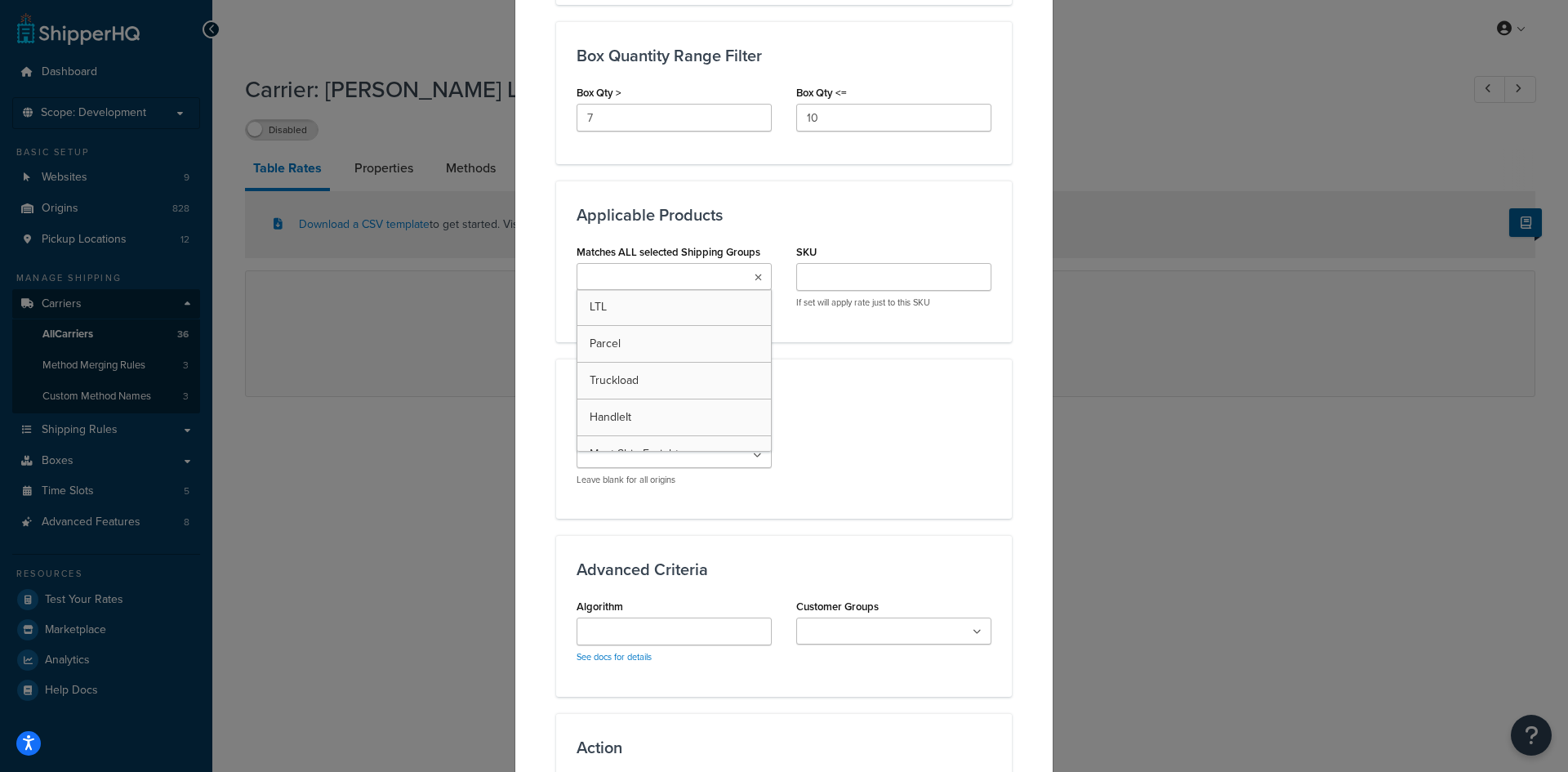
click at [543, 394] on div "Create Table Rate Define your own rates according to any combination of destina…" at bounding box center [784, 31] width 539 height 1926
click at [665, 455] on input "Matches ANY selected Origin" at bounding box center [653, 455] width 145 height 18
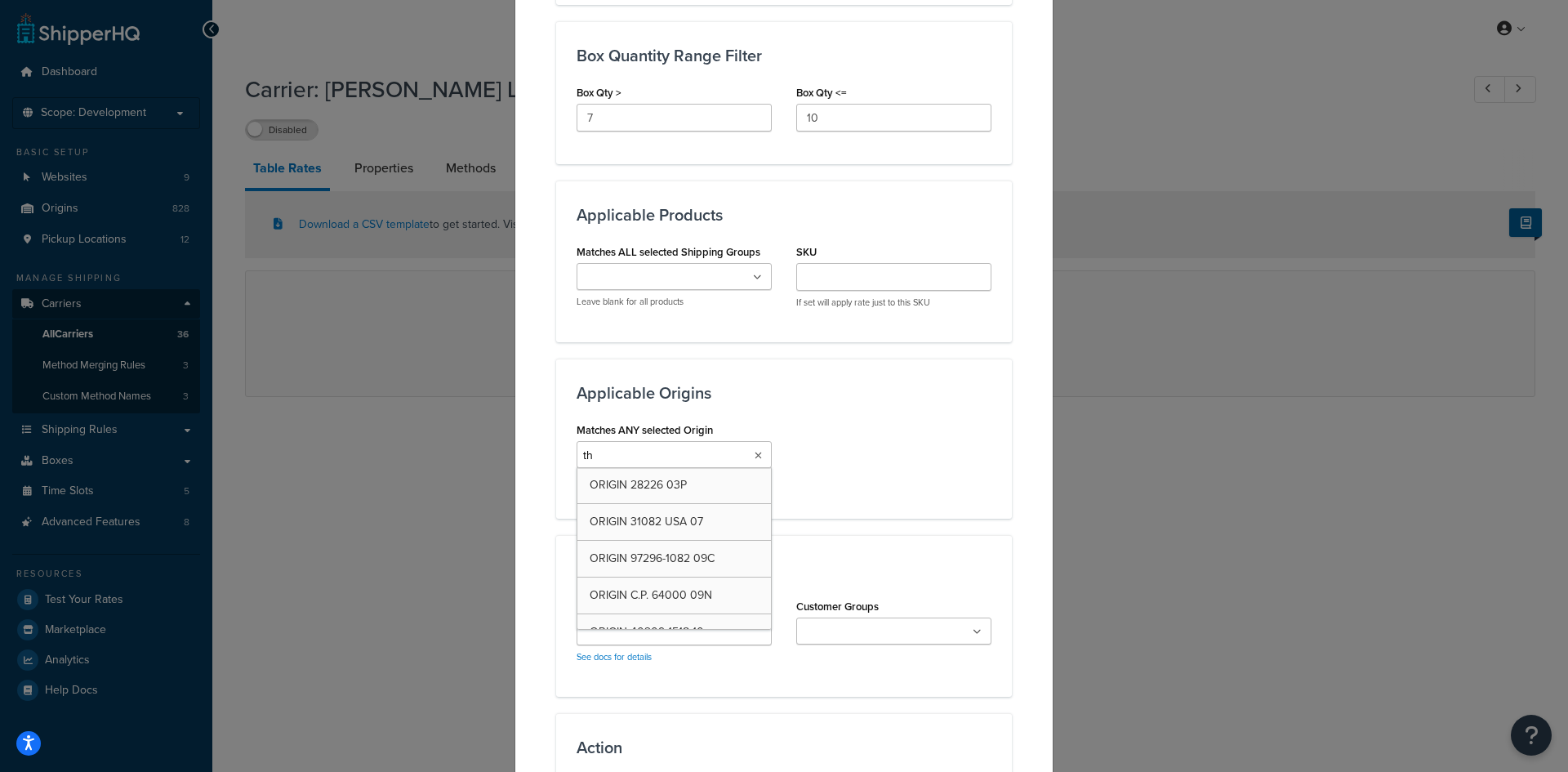
type input "the"
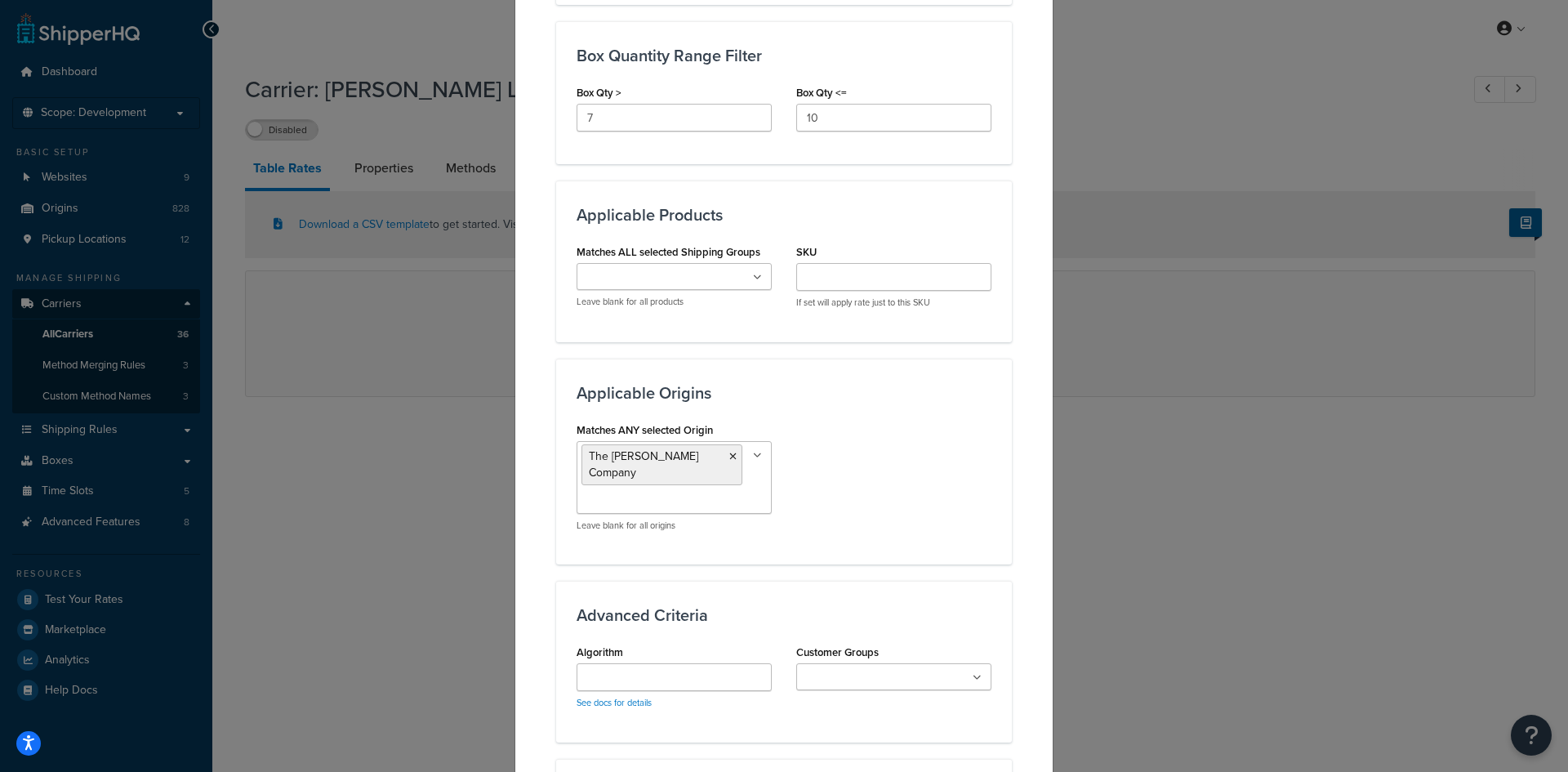
click at [872, 454] on div "Matches ANY selected Origin The Cary Company ORIGIN 28226 03P ORIGIN 31082 USA …" at bounding box center [784, 481] width 439 height 126
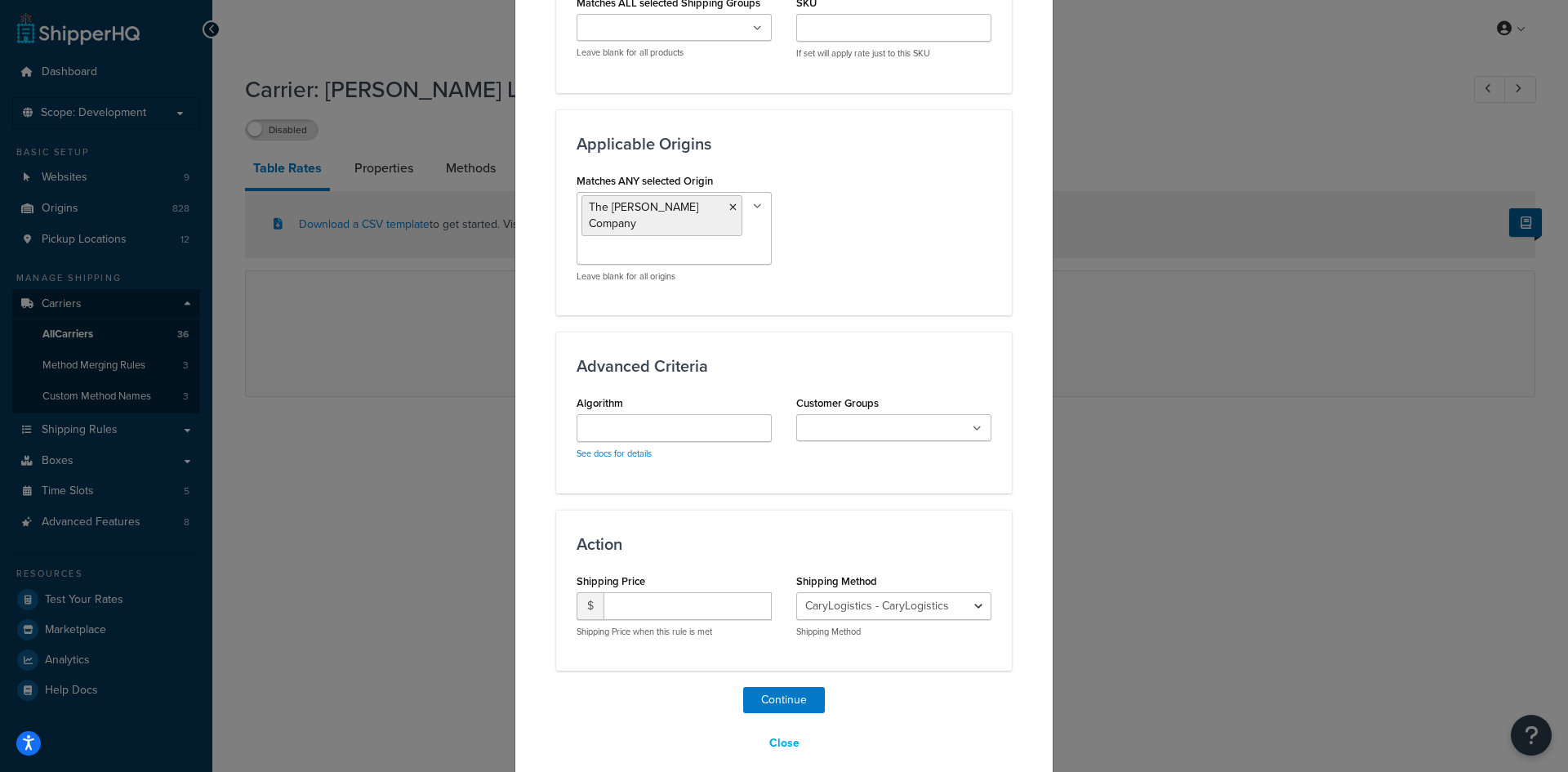
scroll to position [1232, 0]
click at [633, 415] on input "Algorithm" at bounding box center [675, 425] width 196 height 28
click at [872, 417] on input "Customer Groups" at bounding box center [873, 426] width 145 height 18
click at [816, 355] on h3 "Advanced Criteria" at bounding box center [784, 364] width 415 height 18
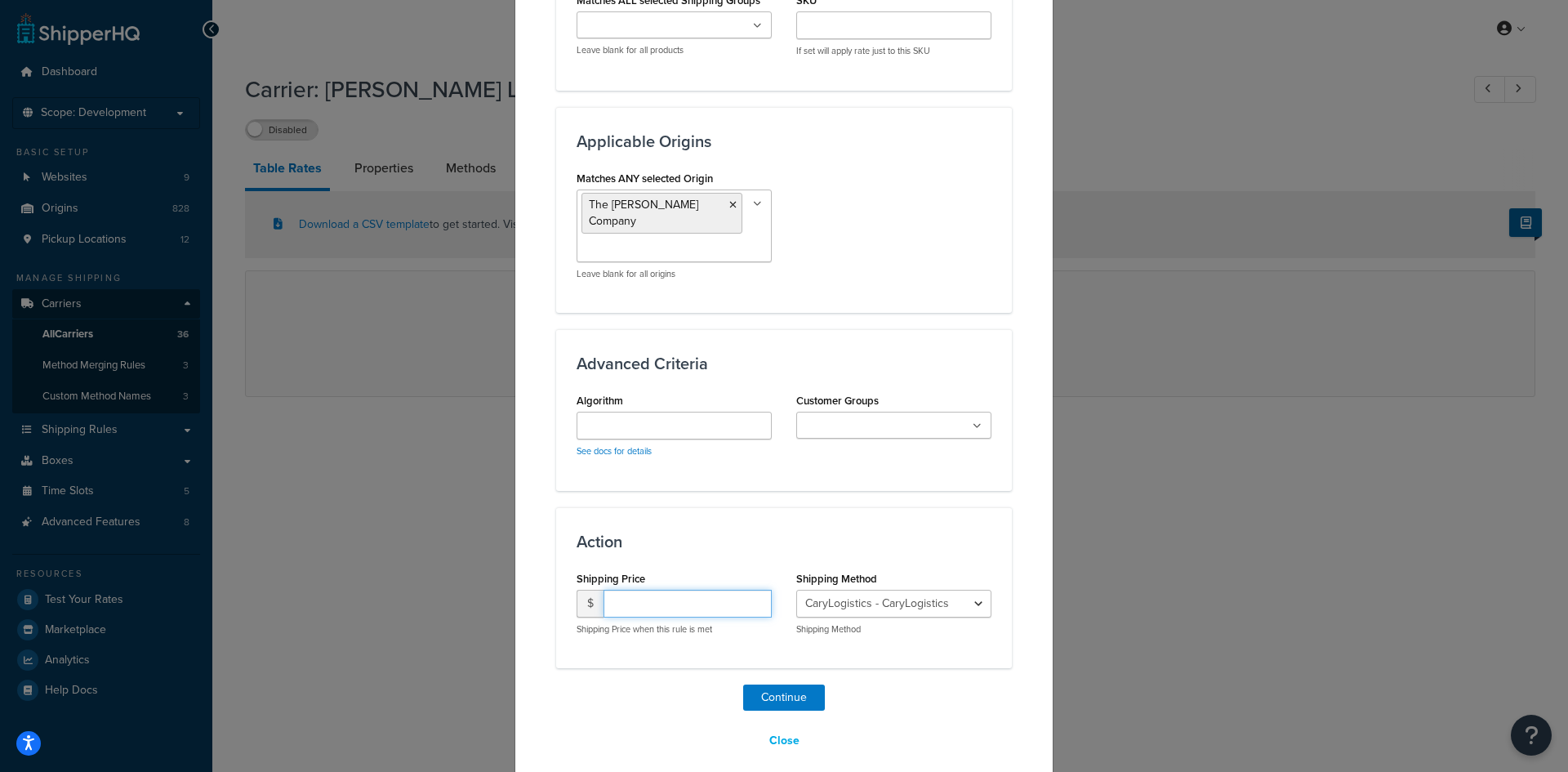
click at [652, 590] on input "number" at bounding box center [688, 604] width 169 height 28
click at [707, 241] on ul "The Cary Company" at bounding box center [675, 226] width 196 height 73
type input "tcc"
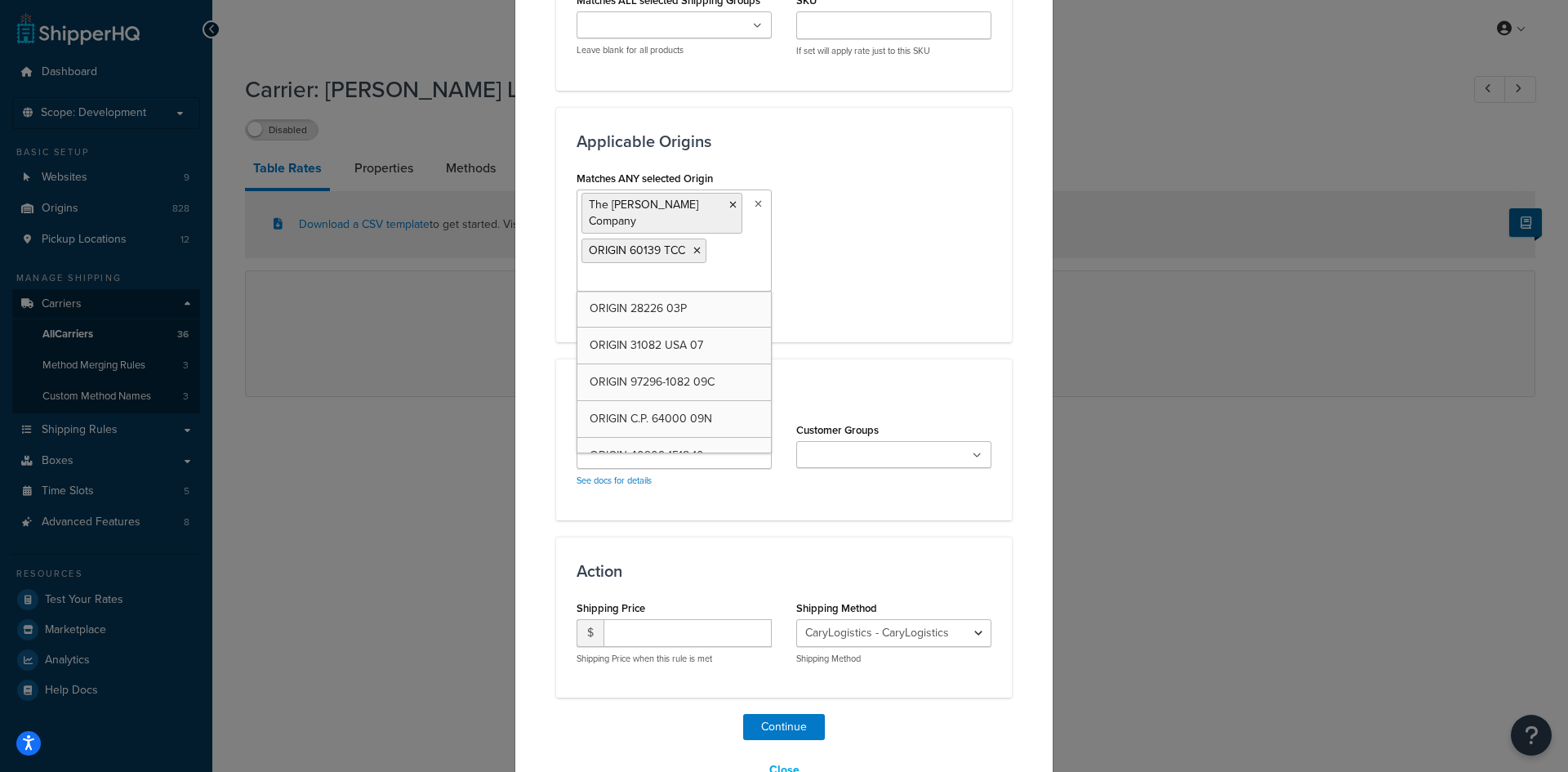
click at [874, 250] on div "Matches ANY selected Origin The Cary Company ORIGIN 60139 TCC ORIGIN 28226 03P …" at bounding box center [784, 244] width 439 height 155
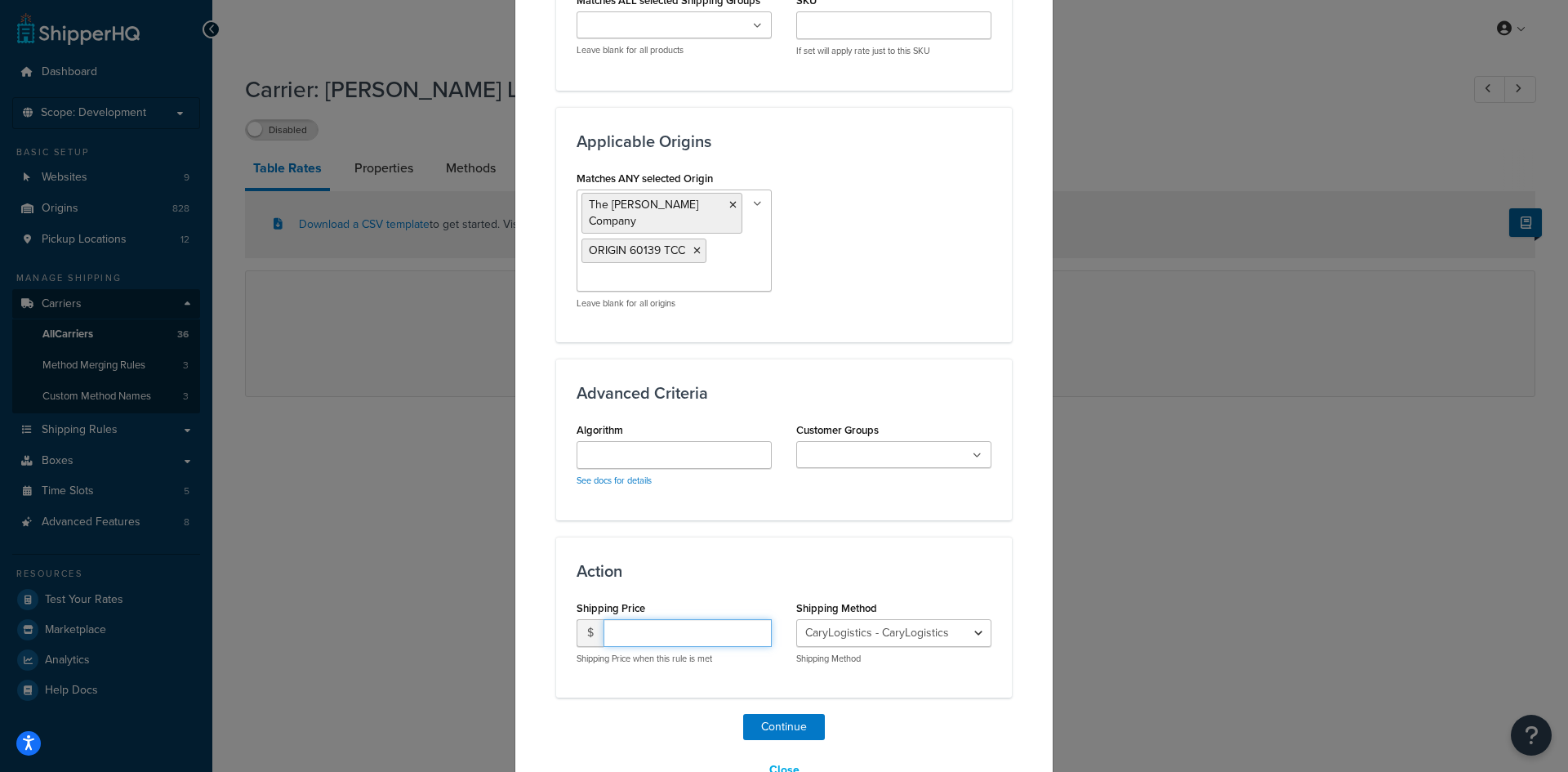
click at [656, 621] on input "number" at bounding box center [688, 633] width 169 height 28
type input "1600"
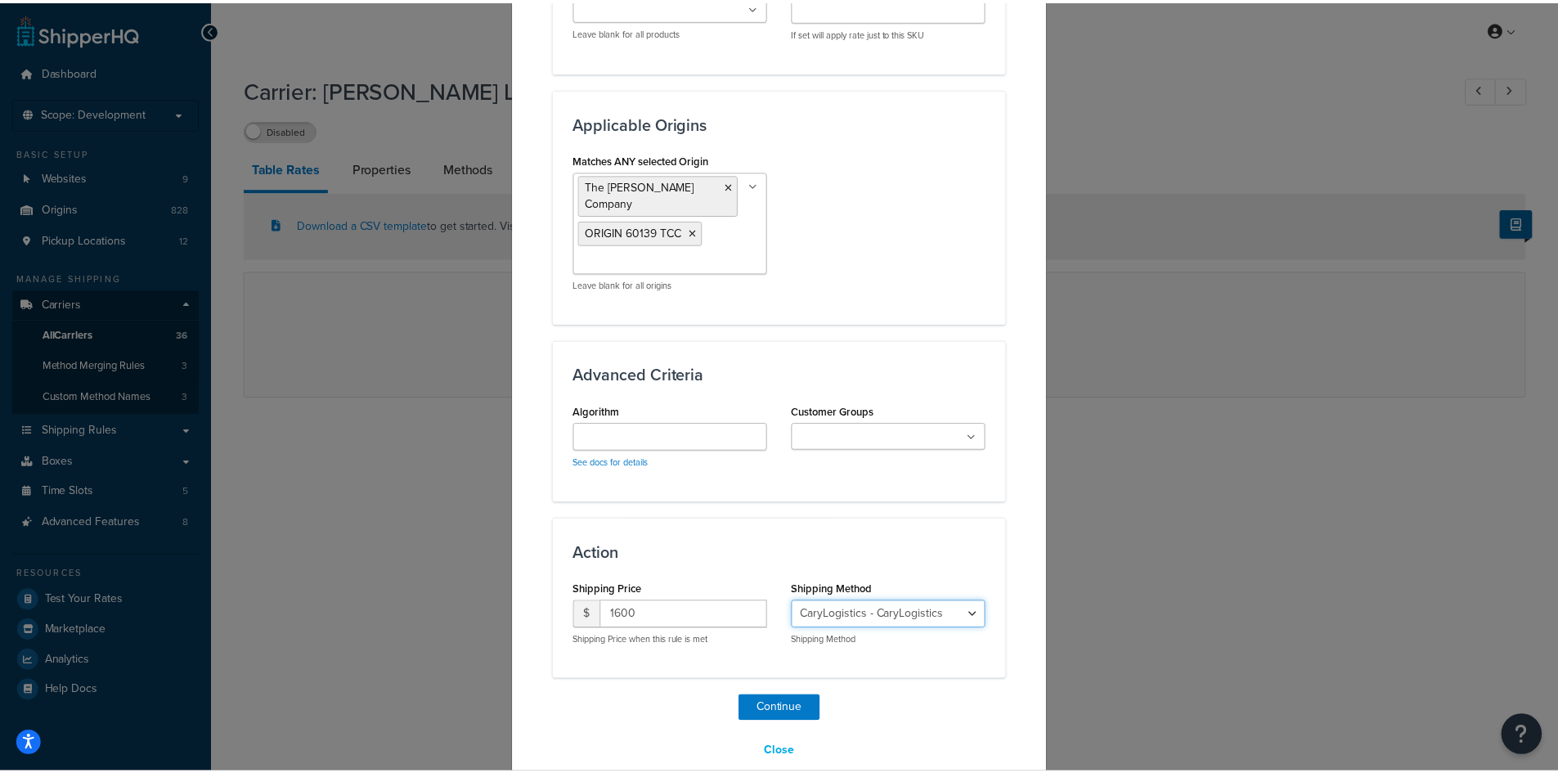
scroll to position [1263, 0]
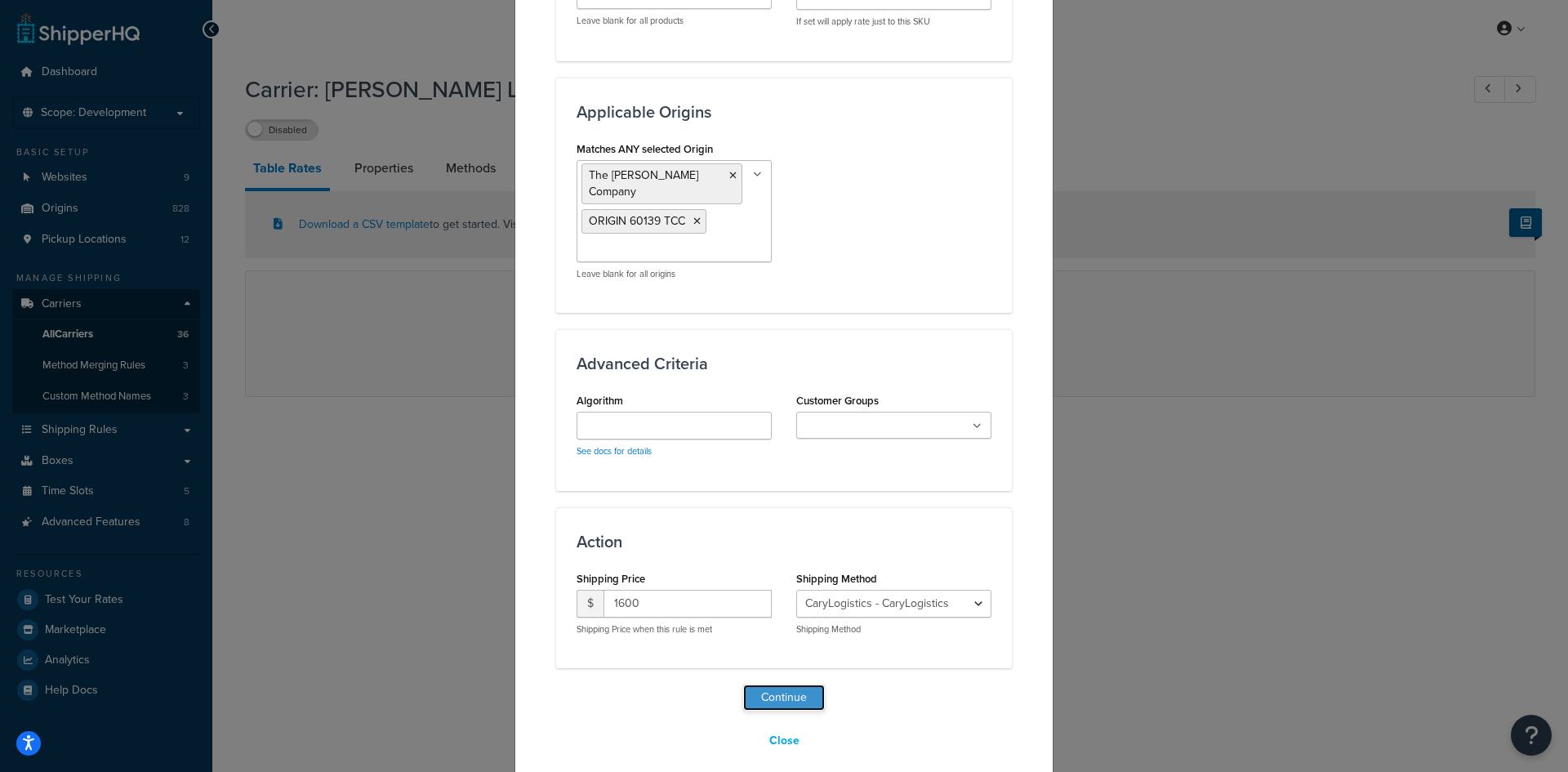
click at [770, 685] on button "Continue" at bounding box center [784, 698] width 82 height 26
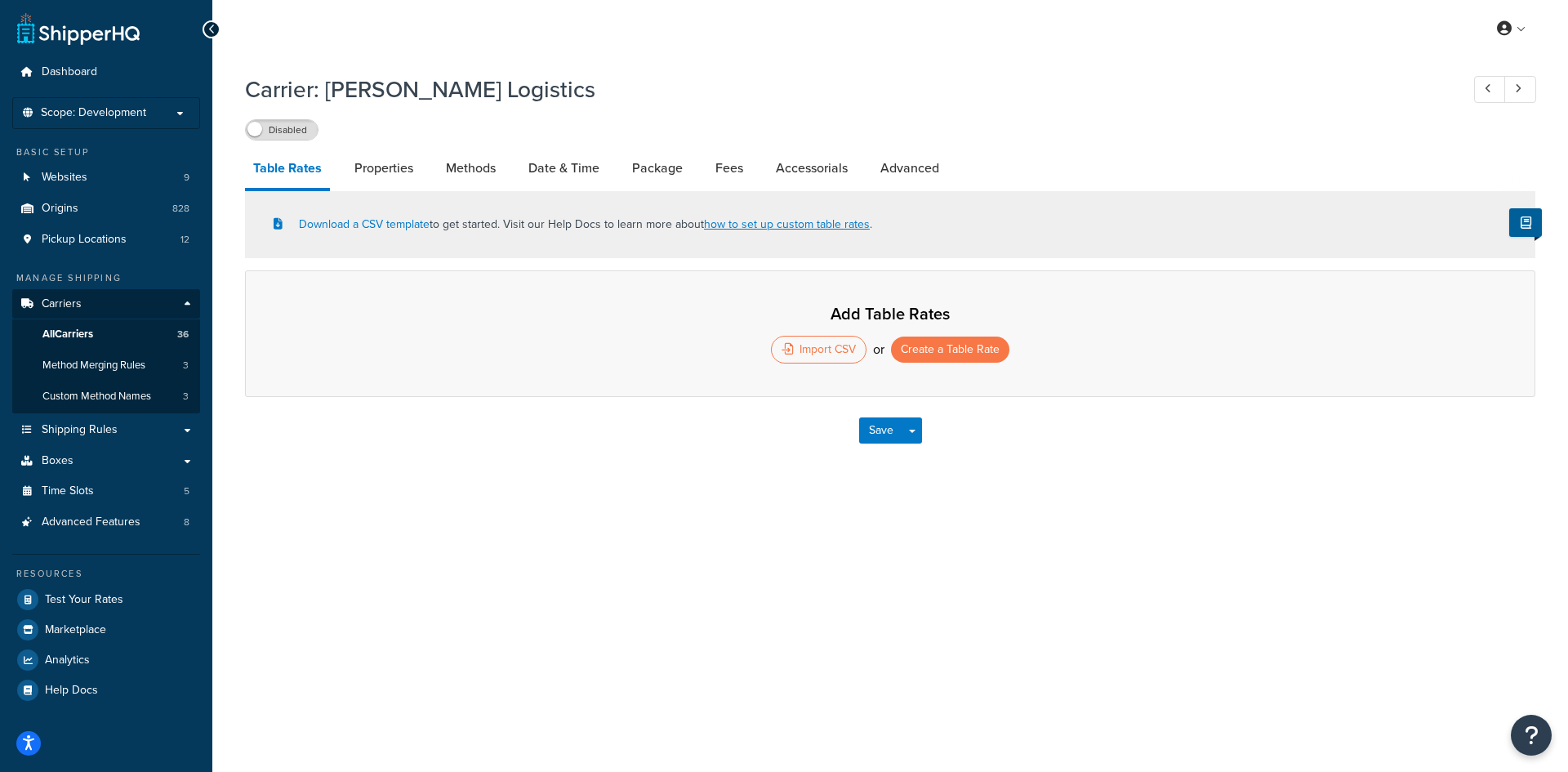
select select "25"
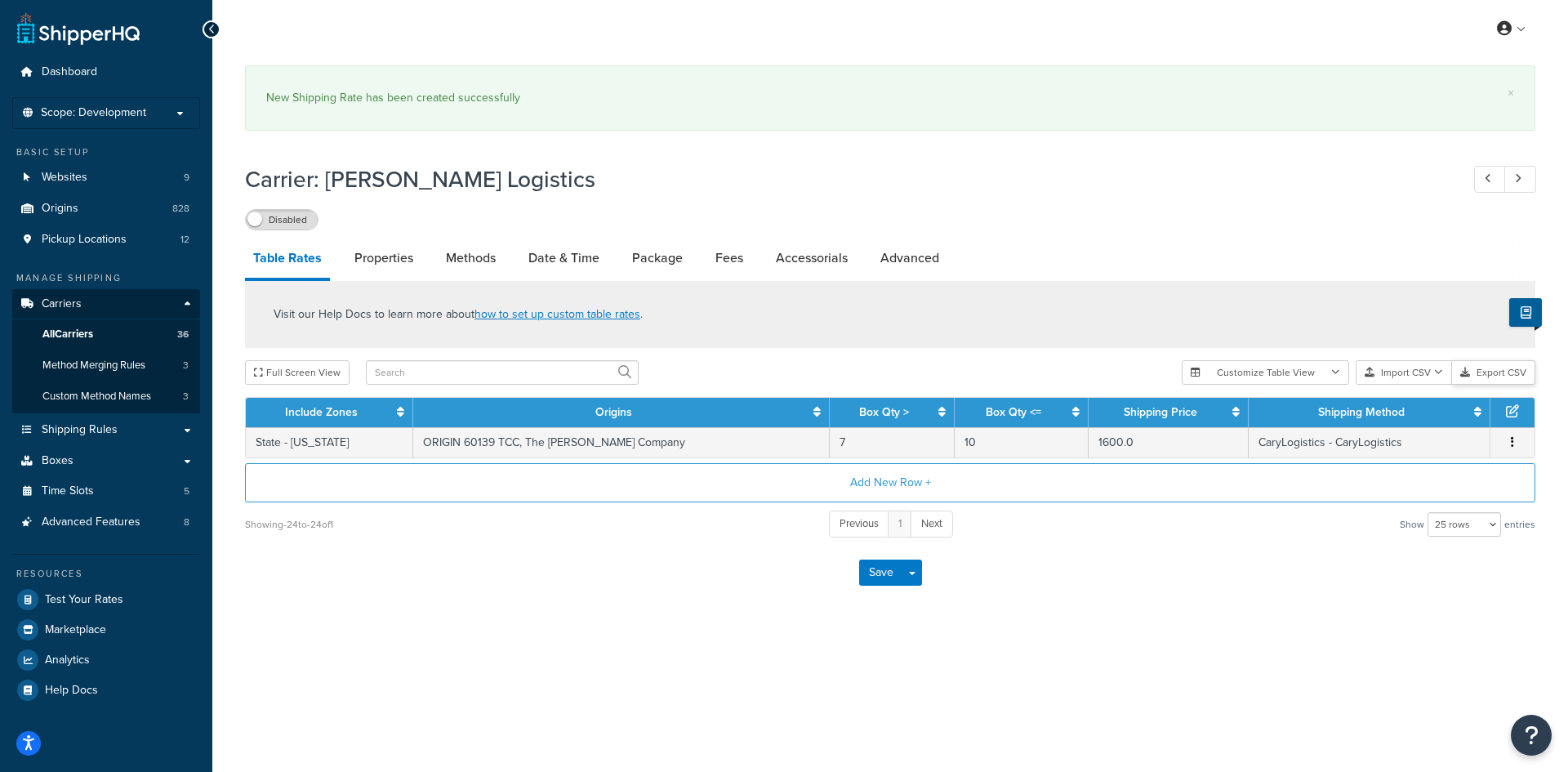
click at [1473, 376] on button "Export CSV" at bounding box center [1493, 373] width 83 height 25
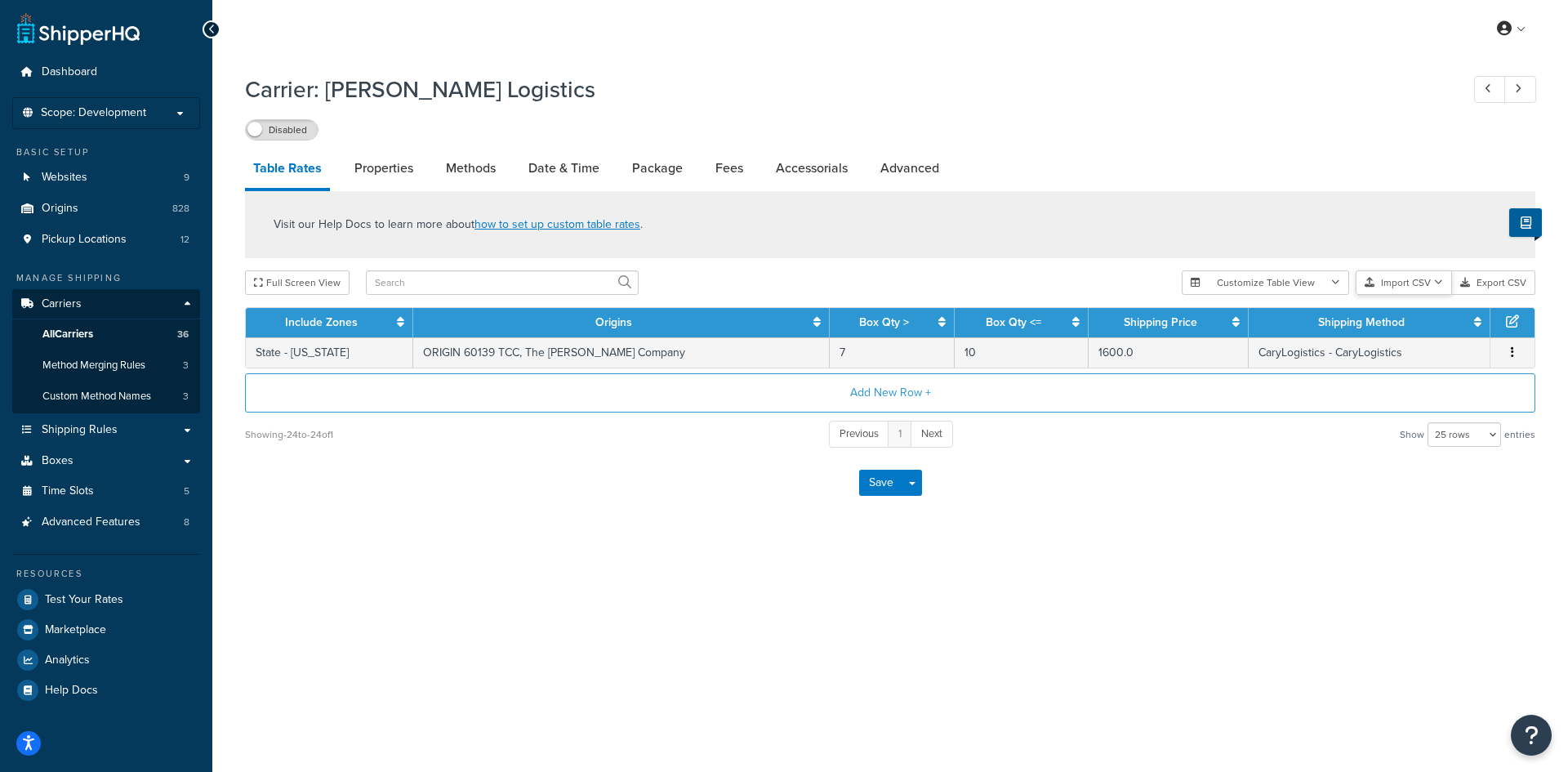
click at [1409, 279] on button "Import CSV" at bounding box center [1403, 283] width 97 height 25
click at [1416, 295] on div "Customize Table View Show all columns Show selected columns Import CSV Import a…" at bounding box center [1358, 283] width 353 height 25
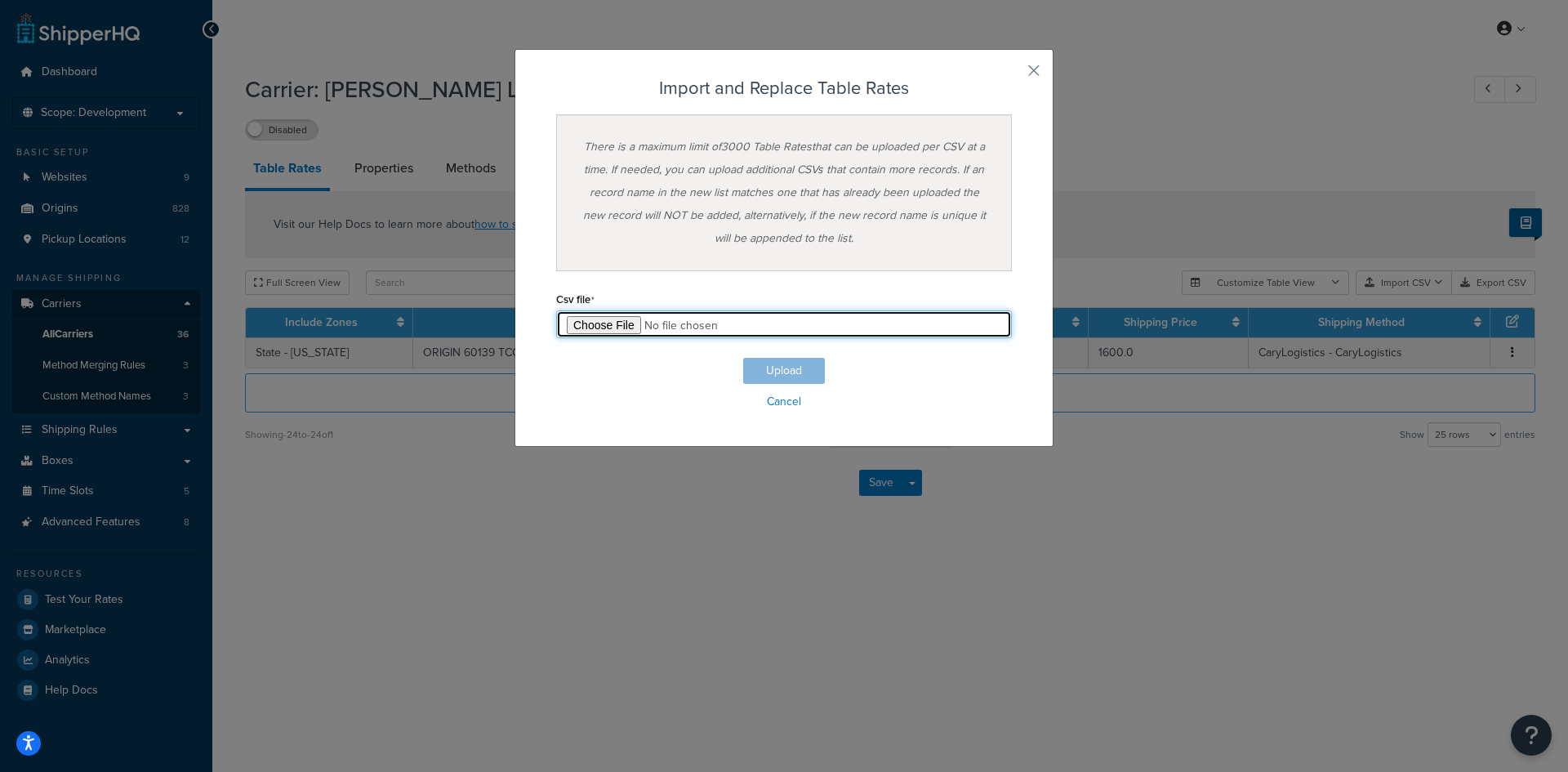
click at [612, 318] on input "file" at bounding box center [784, 325] width 455 height 28
type input "C:\fakepath\Il-Test1.csv"
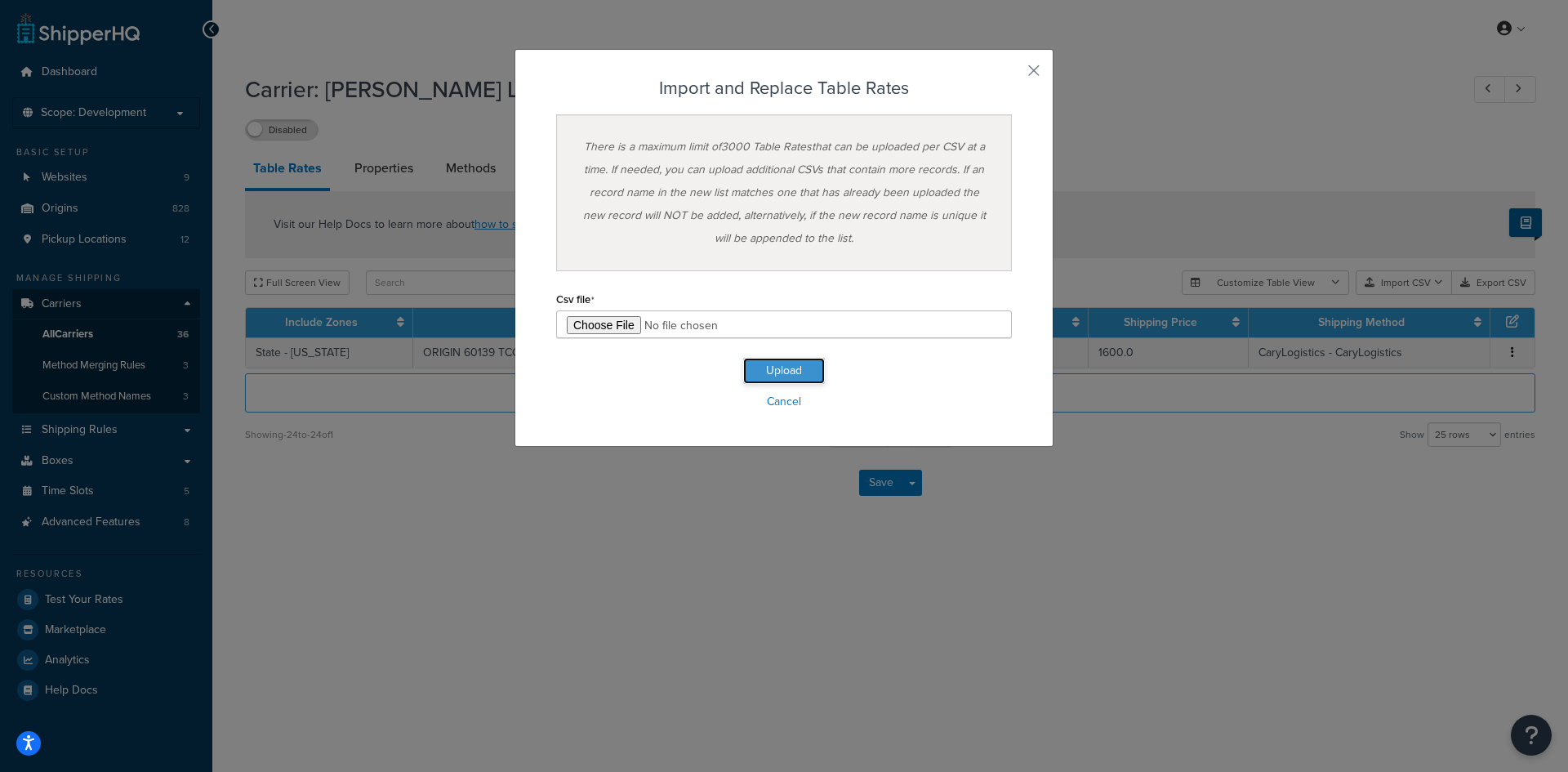
click at [776, 374] on button "Upload" at bounding box center [784, 371] width 82 height 26
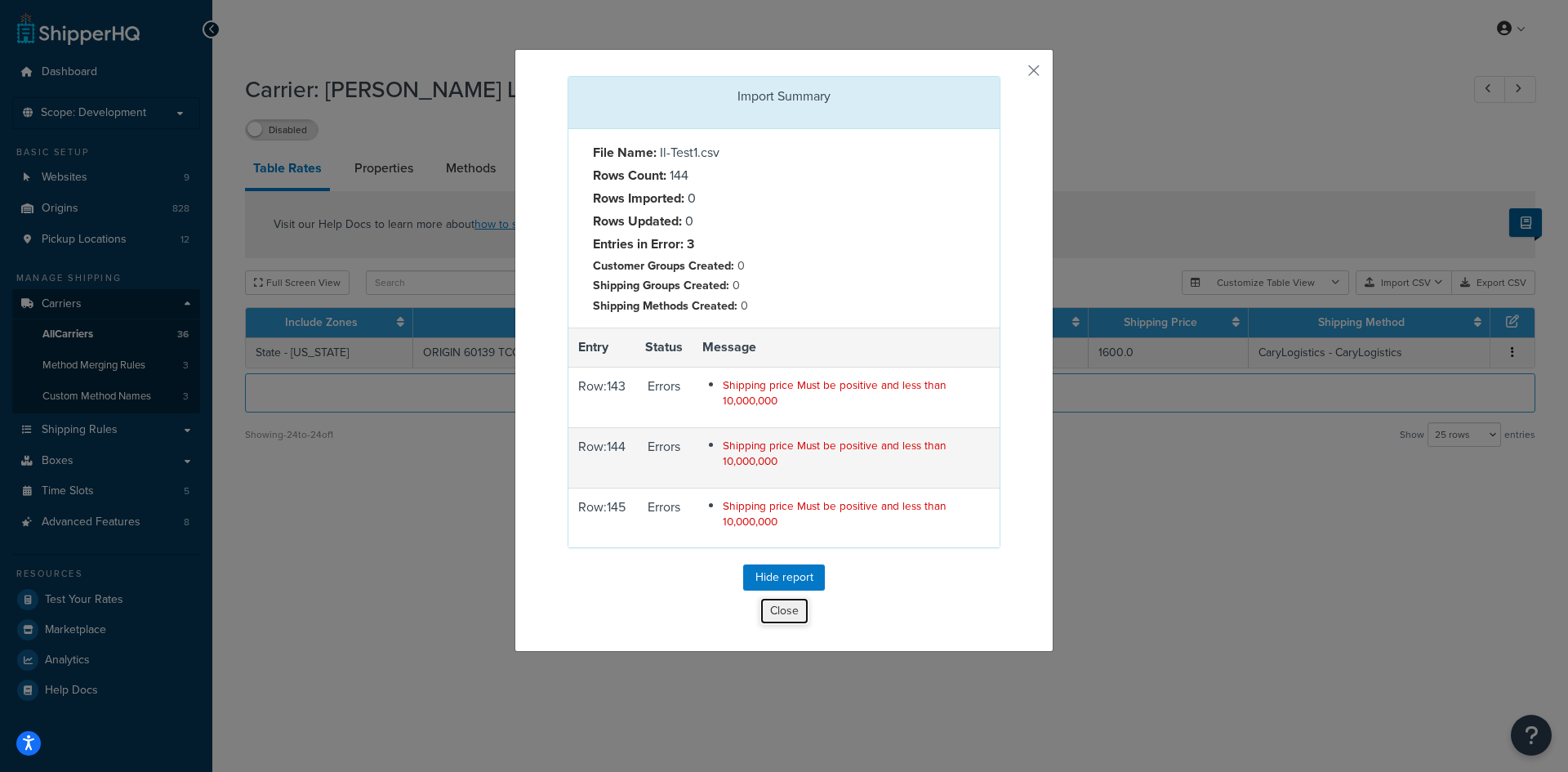
click at [779, 605] on button "Close" at bounding box center [784, 611] width 50 height 28
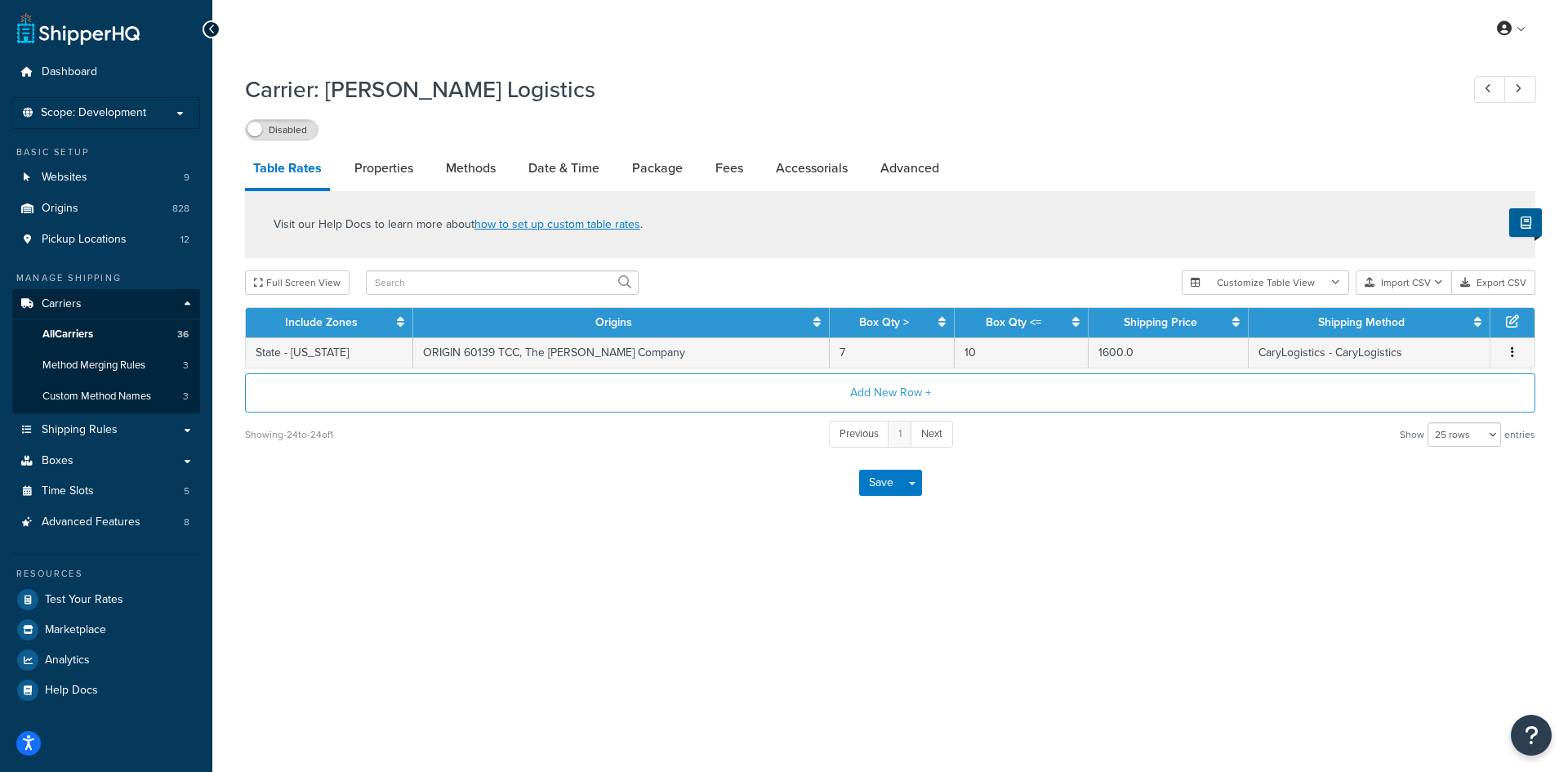
click at [433, 501] on div "Save Save Dropdown Save and Edit" at bounding box center [889, 482] width 1291 height 67
click at [1425, 281] on button "Import CSV" at bounding box center [1403, 283] width 97 height 25
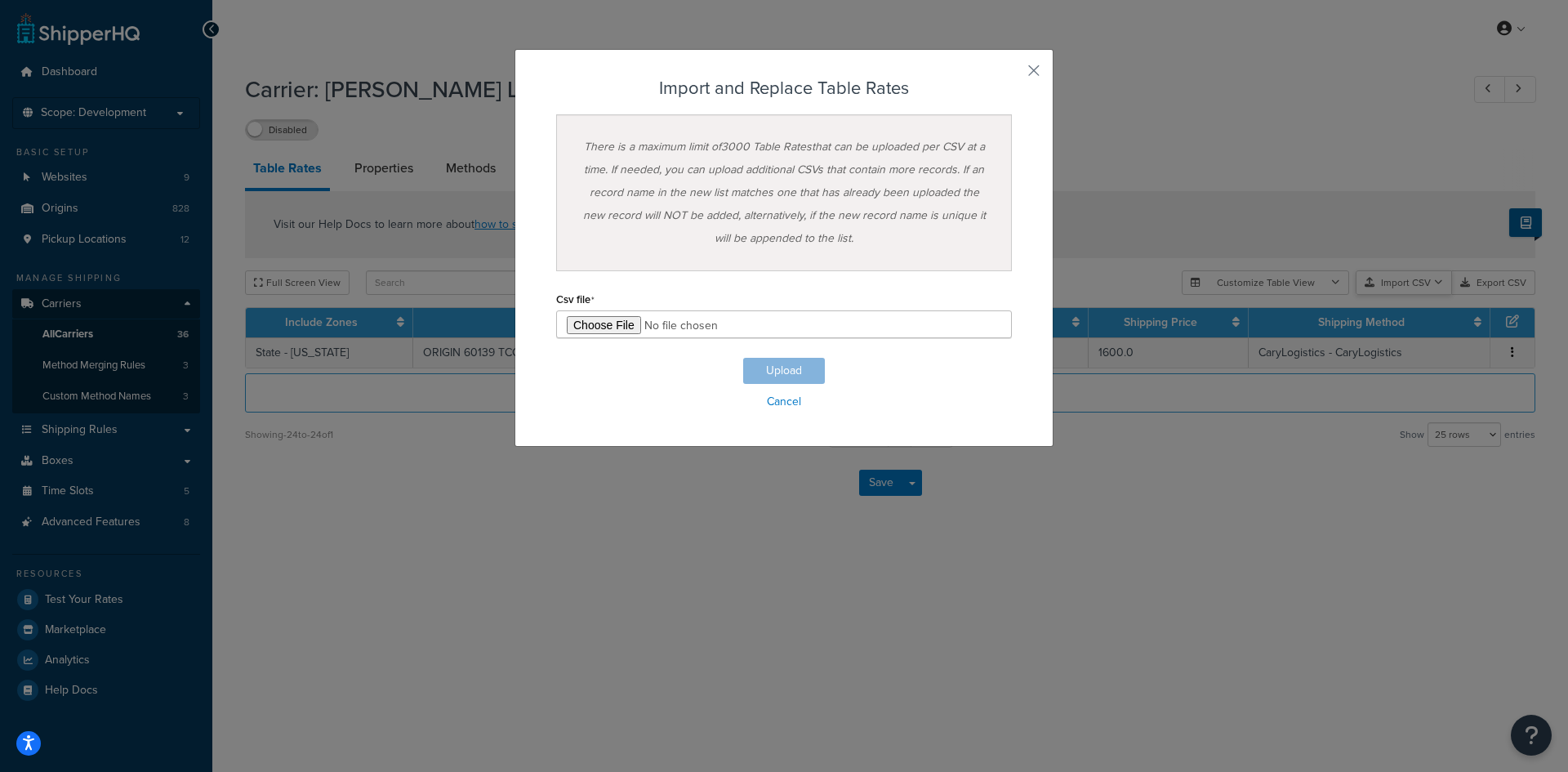
click at [1421, 295] on div "Customize Table View Show all columns Show selected columns Import CSV Import a…" at bounding box center [1358, 283] width 353 height 25
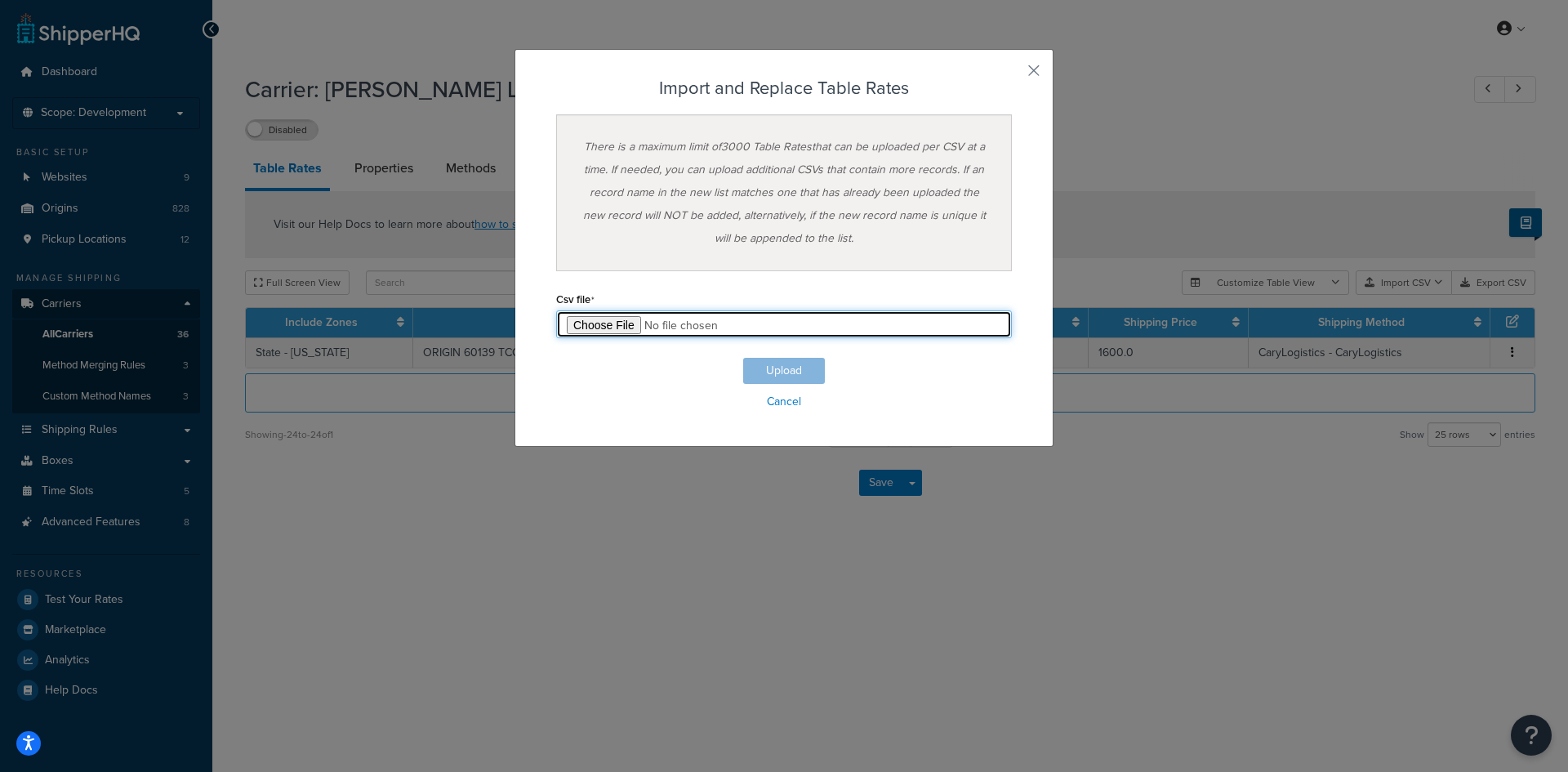
click at [606, 315] on input "file" at bounding box center [784, 325] width 455 height 28
type input "C:\fakepath\Il-Test1.csv"
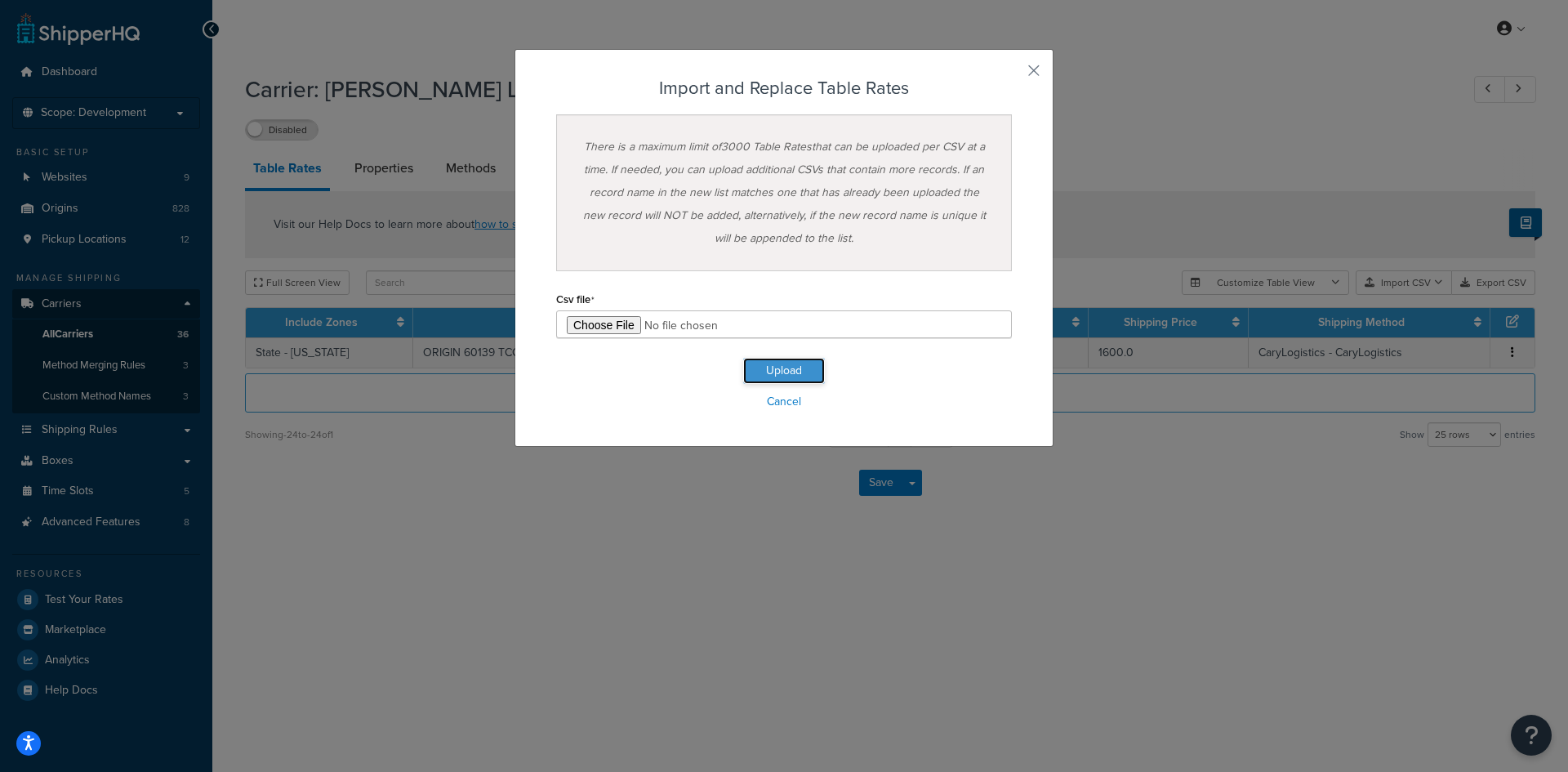
click at [772, 371] on button "Upload" at bounding box center [784, 371] width 82 height 26
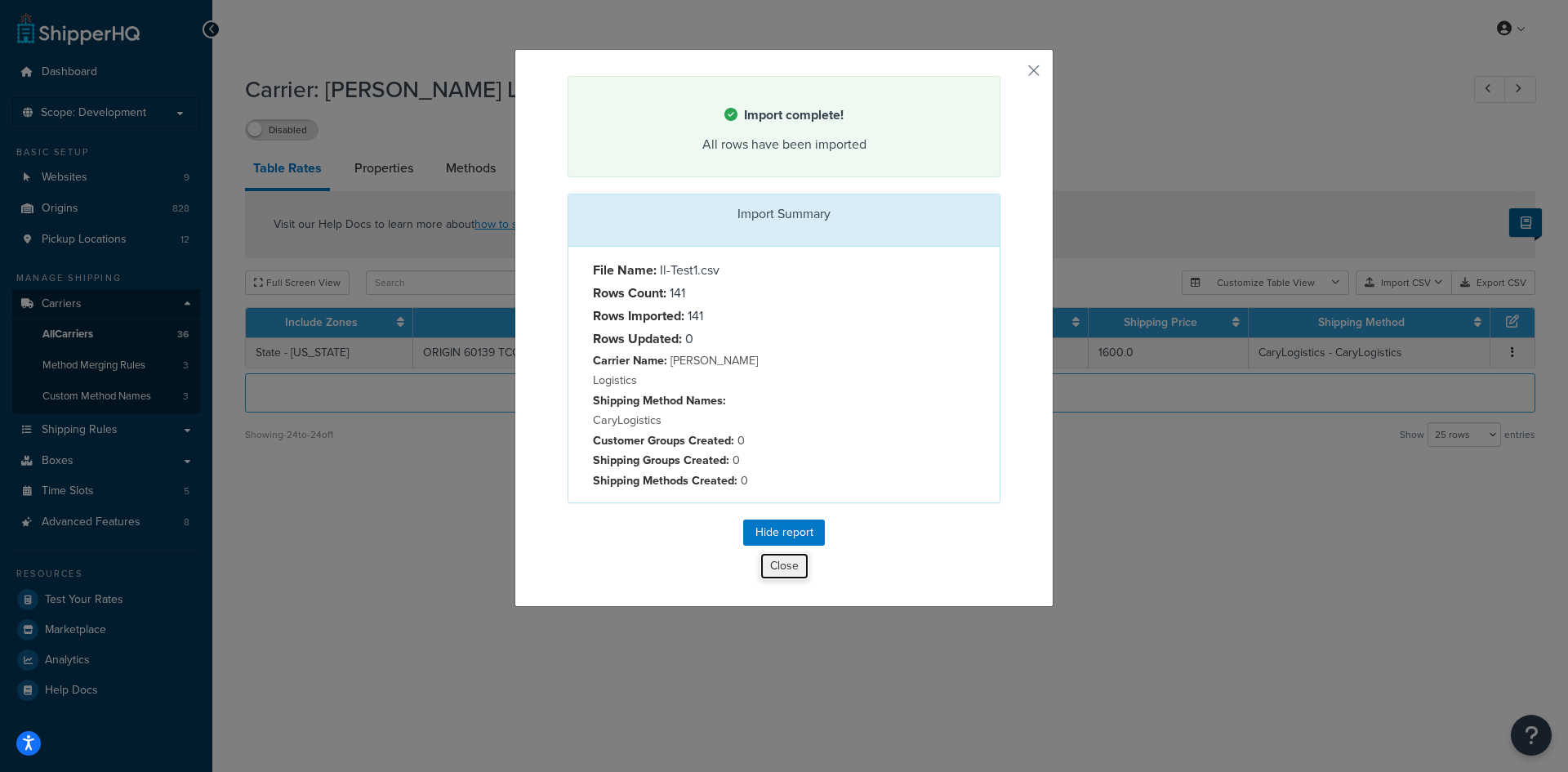
click at [775, 552] on button "Close" at bounding box center [784, 566] width 50 height 28
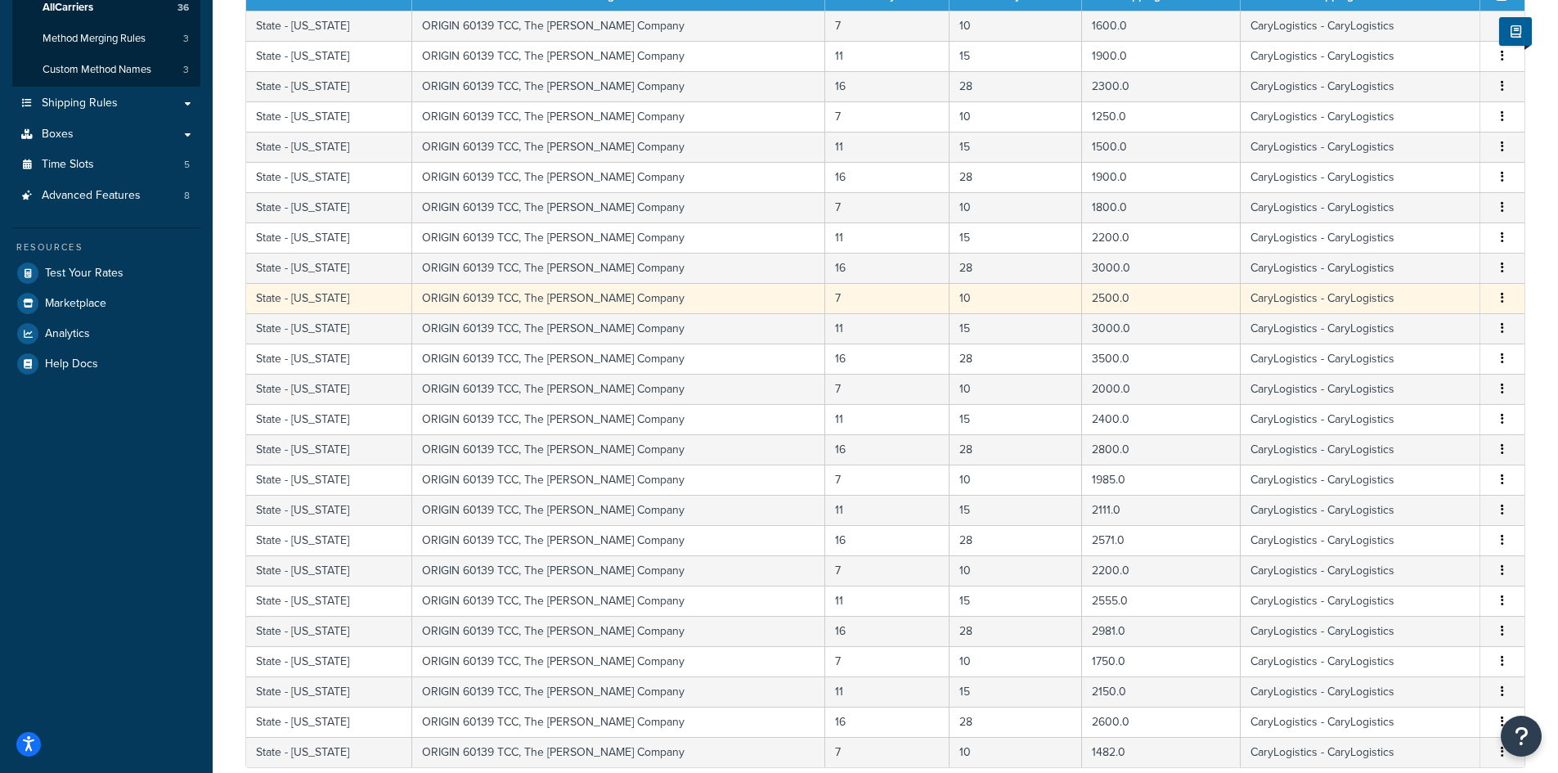
scroll to position [0, 0]
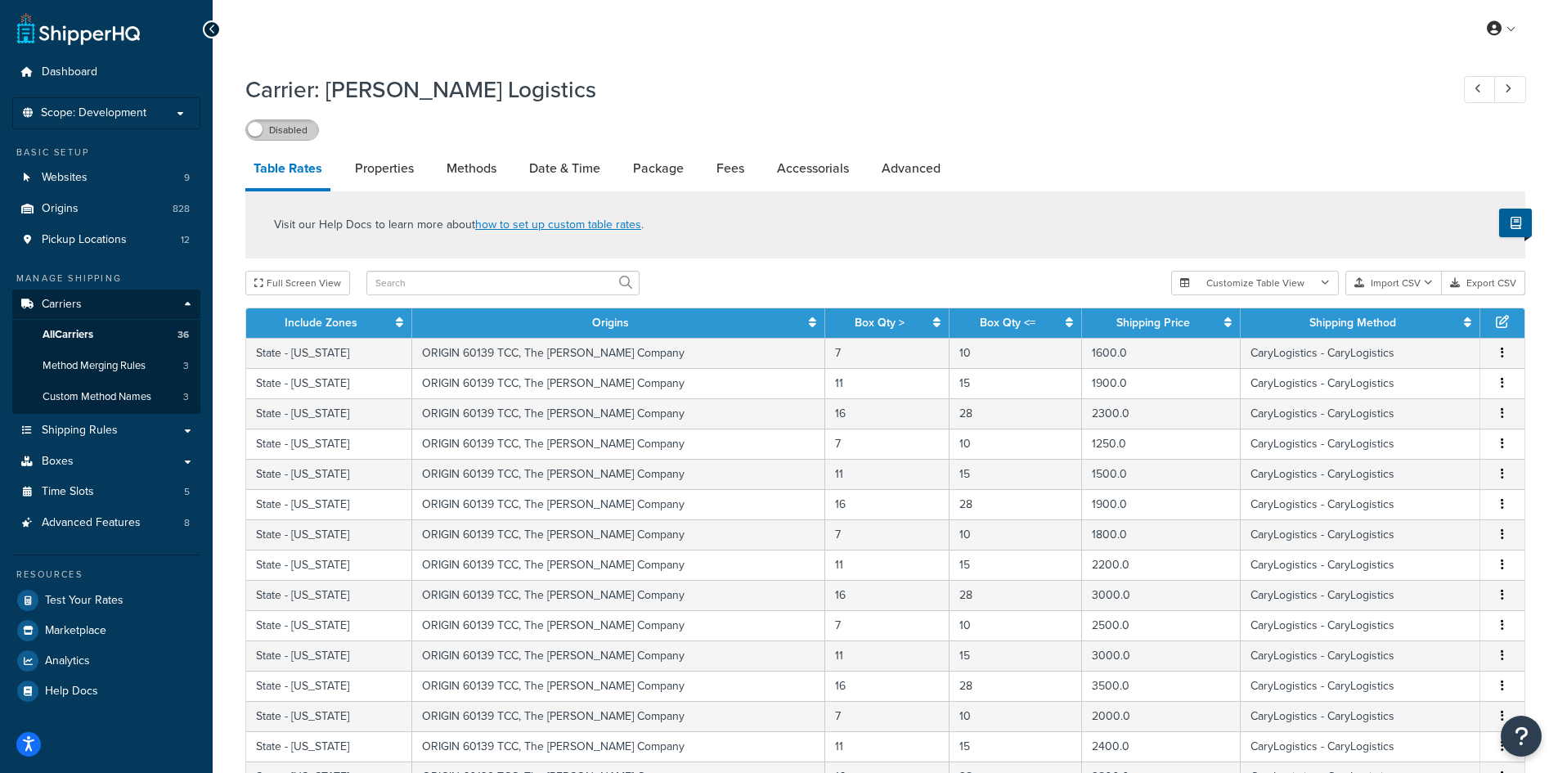
click at [266, 133] on label "Disabled" at bounding box center [282, 130] width 72 height 20
click at [899, 168] on link "Advanced" at bounding box center [911, 168] width 75 height 39
select select "false"
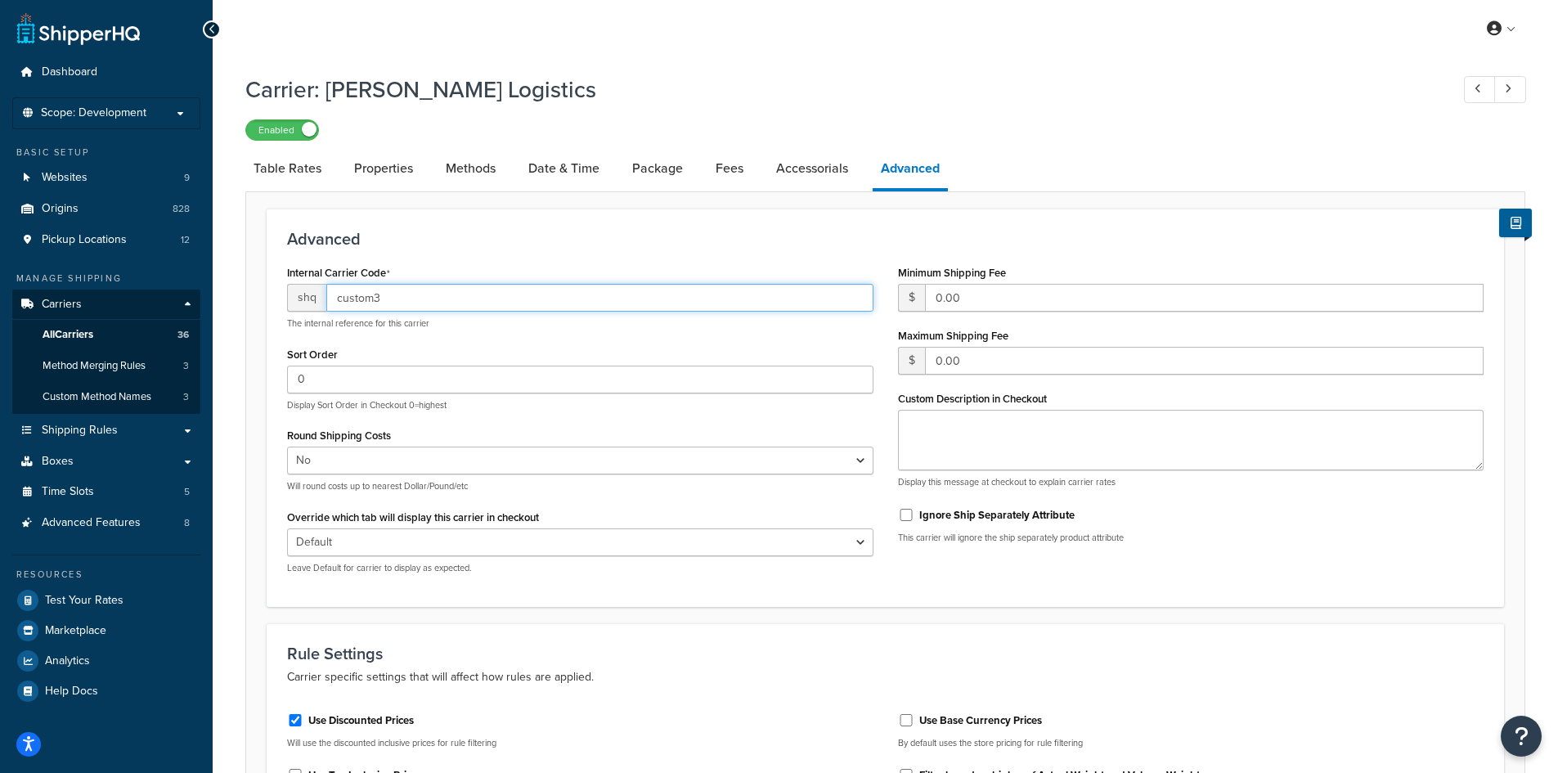
click at [408, 294] on input "custom3" at bounding box center [599, 298] width 547 height 28
type input "CaryLogistics"
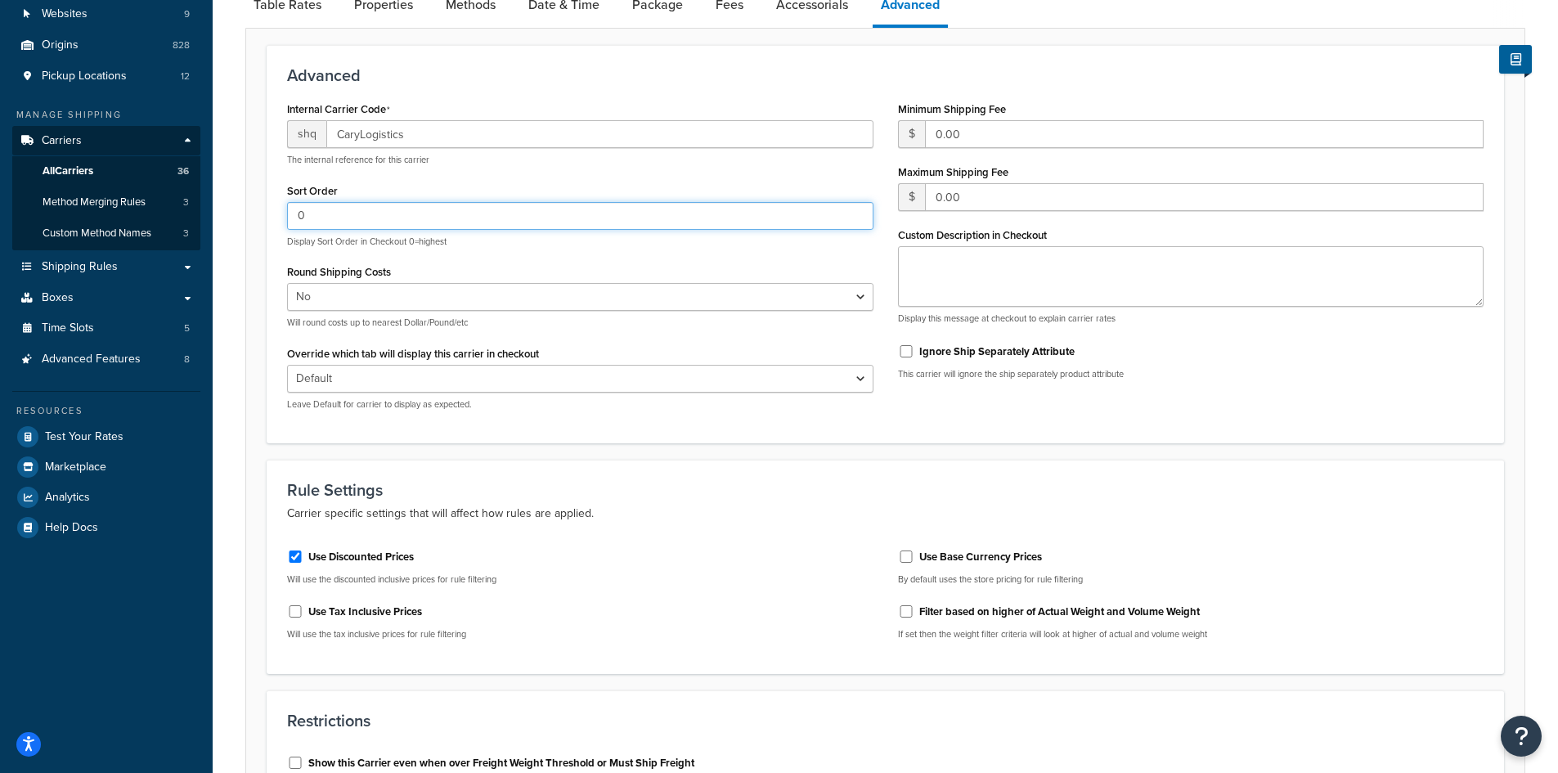
scroll to position [82, 0]
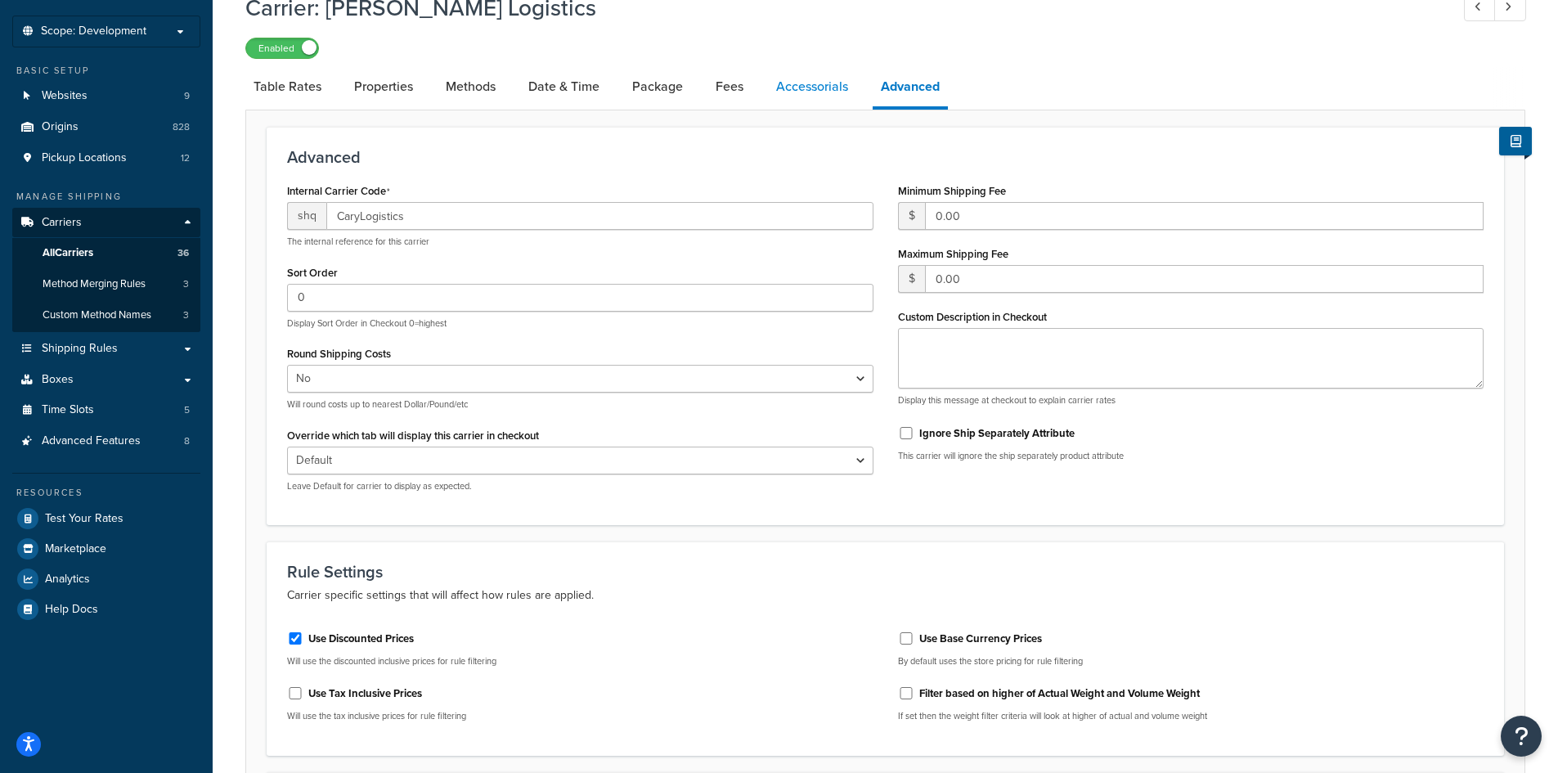
click at [804, 89] on link "Accessorials" at bounding box center [812, 86] width 88 height 39
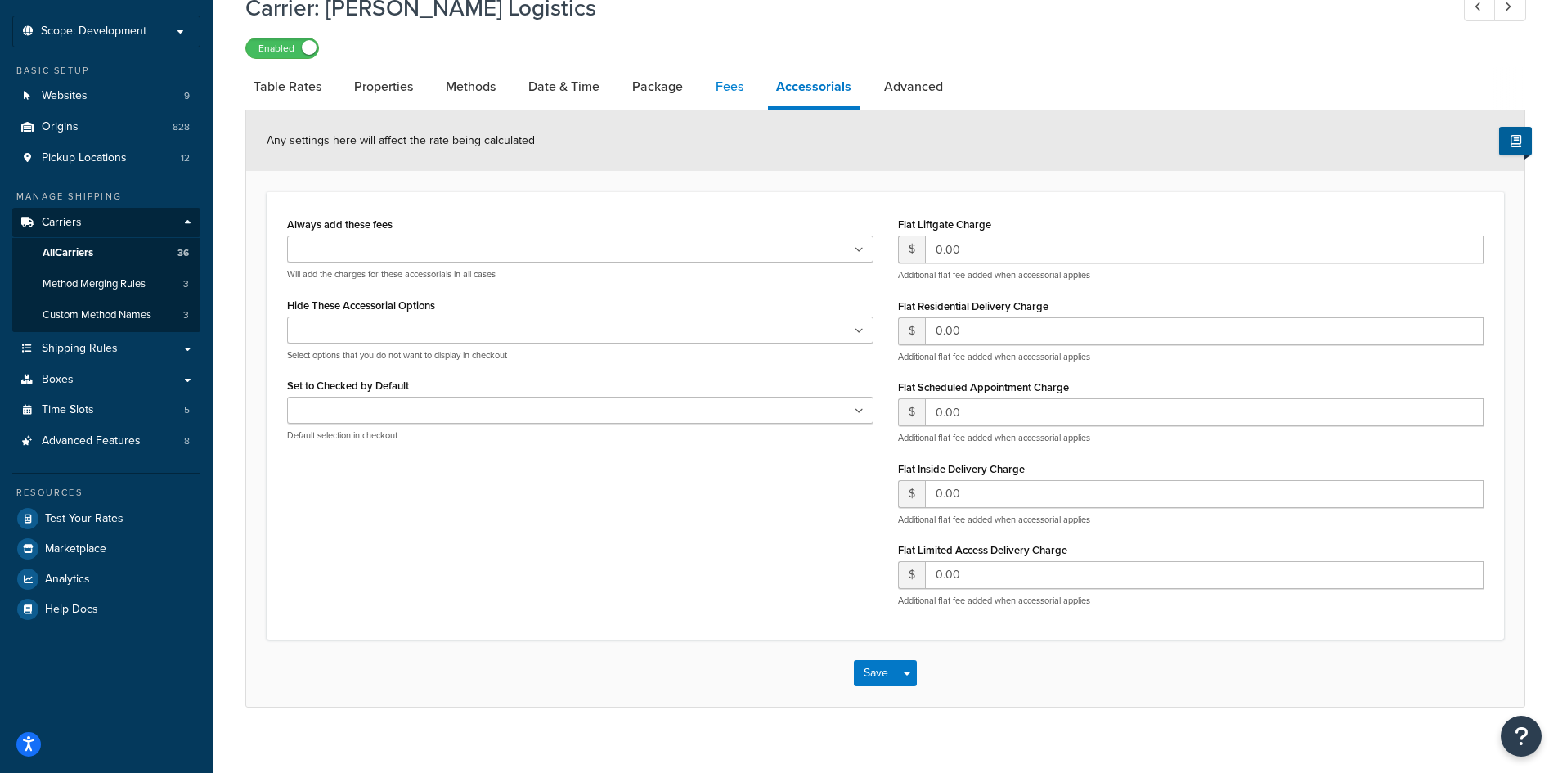
click at [714, 95] on link "Fees" at bounding box center [730, 86] width 44 height 39
select select "AFTER"
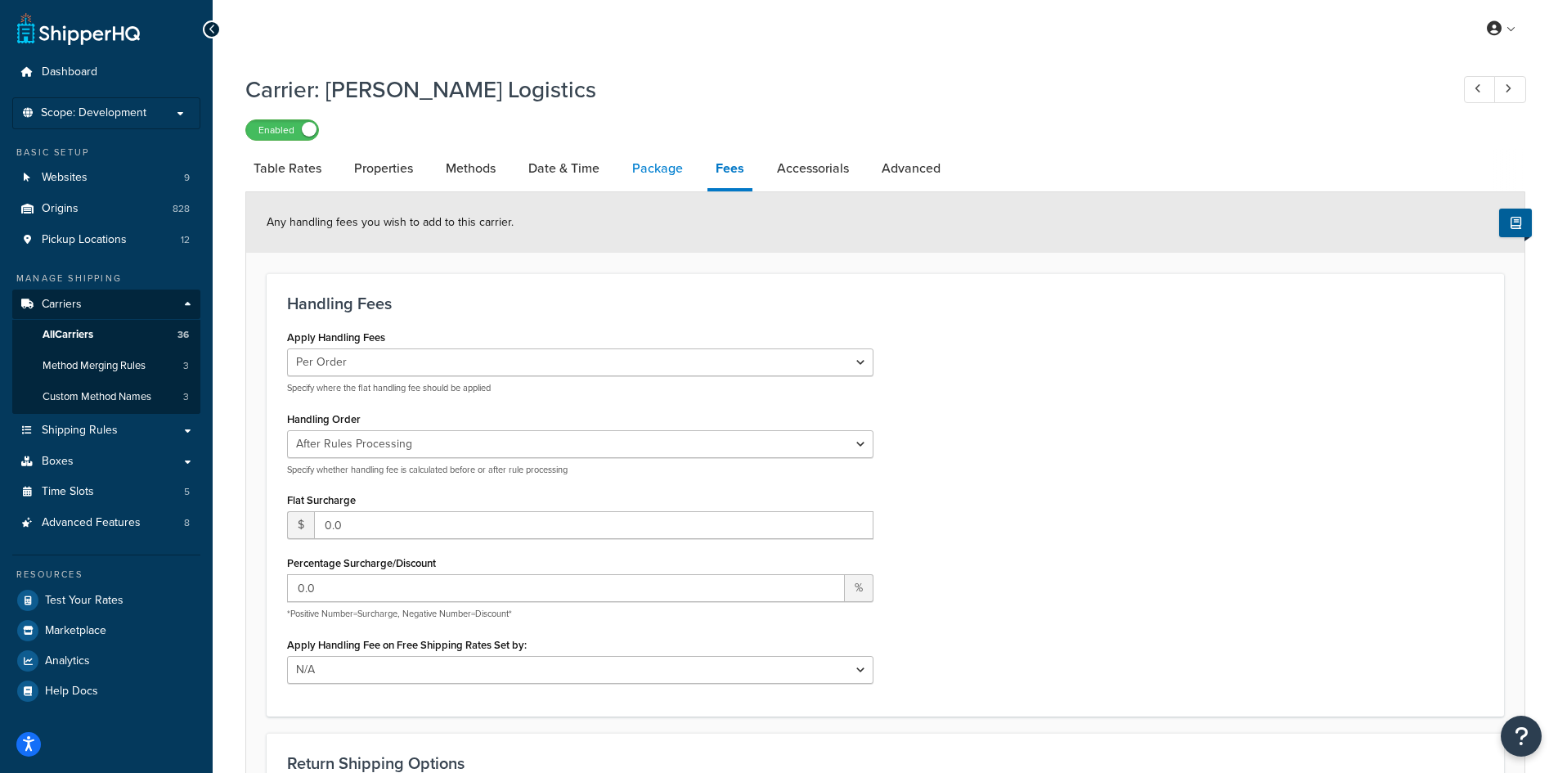
click at [645, 160] on link "Package" at bounding box center [657, 168] width 67 height 39
click at [644, 166] on link "Package" at bounding box center [657, 168] width 67 height 39
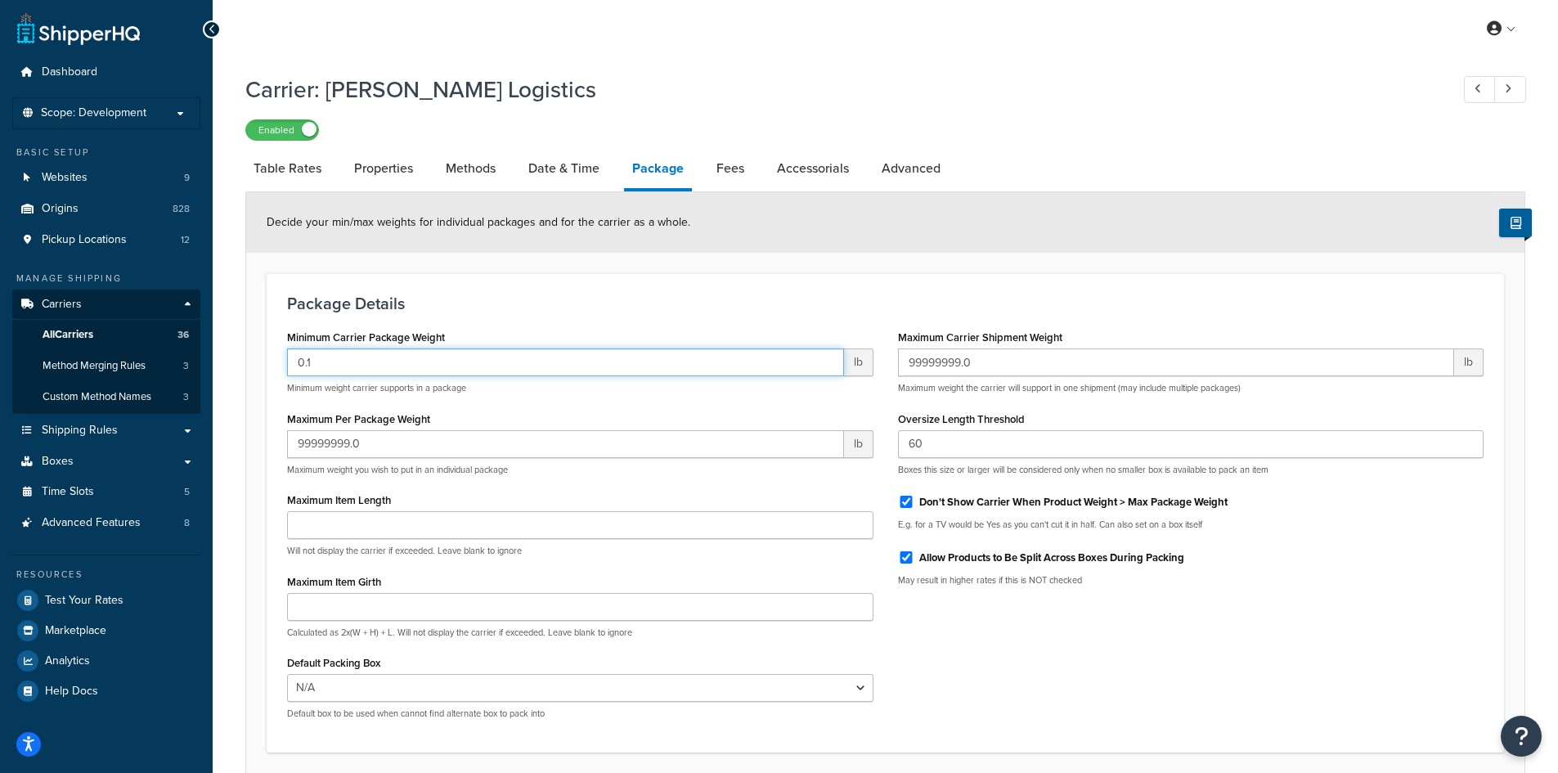
click at [353, 368] on input "0.1" at bounding box center [565, 363] width 557 height 28
type input "1"
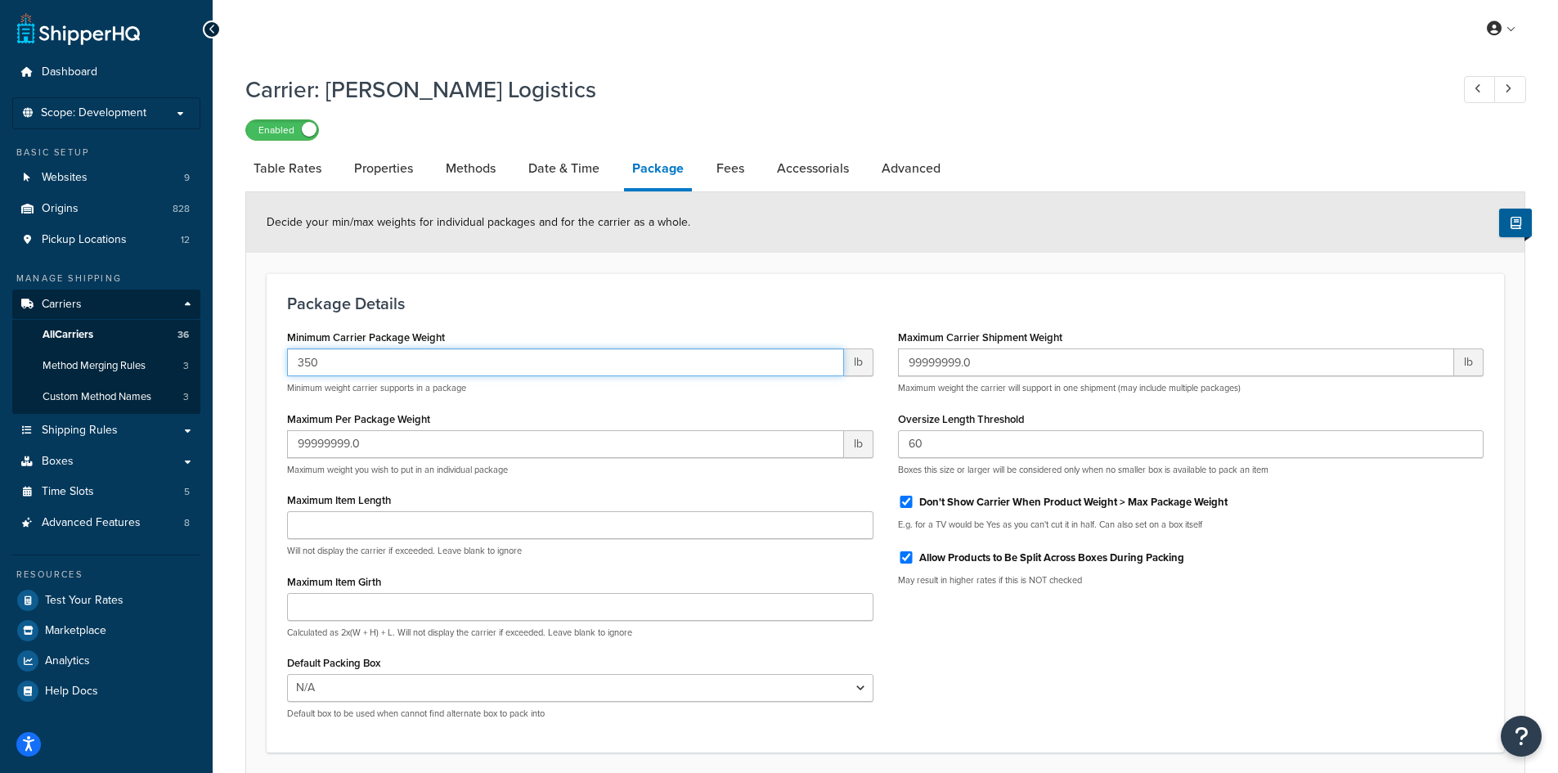
type input "350"
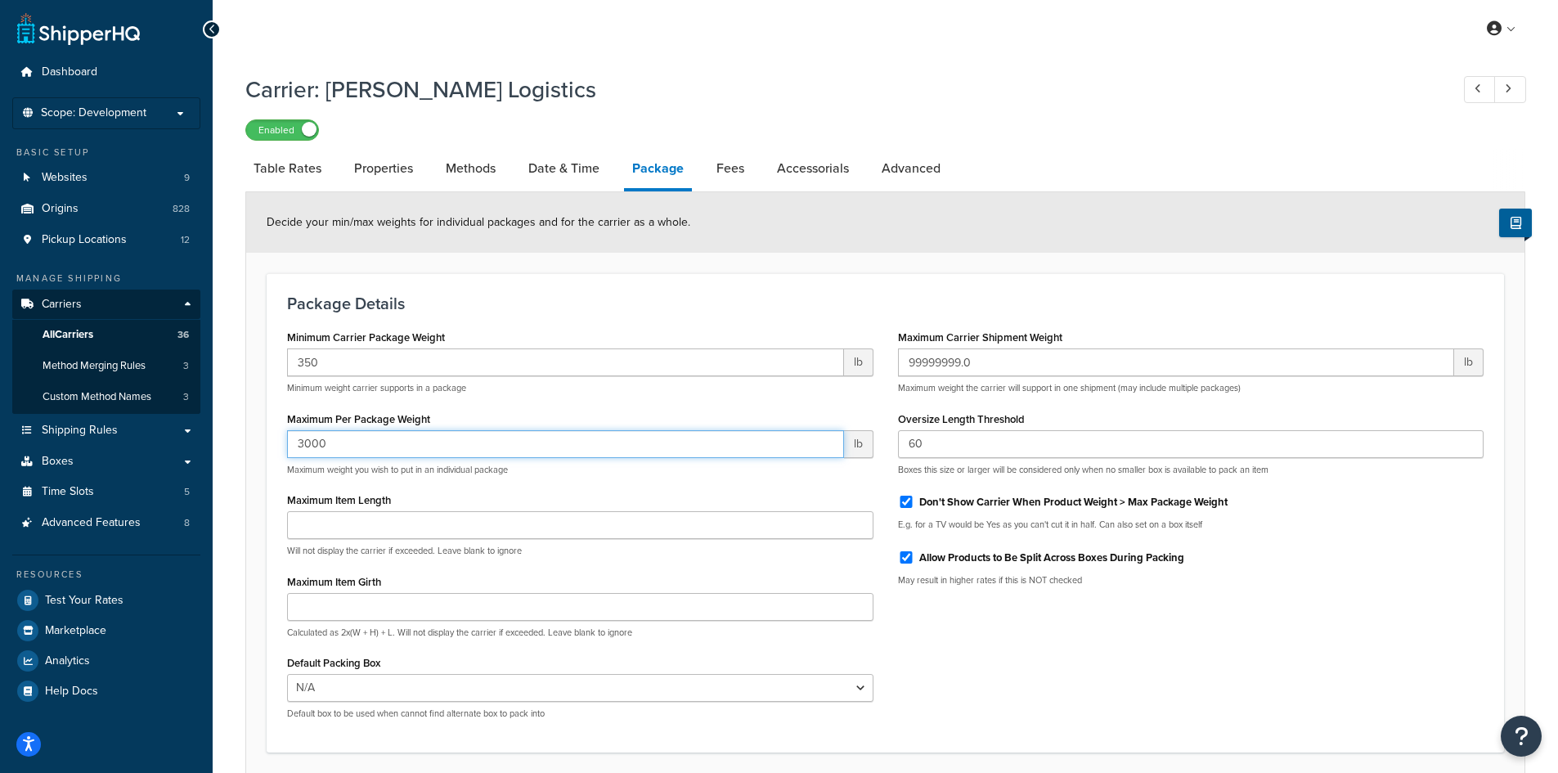
type input "3000"
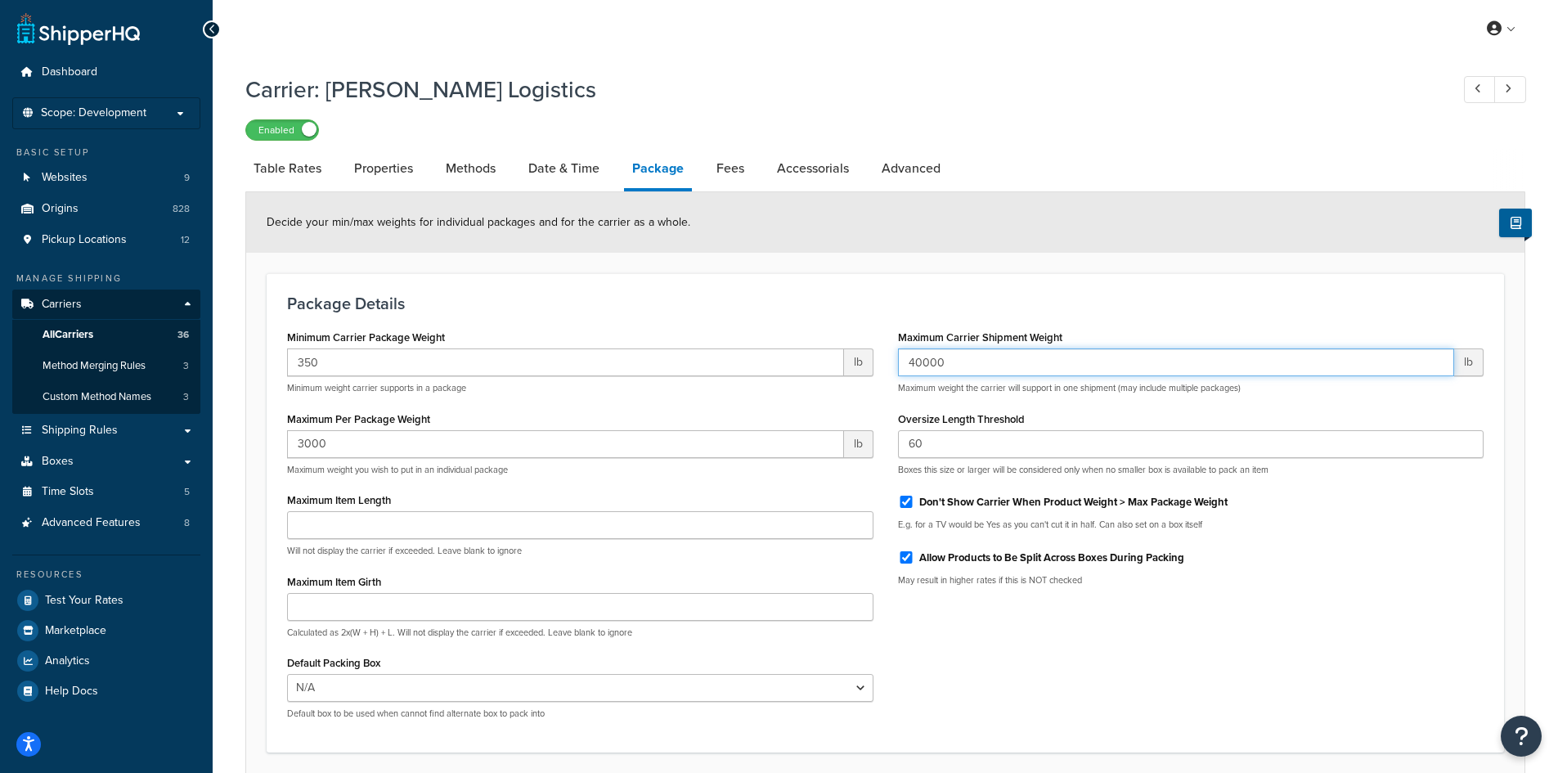
type input "40000"
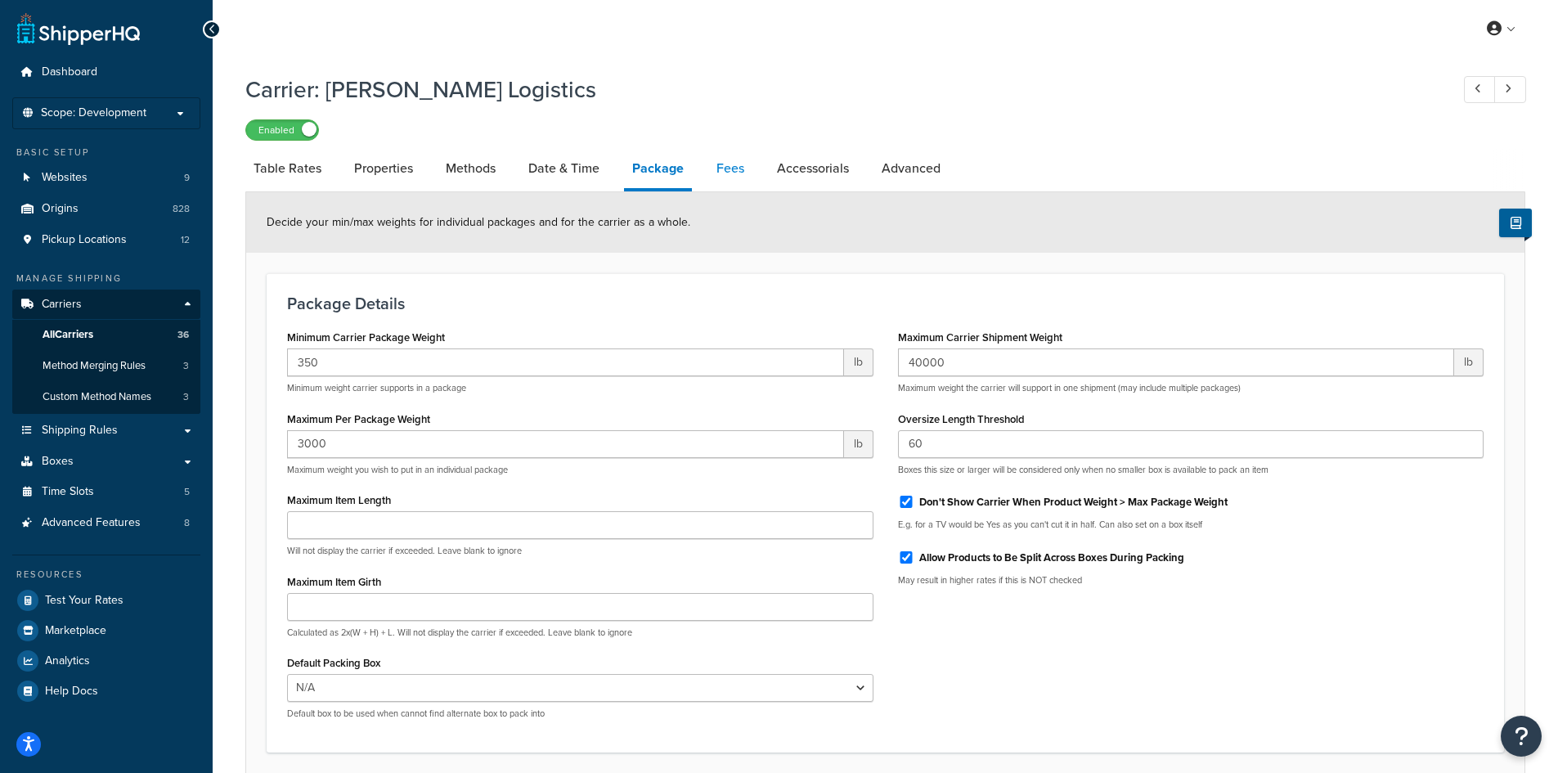
click at [729, 166] on link "Fees" at bounding box center [730, 168] width 44 height 39
select select "AFTER"
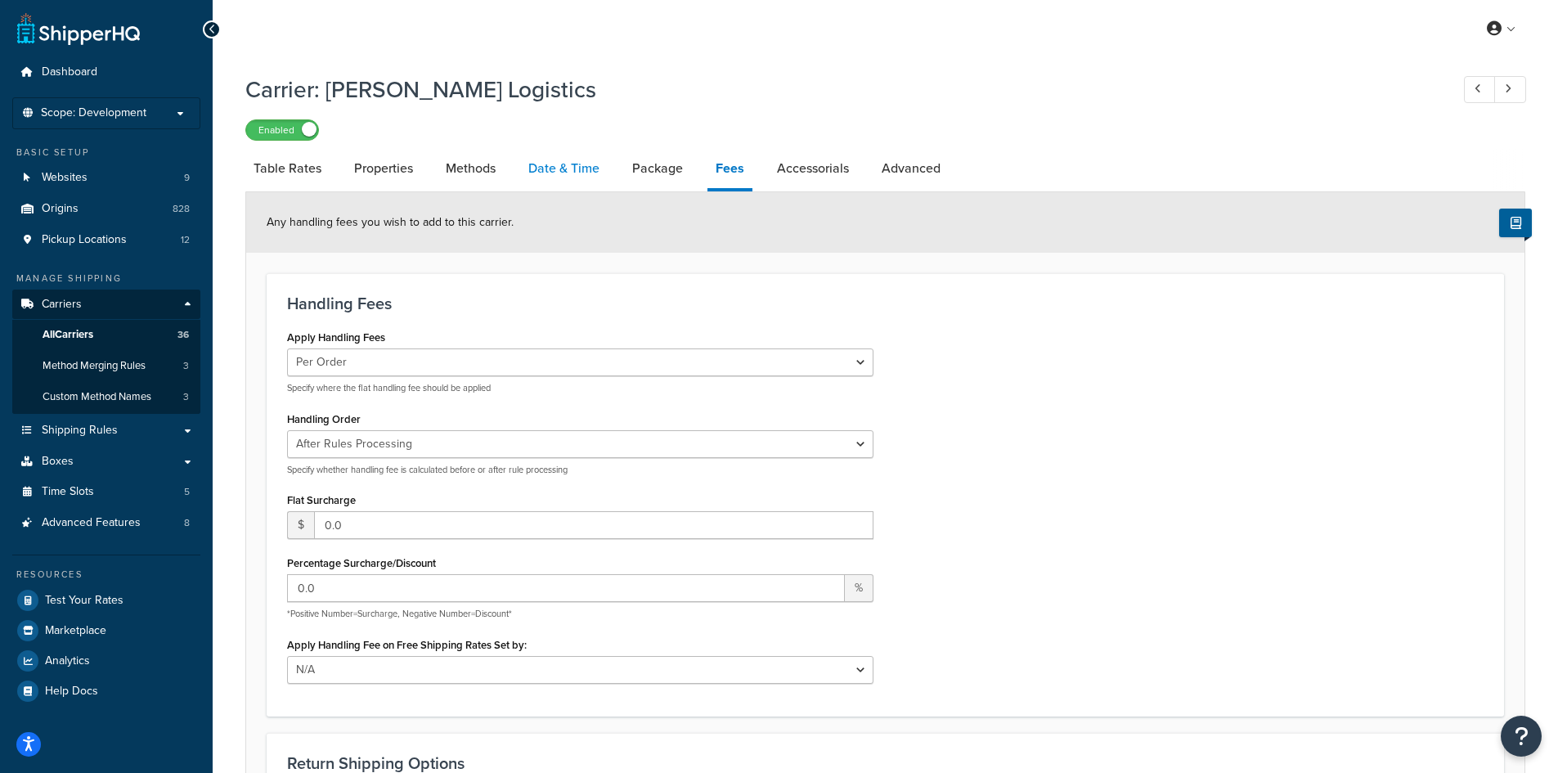
click at [573, 173] on link "Date & Time" at bounding box center [564, 168] width 88 height 39
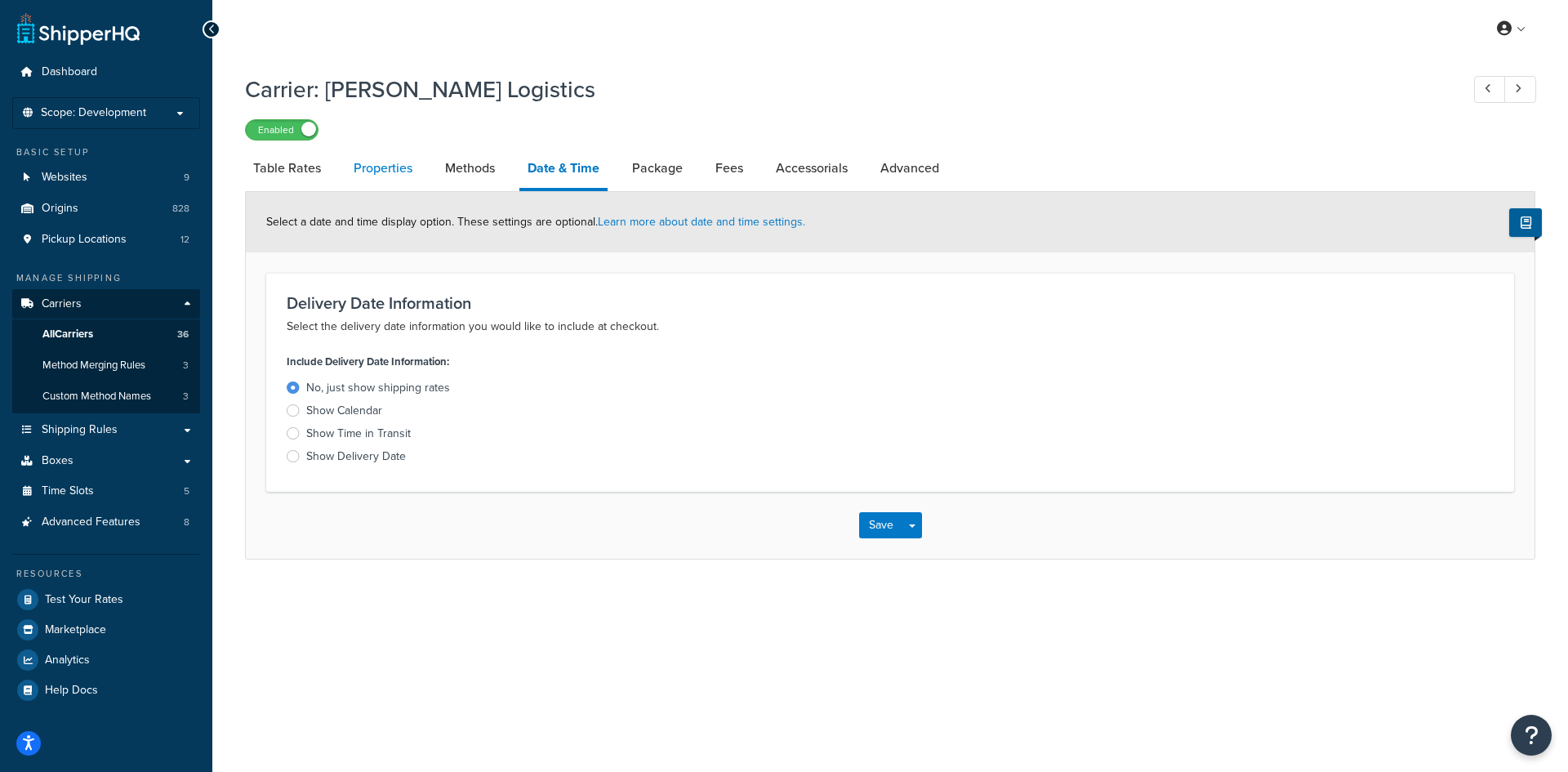
click at [366, 176] on link "Properties" at bounding box center [382, 168] width 75 height 39
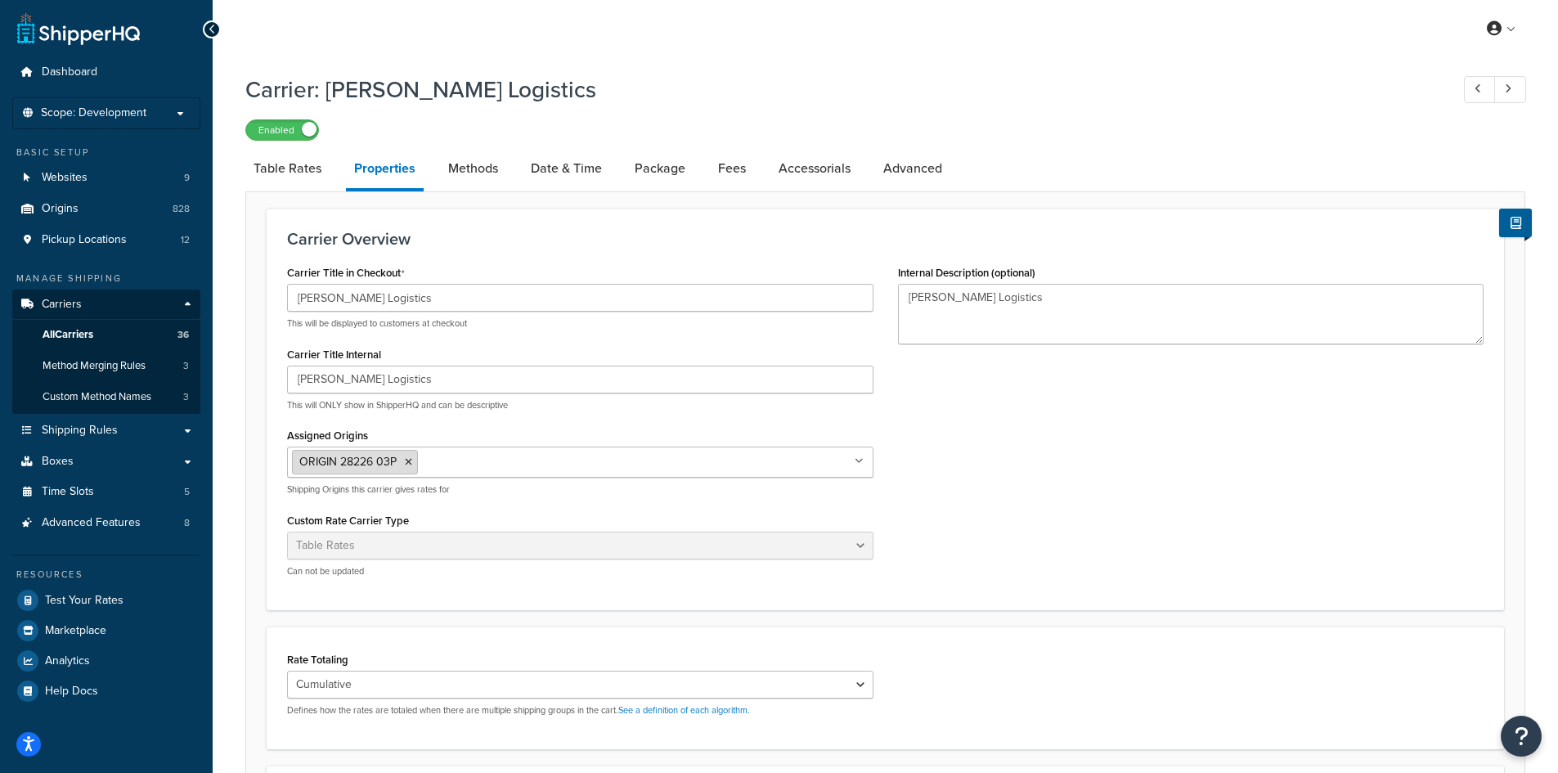
click at [408, 461] on icon at bounding box center [408, 462] width 7 height 10
click at [429, 443] on div "Assigned Origins All Origins ORIGIN 28226 03P ORIGIN 31082 USA 07 ORIGIN 97296-…" at bounding box center [580, 458] width 587 height 68
click at [335, 460] on input "Assigned Origins" at bounding box center [364, 461] width 145 height 18
click at [955, 458] on div "Carrier Title in Checkout Cary Logistics This will be displayed to customers at…" at bounding box center [885, 423] width 1221 height 325
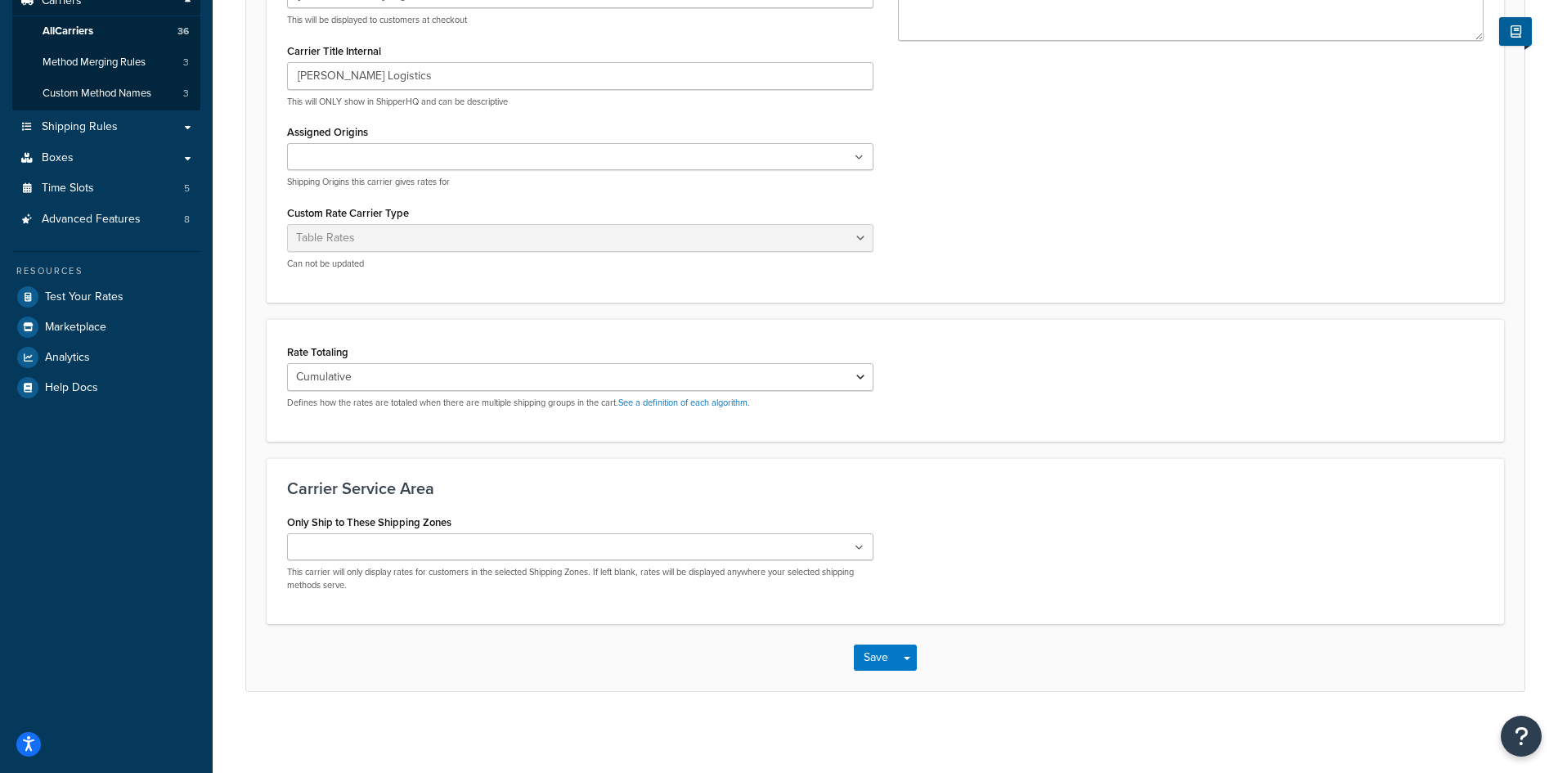
scroll to position [304, 0]
click at [527, 535] on ul at bounding box center [580, 546] width 587 height 27
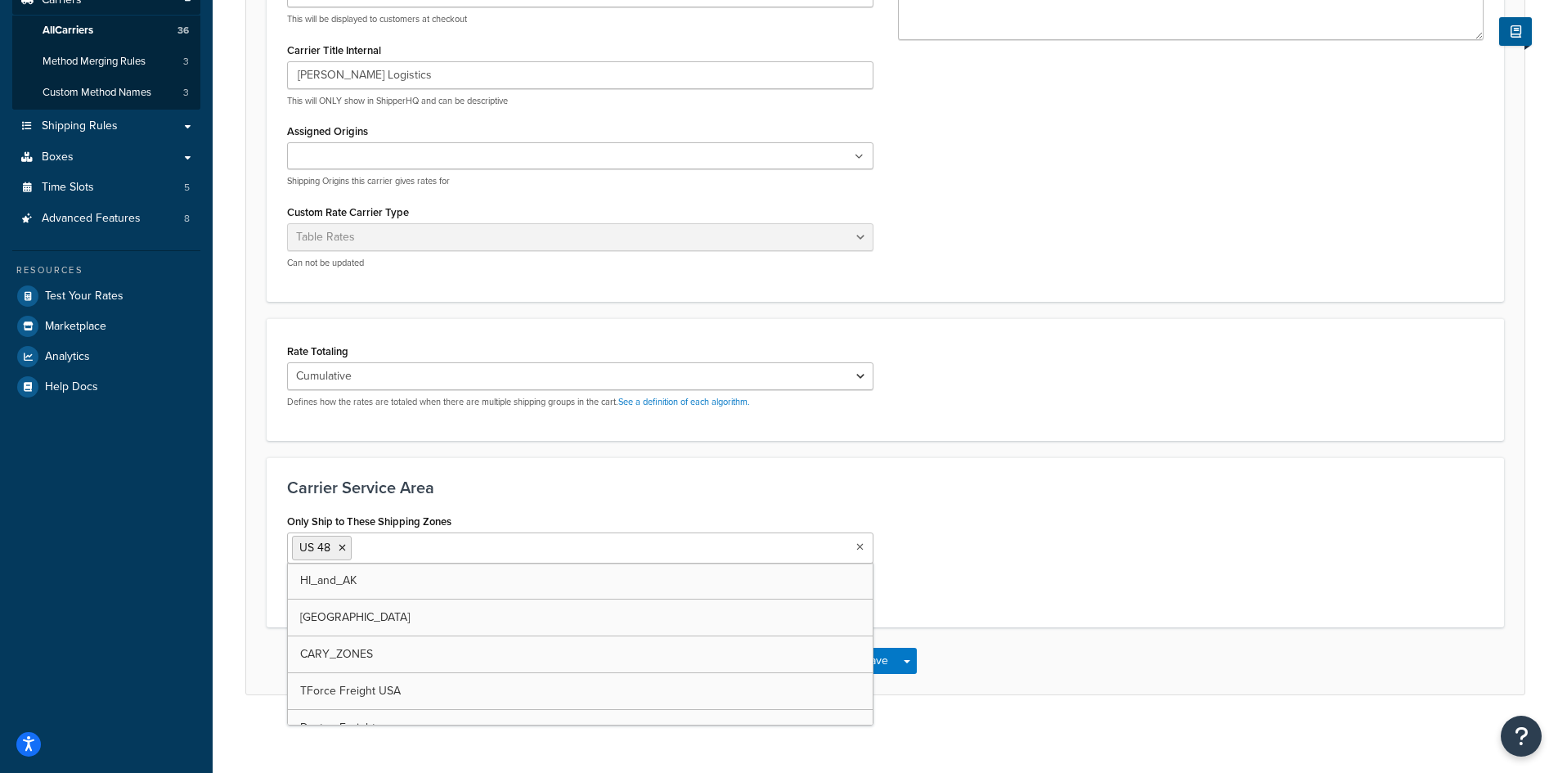
click at [869, 494] on h3 "Carrier Service Area" at bounding box center [885, 488] width 1197 height 18
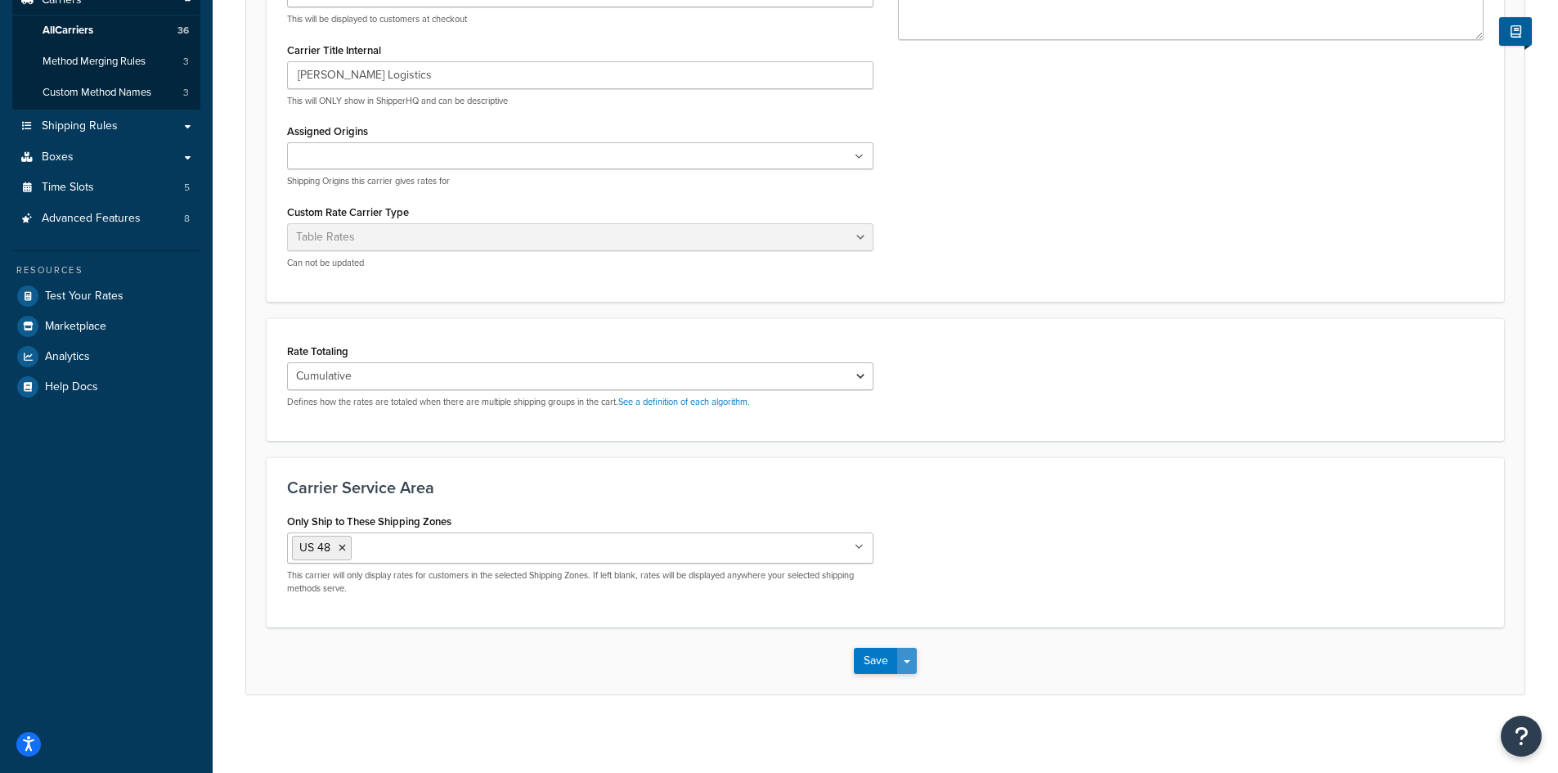
click at [905, 663] on button "Save Dropdown" at bounding box center [907, 661] width 20 height 26
click at [917, 685] on button "Save and Edit" at bounding box center [913, 691] width 119 height 34
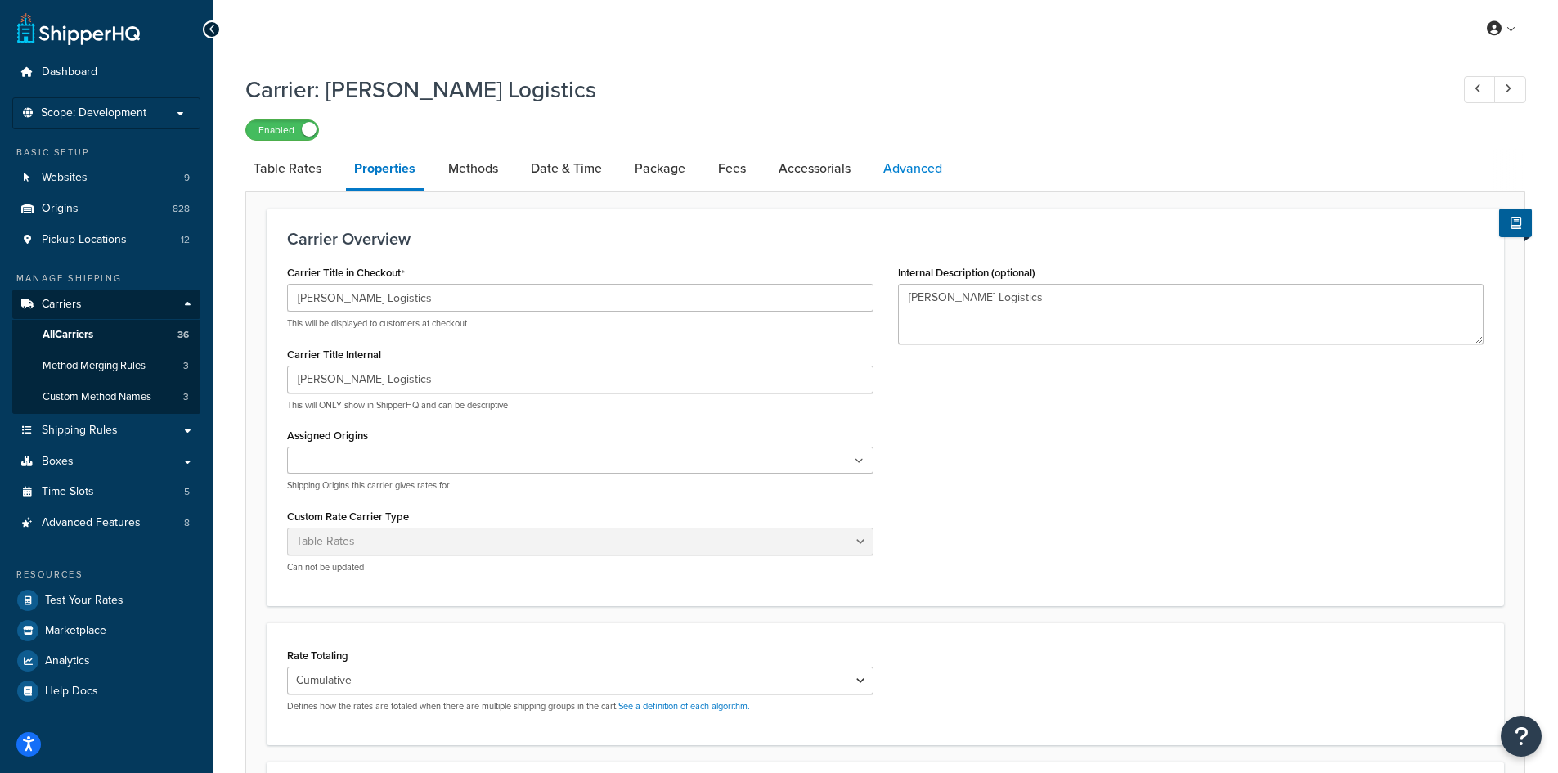
click at [906, 179] on link "Advanced" at bounding box center [912, 168] width 75 height 39
select select "false"
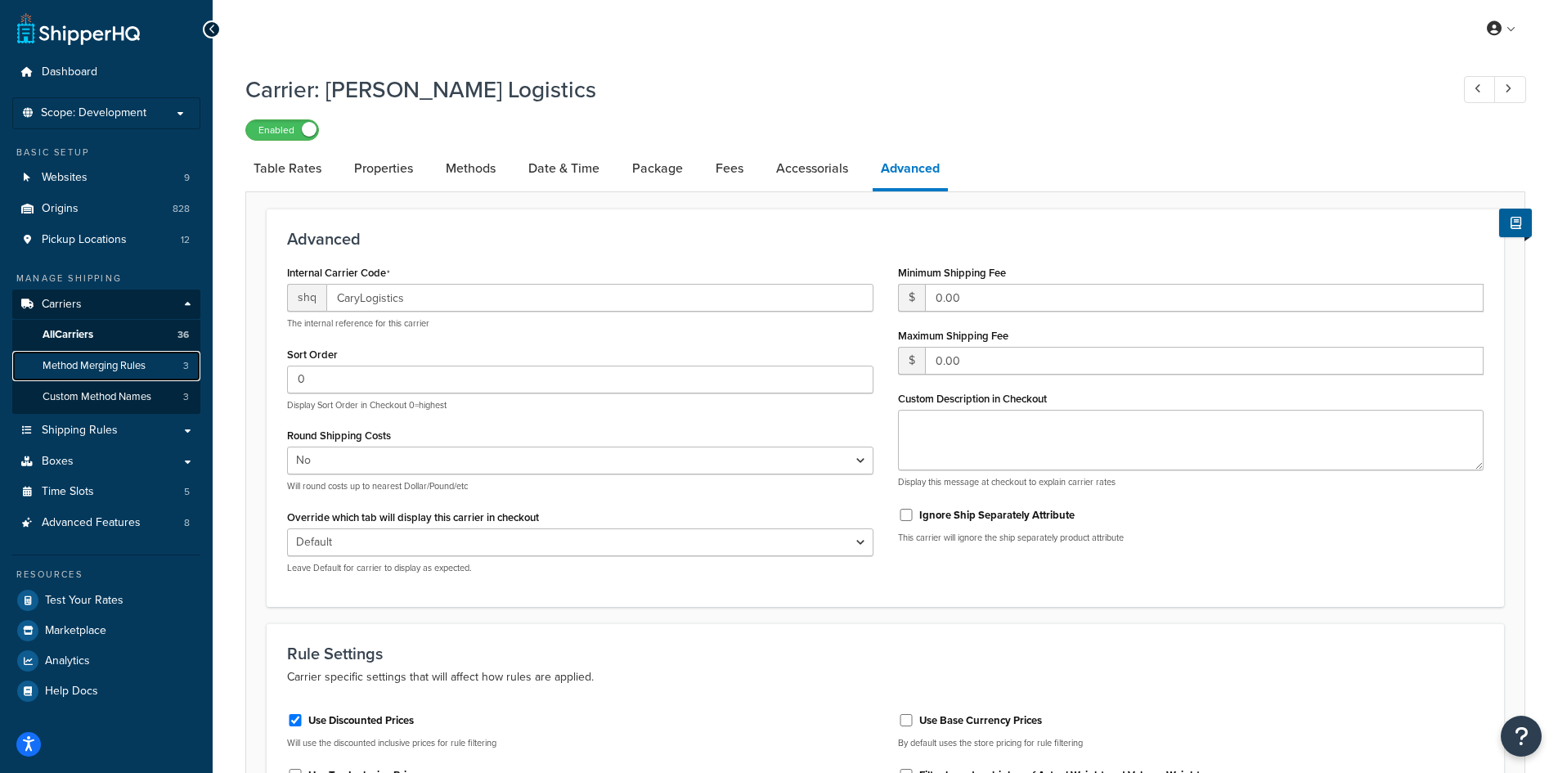
click at [140, 362] on span "Method Merging Rules" at bounding box center [94, 366] width 103 height 14
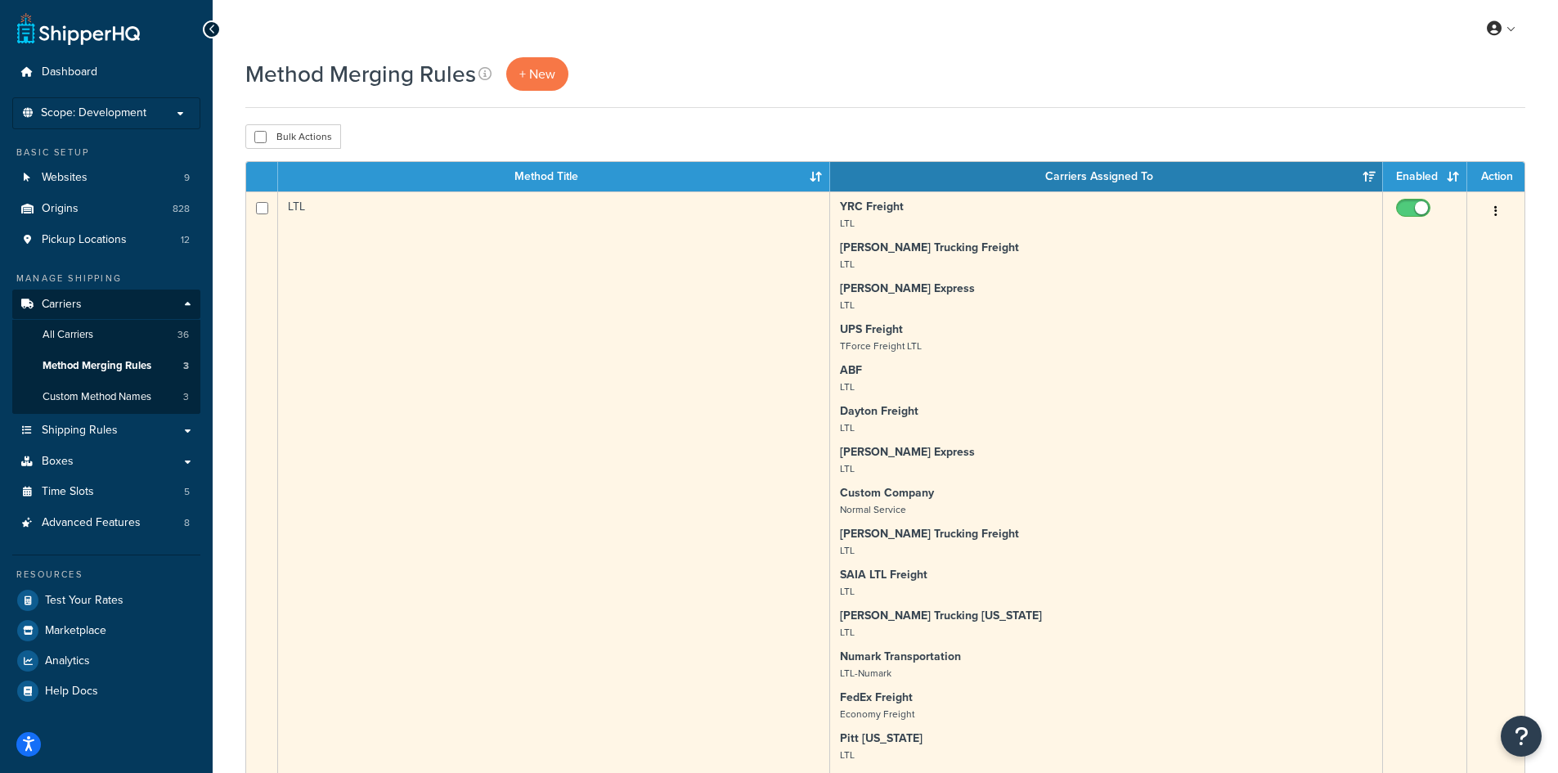
click at [1495, 209] on icon "button" at bounding box center [1496, 210] width 3 height 11
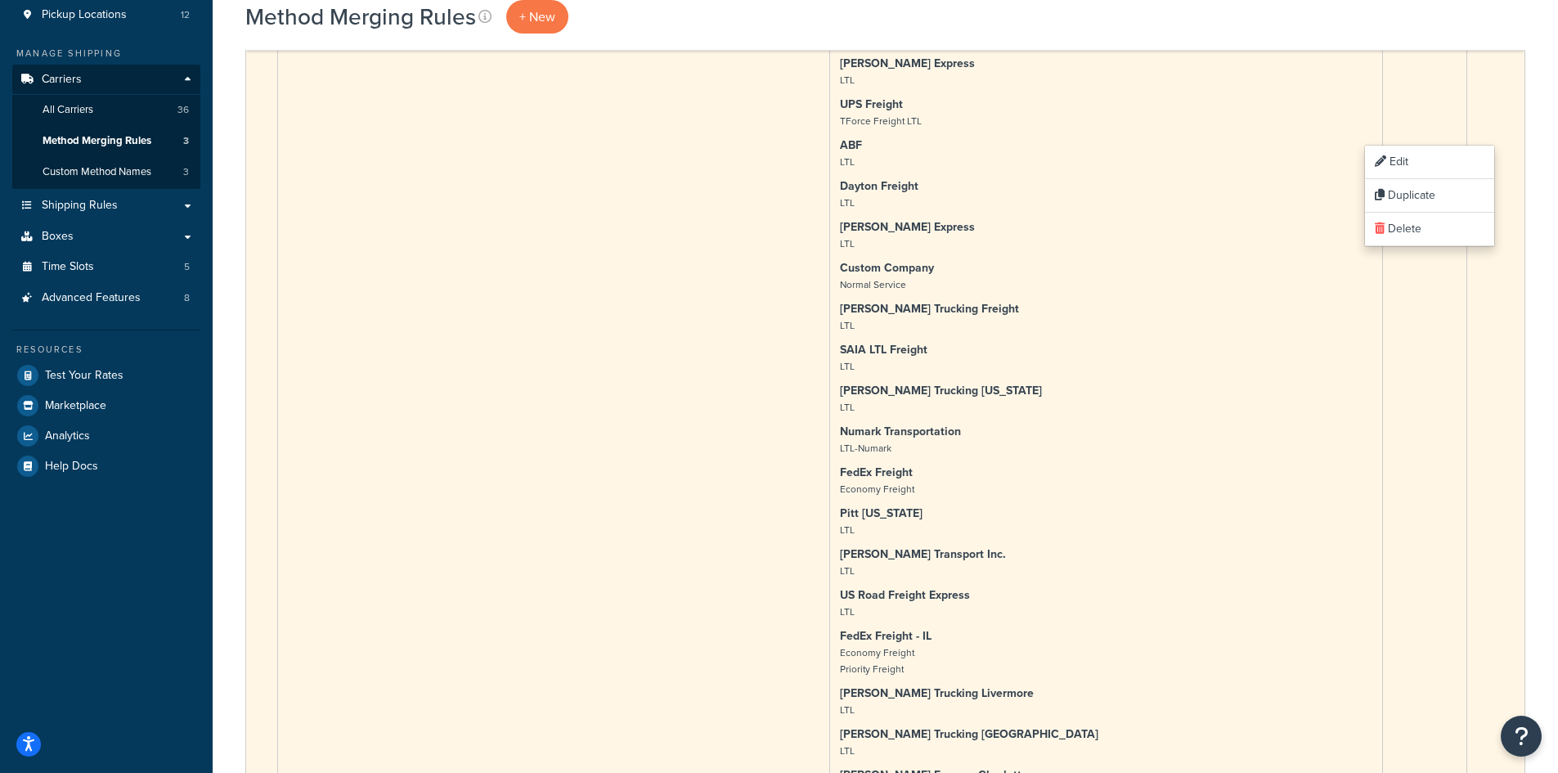
scroll to position [82, 0]
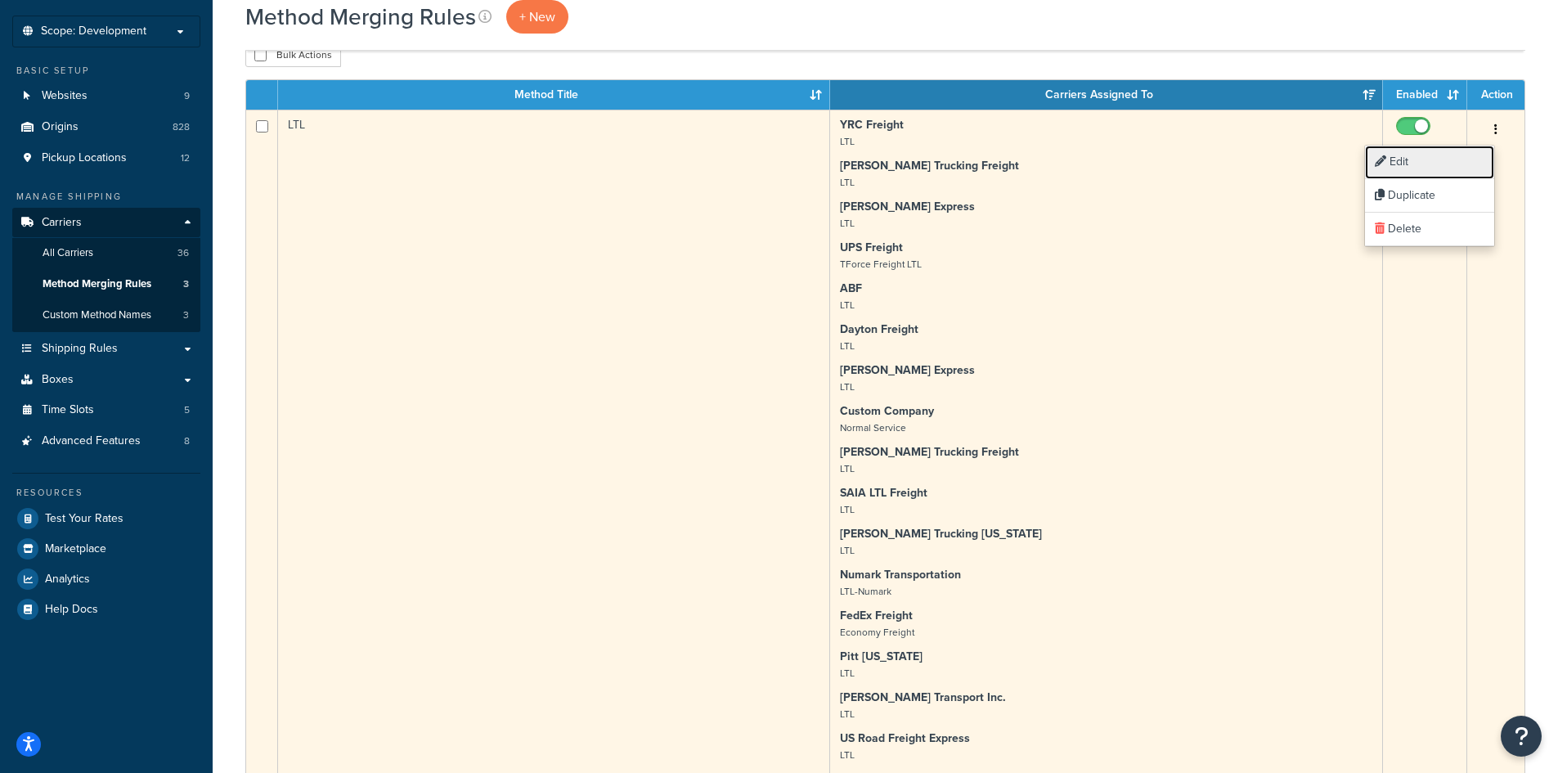
click at [1404, 166] on link "Edit" at bounding box center [1429, 163] width 129 height 34
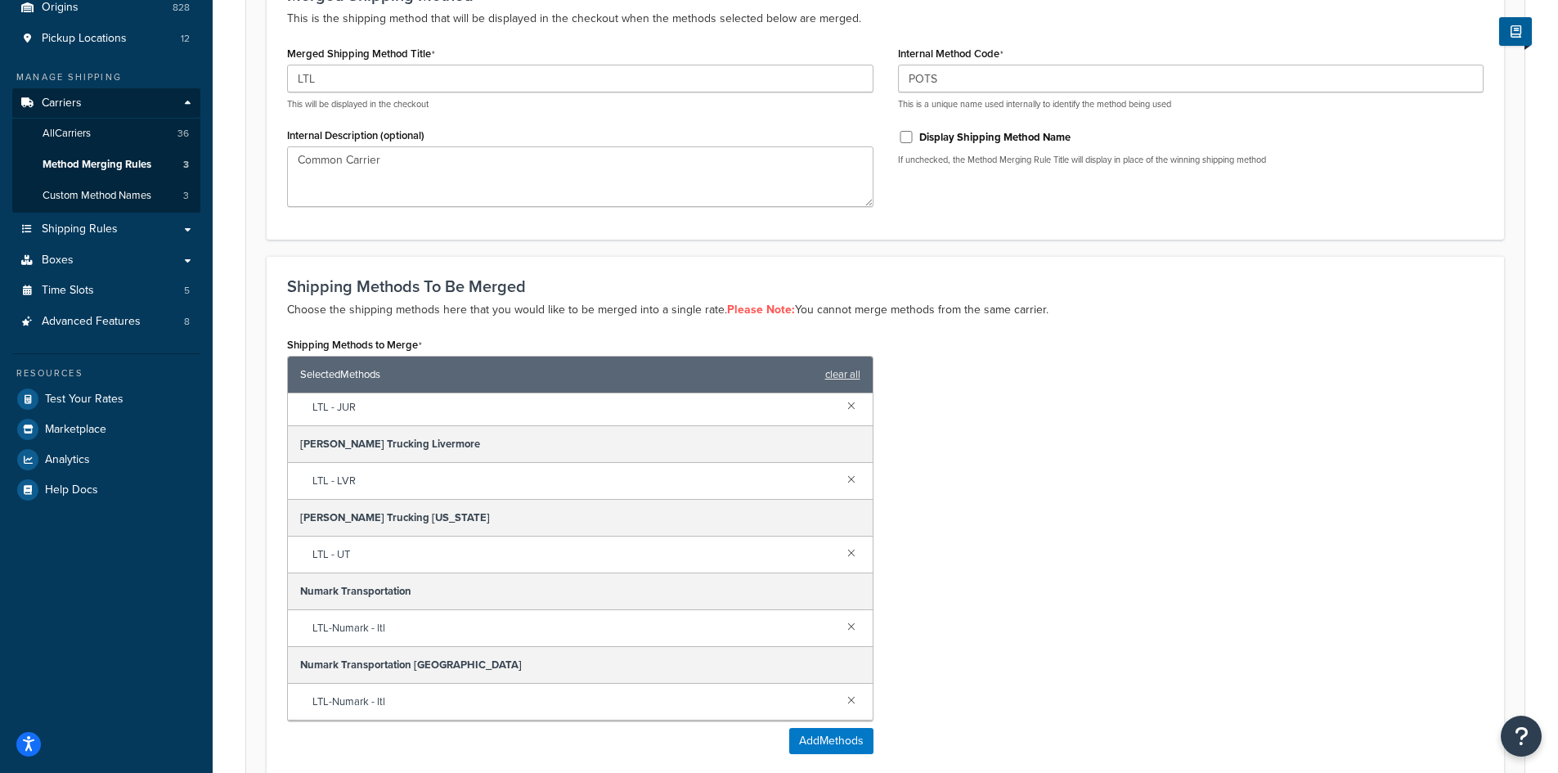
scroll to position [245, 0]
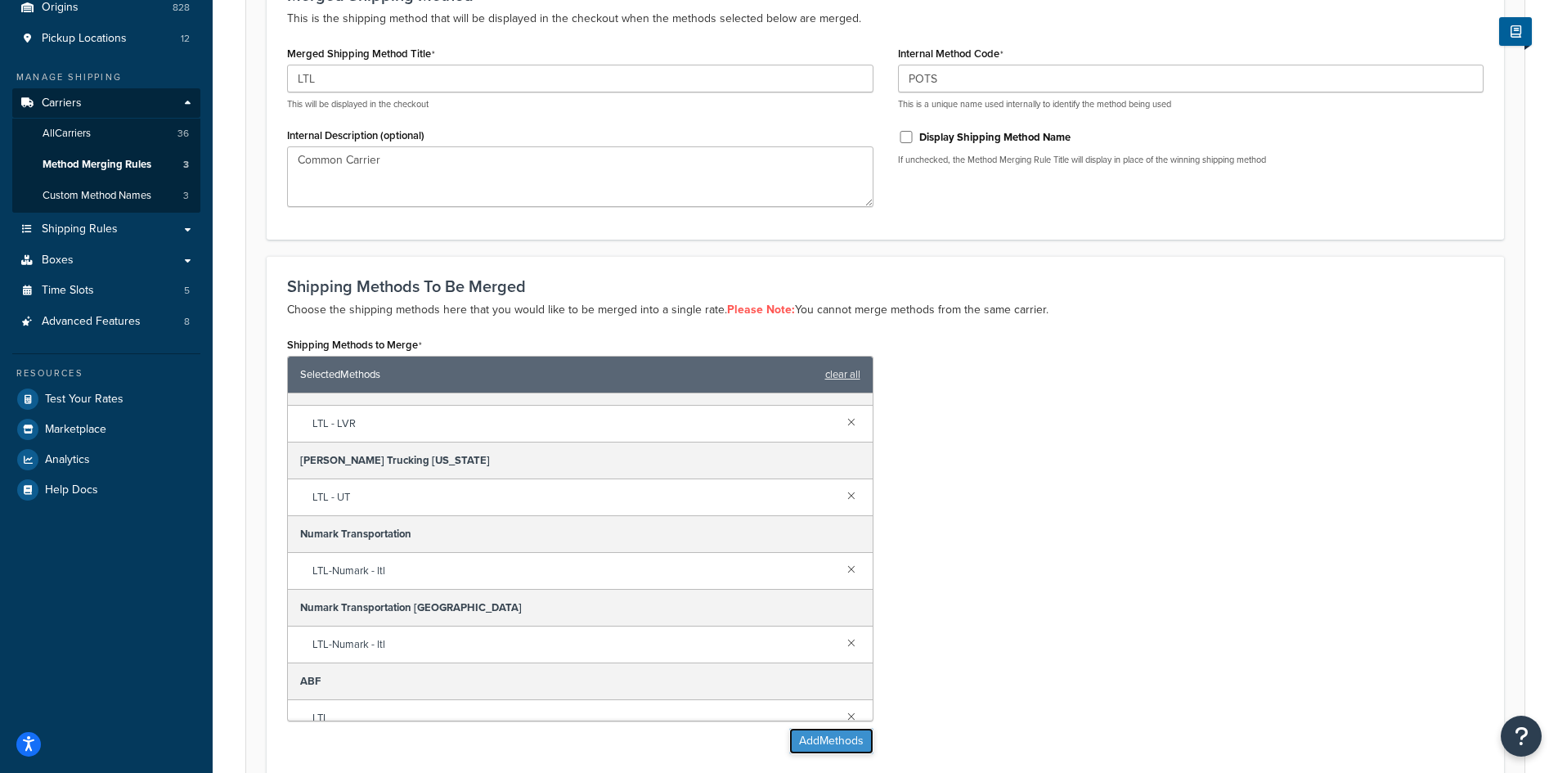
click at [823, 740] on button "Add Methods" at bounding box center [831, 741] width 84 height 26
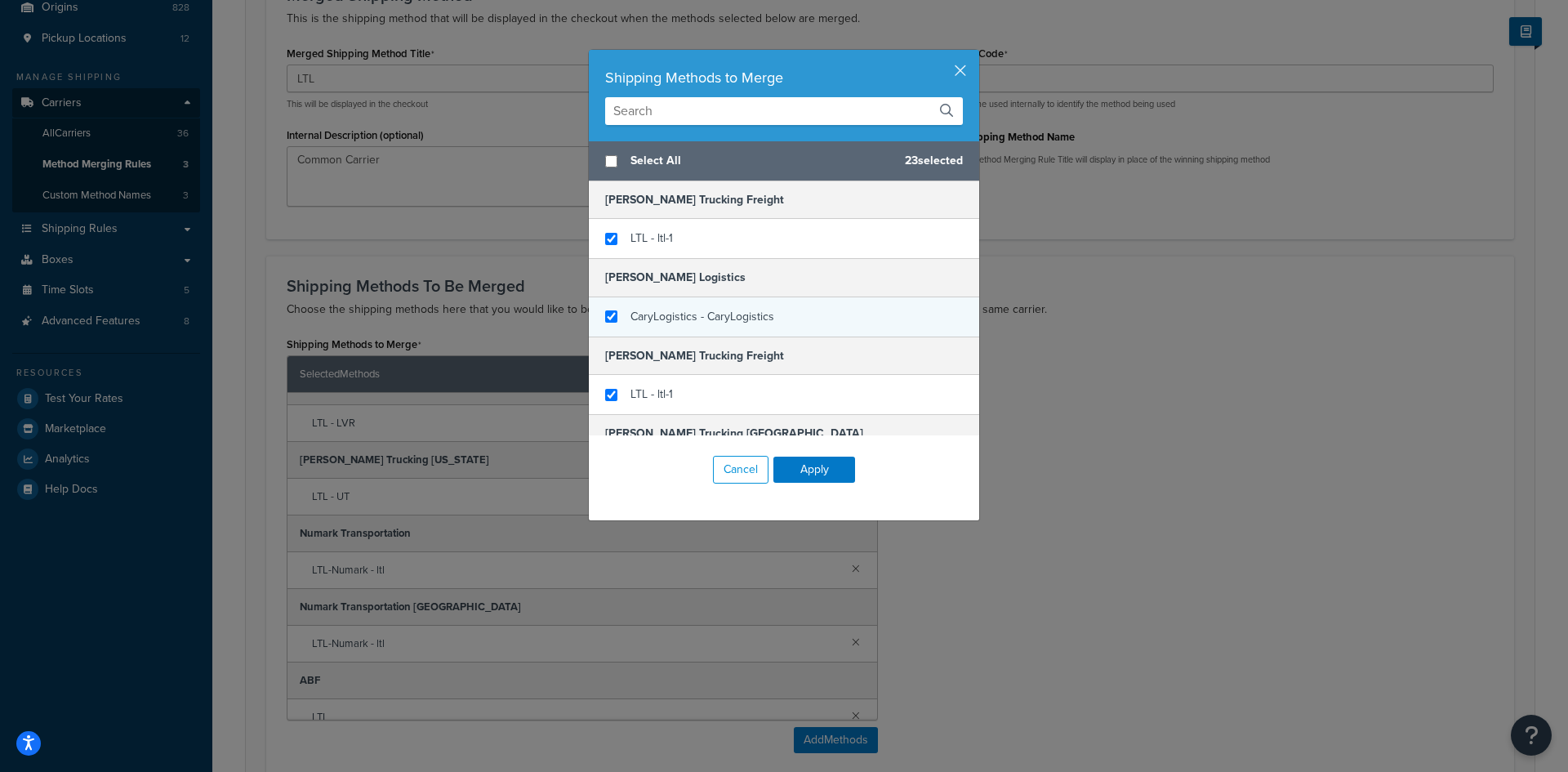
checkbox input "true"
click at [668, 317] on span "CaryLogistics - CaryLogistics" at bounding box center [703, 316] width 144 height 17
click at [795, 472] on button "Apply" at bounding box center [814, 469] width 82 height 26
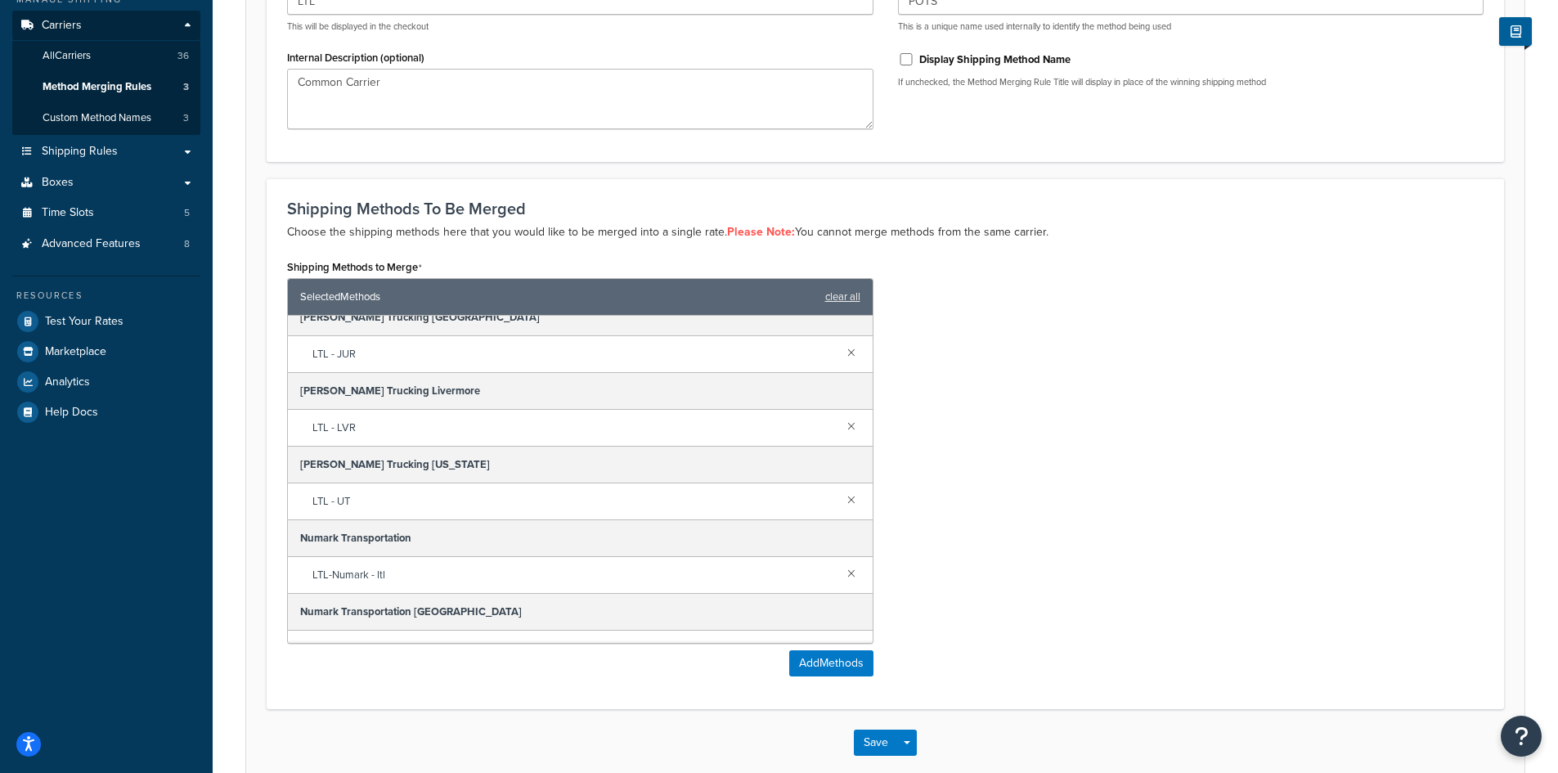
scroll to position [365, 0]
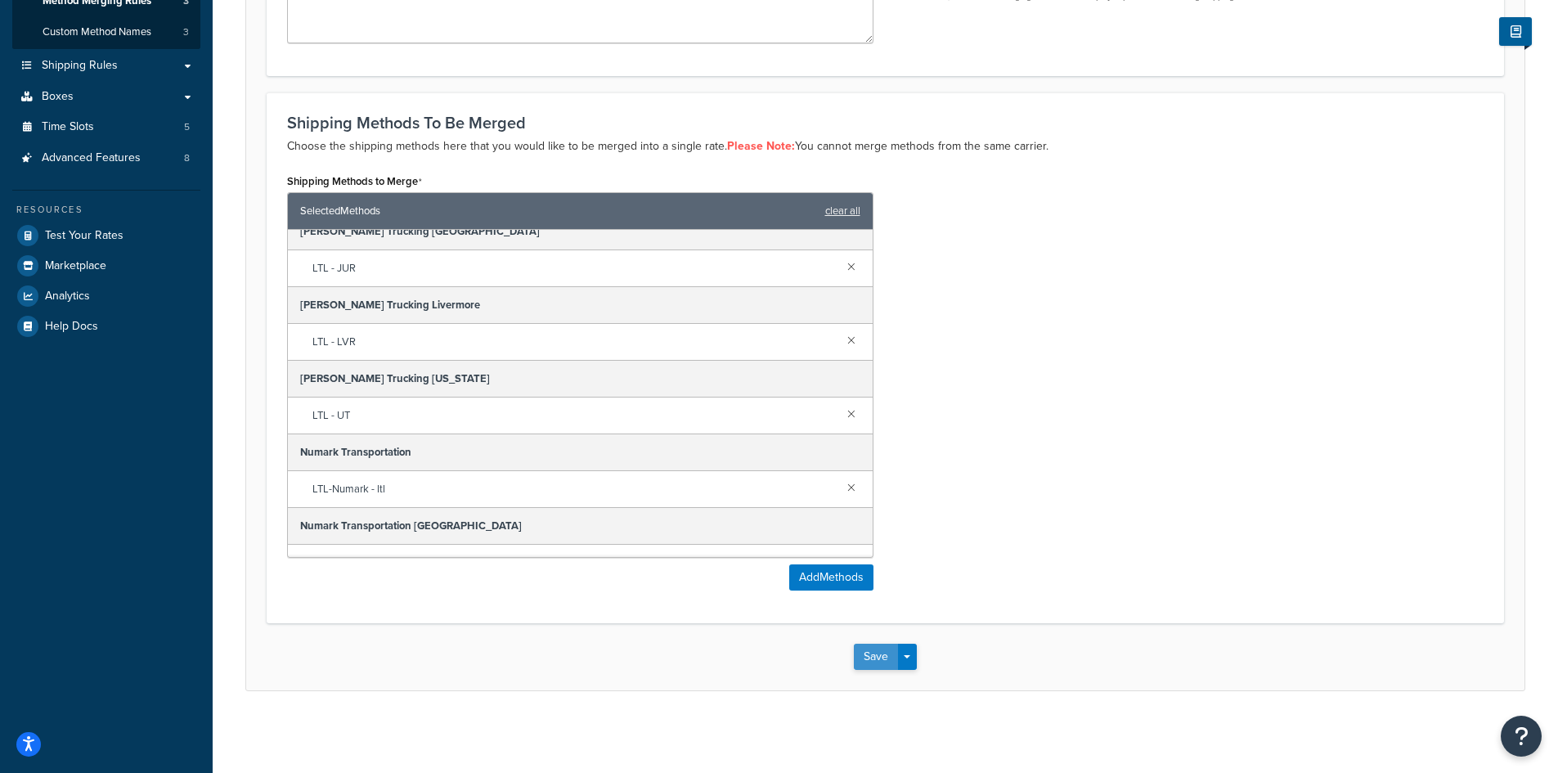
click at [892, 665] on button "Save" at bounding box center [876, 657] width 44 height 26
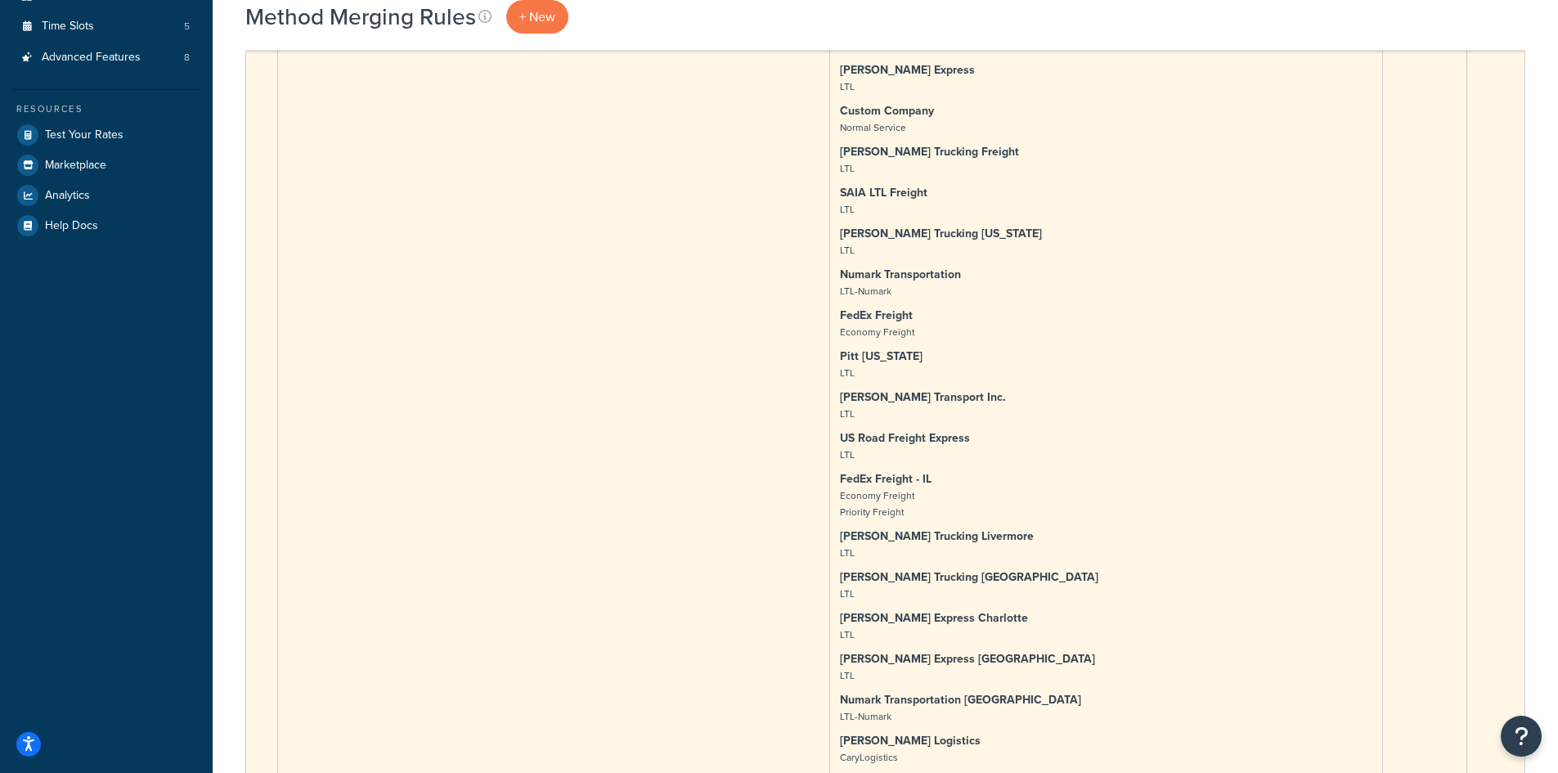
scroll to position [491, 0]
